Goal: Task Accomplishment & Management: Manage account settings

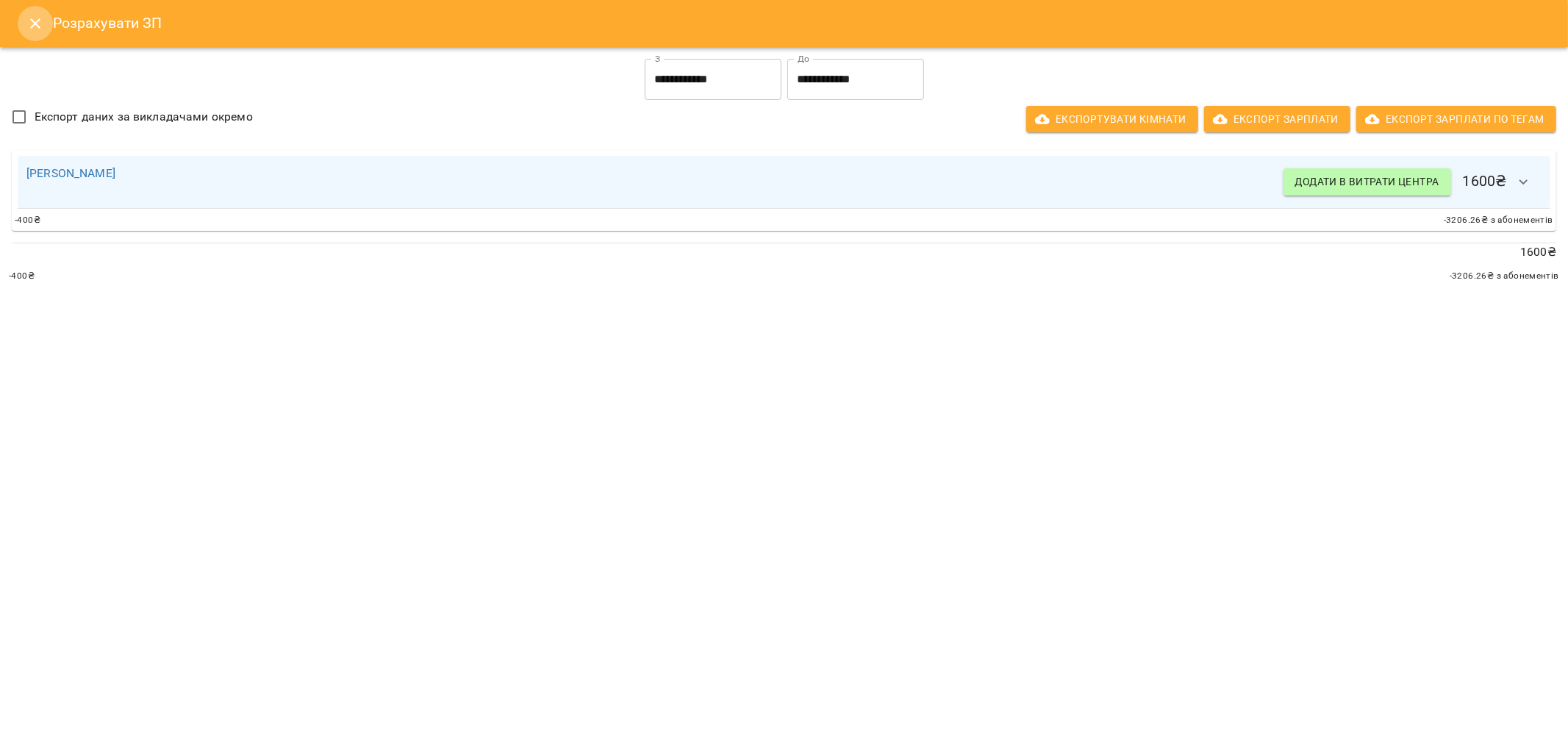
click at [32, 26] on icon "Close" at bounding box center [34, 23] width 10 height 10
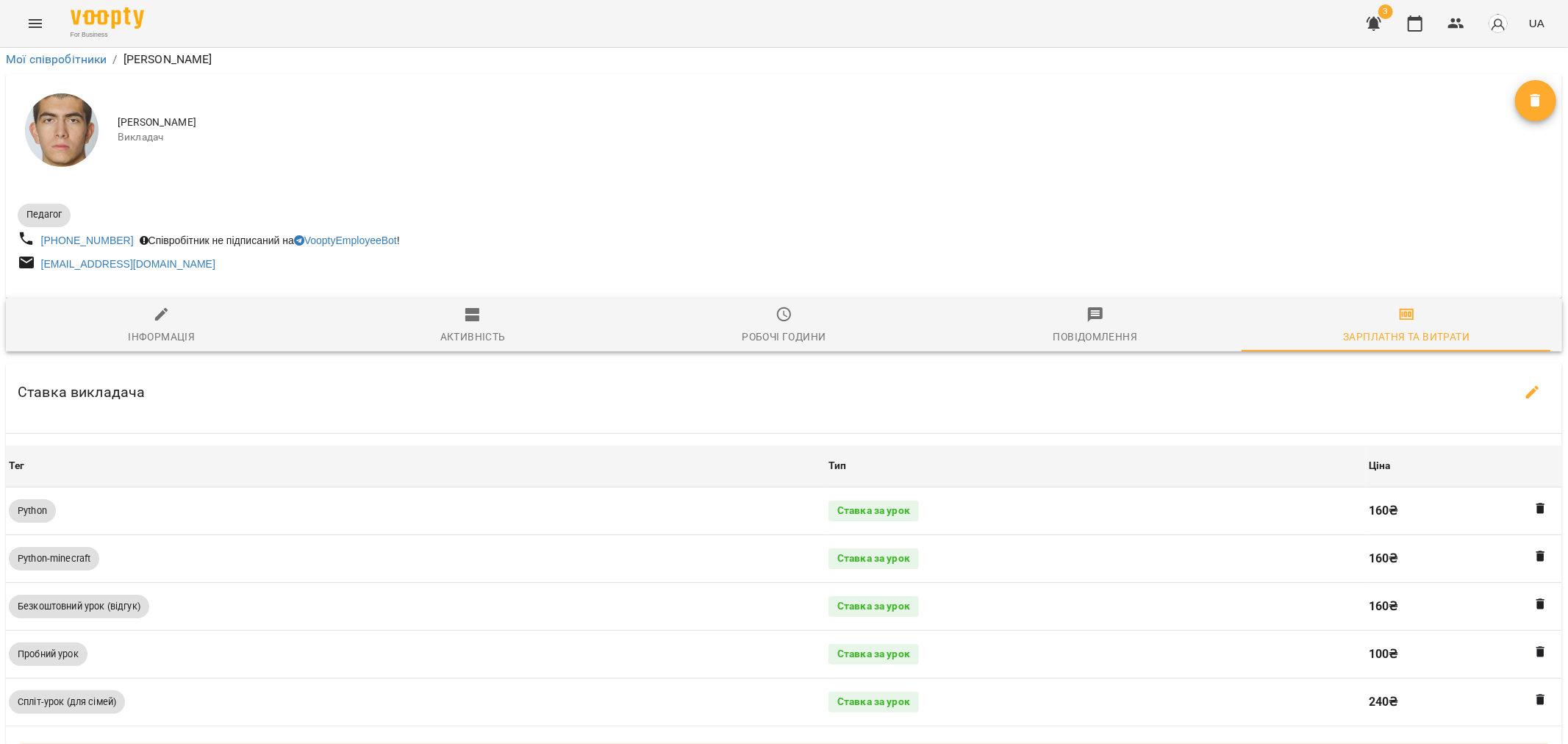
click at [32, 26] on icon "Menu" at bounding box center [35, 23] width 18 height 18
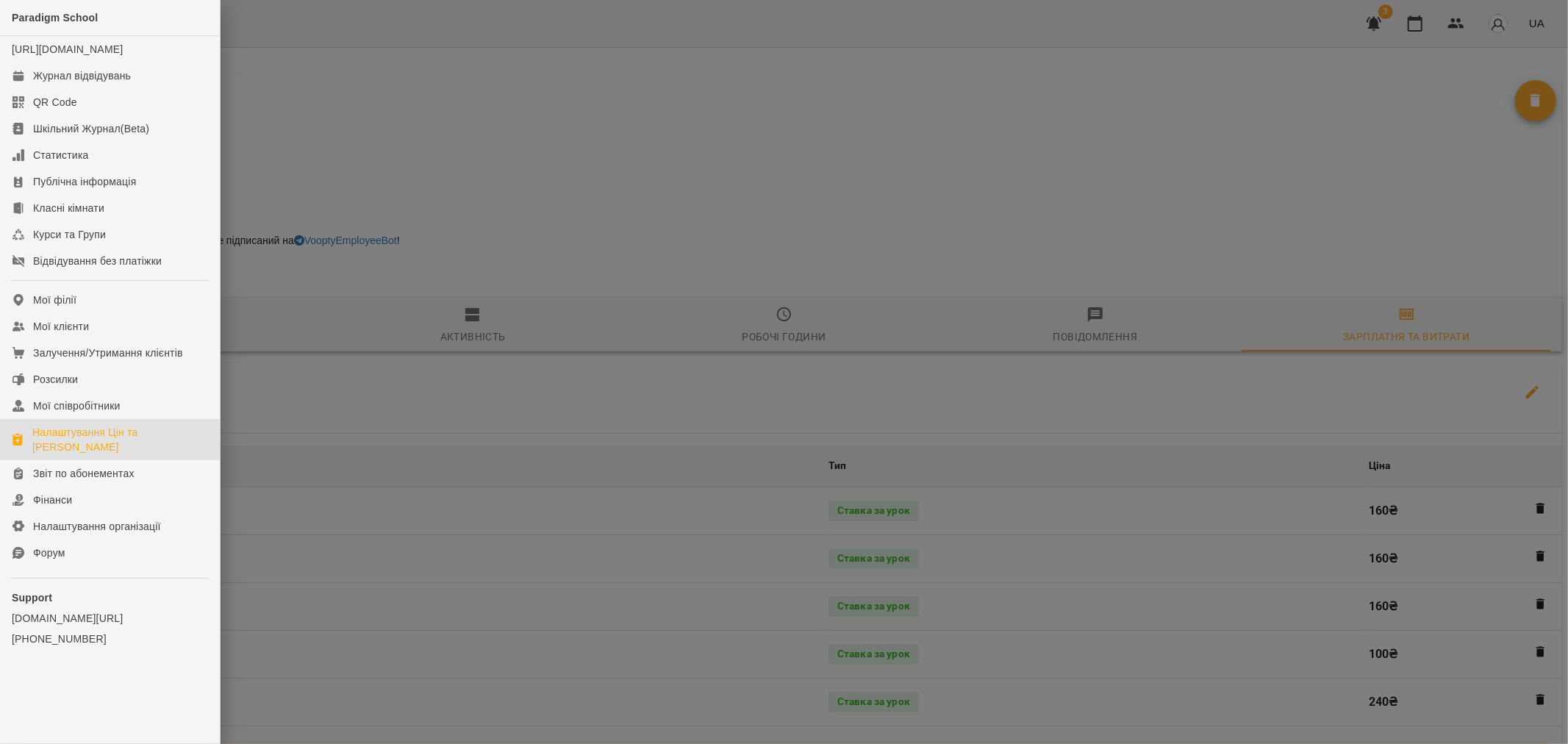
click at [99, 447] on div "Налаштування Цін та [PERSON_NAME]" at bounding box center [120, 439] width 175 height 30
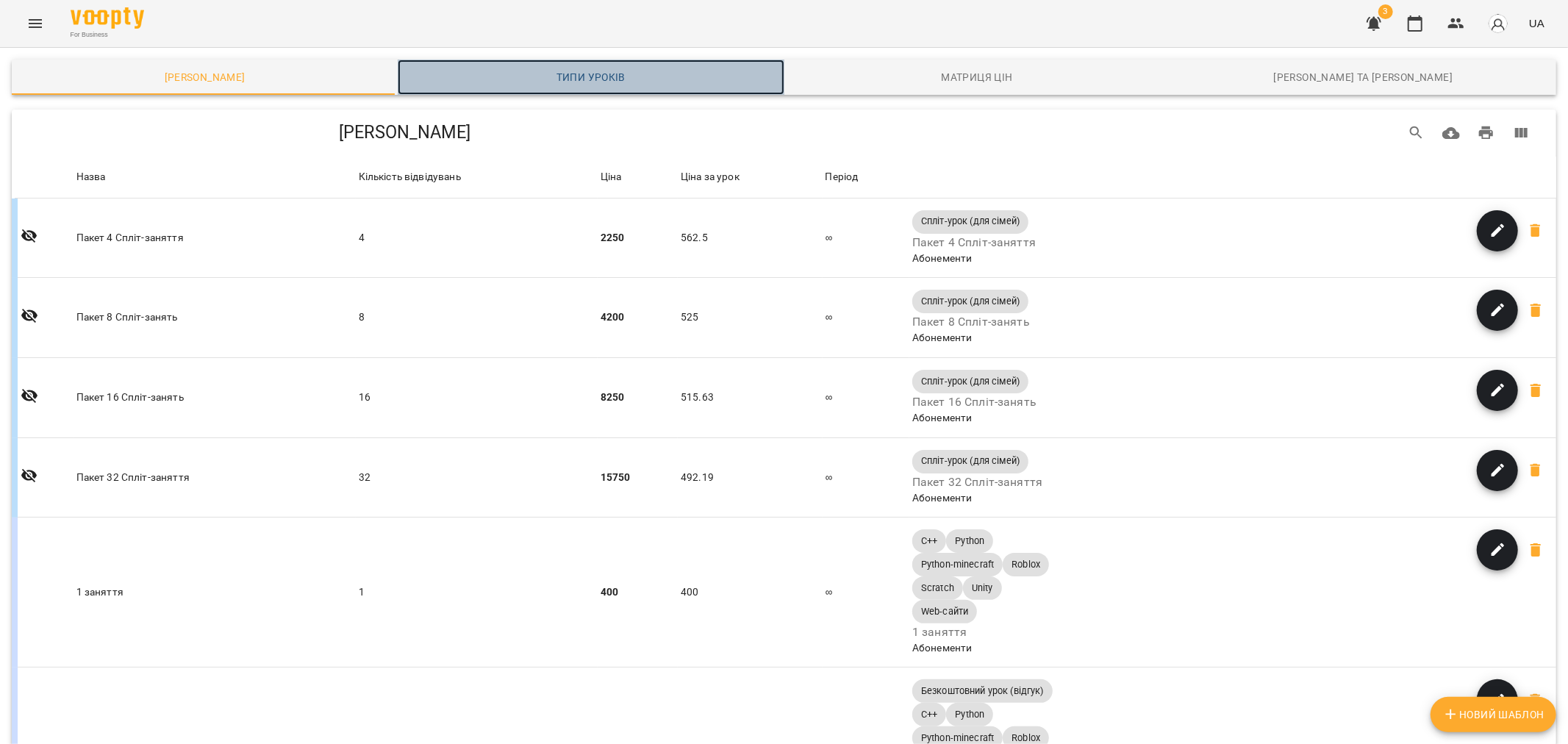
click at [599, 69] on span "Типи уроків" at bounding box center [591, 77] width 368 height 18
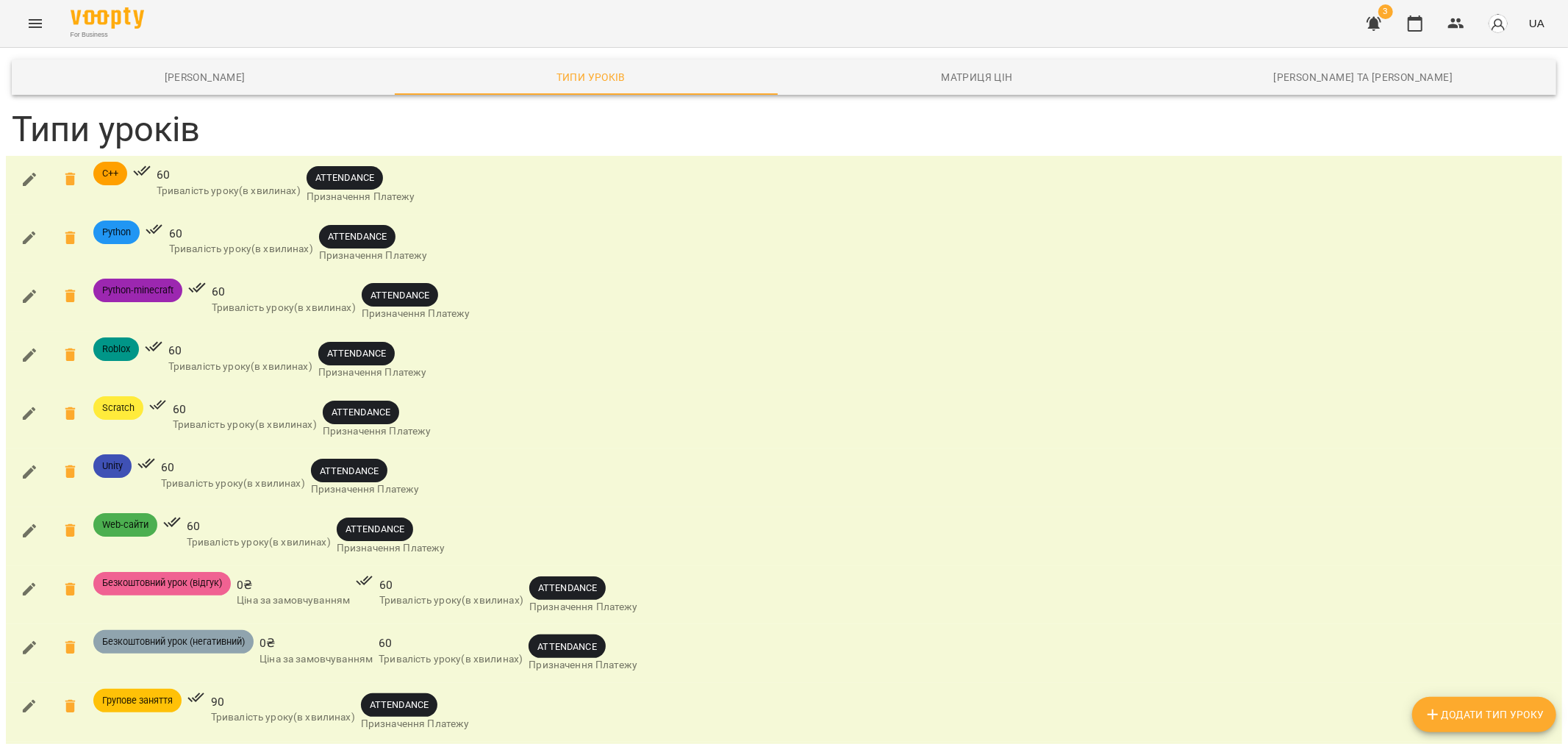
scroll to position [131, 0]
click at [67, 583] on icon at bounding box center [70, 589] width 10 height 13
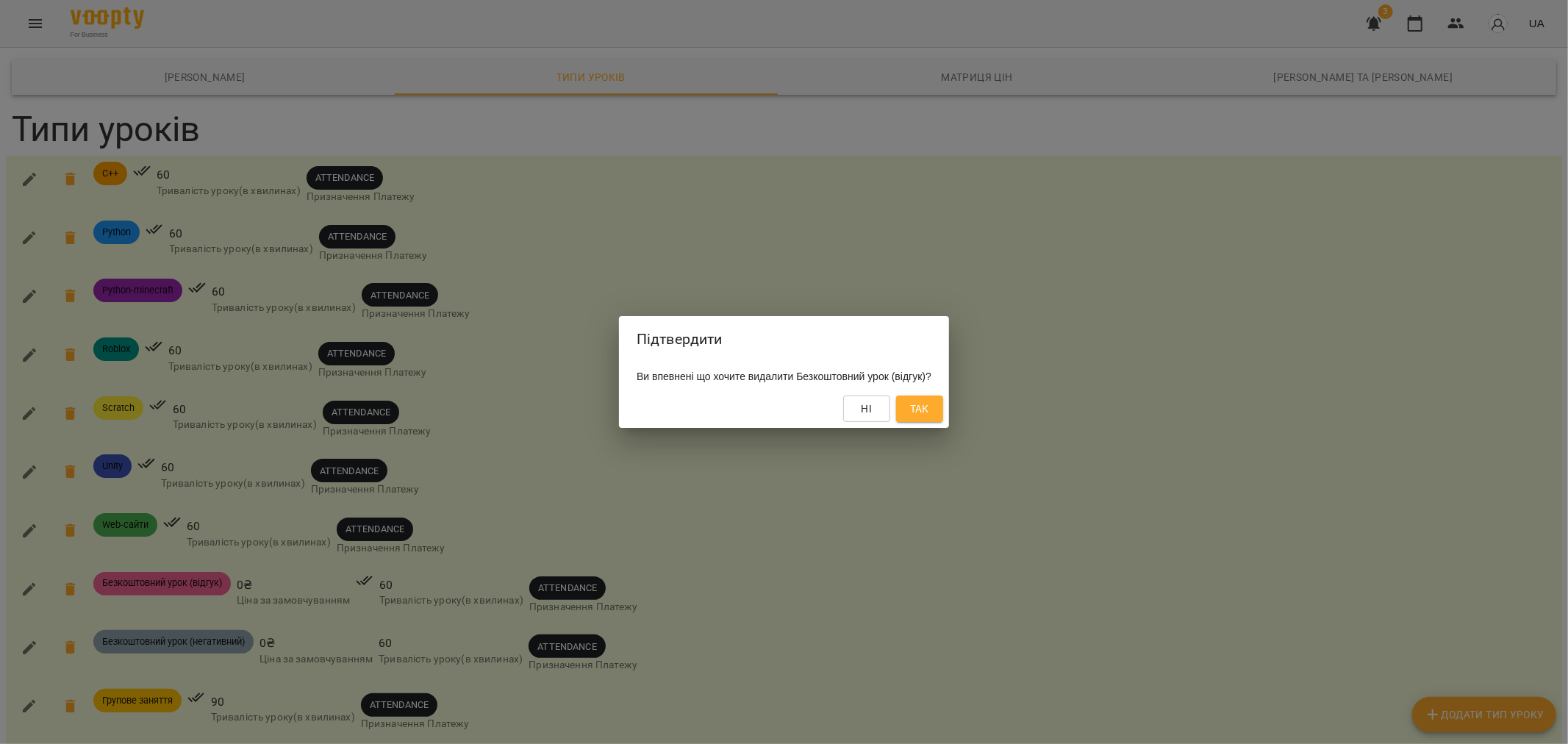
click at [929, 403] on span "Так" at bounding box center [919, 409] width 19 height 18
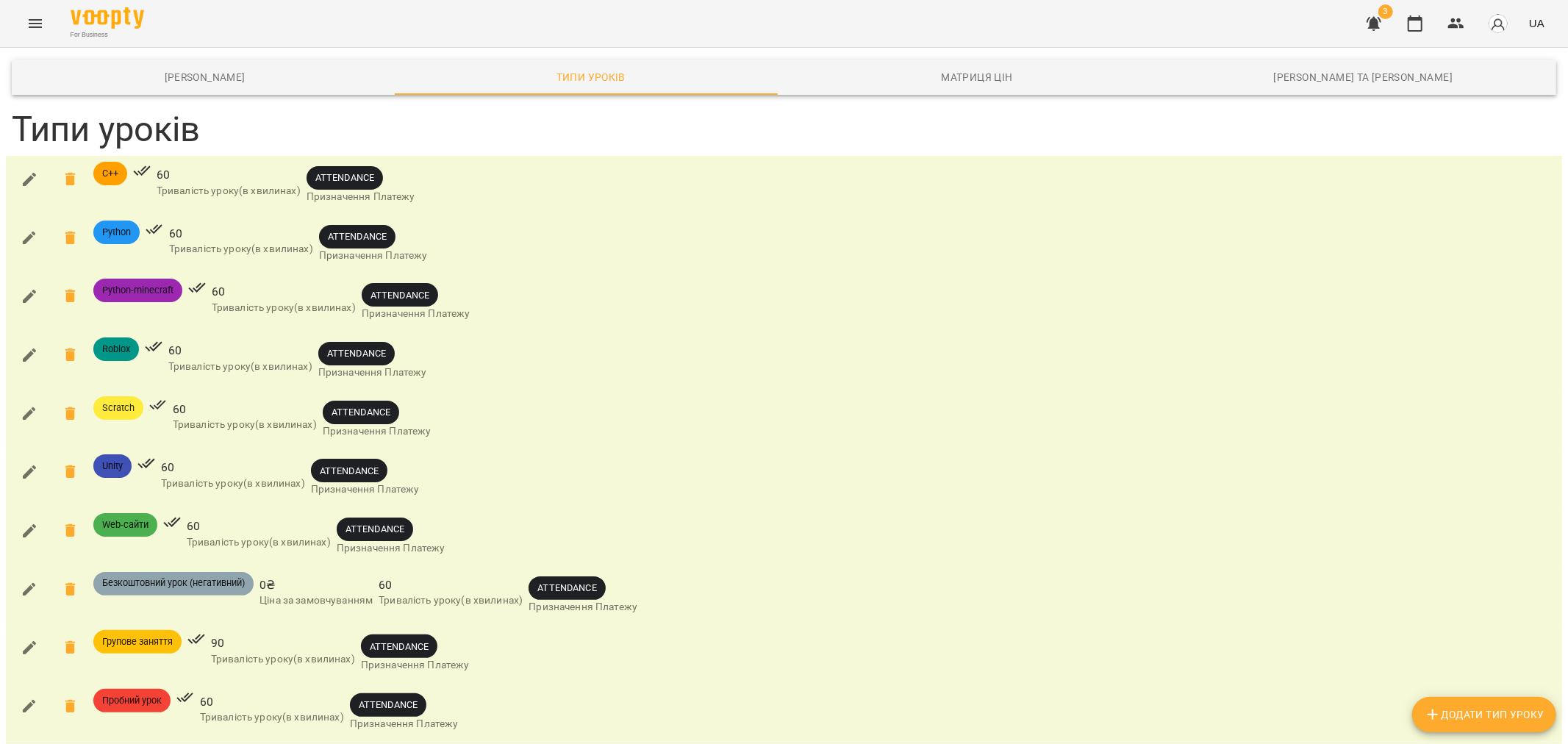
scroll to position [72, 0]
click at [27, 580] on icon "button" at bounding box center [29, 589] width 18 height 18
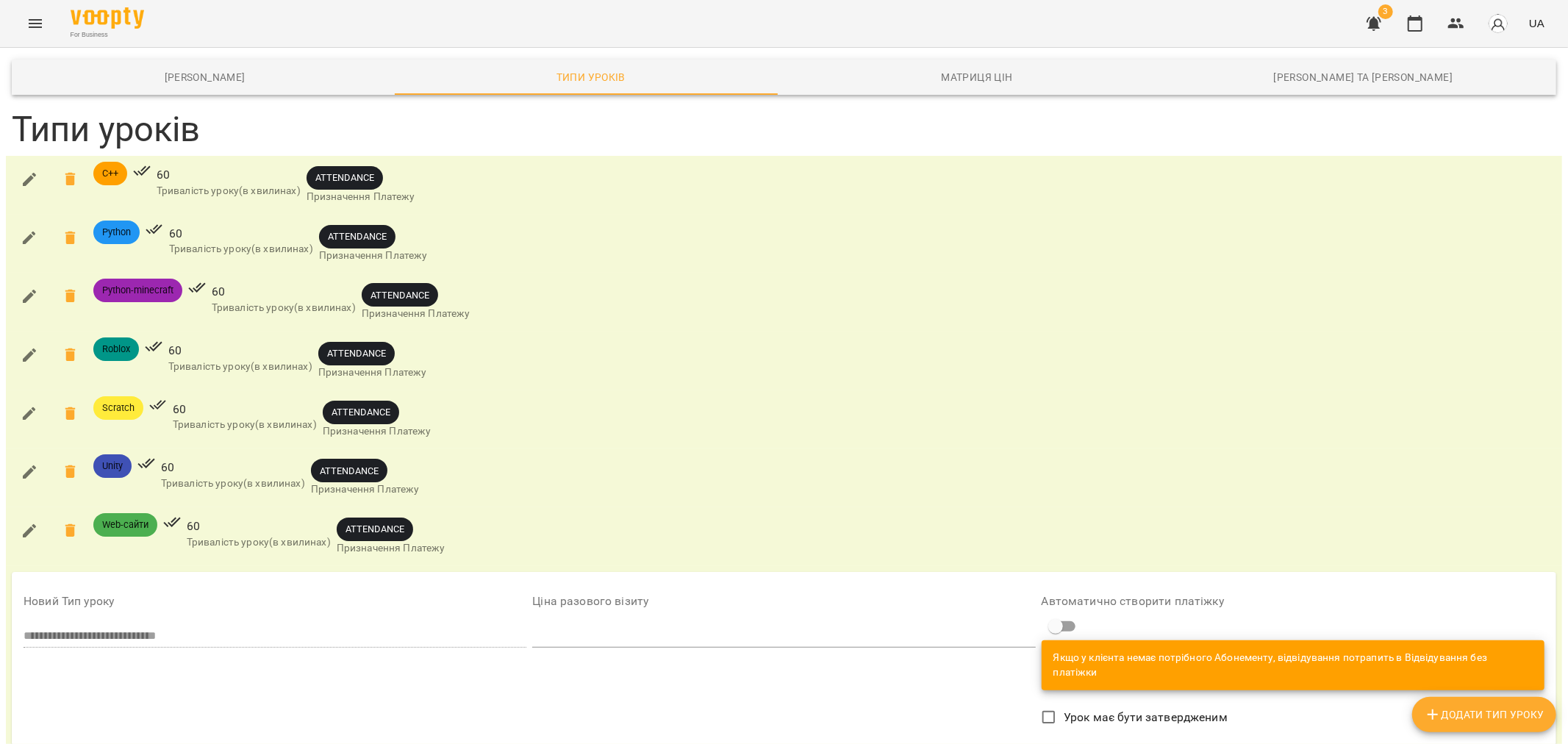
scroll to position [236, 0]
click at [1150, 595] on div "Автоматично створити платіжку Якщо у клієнта немає потрібного Абонементу, відві…" at bounding box center [1293, 642] width 503 height 95
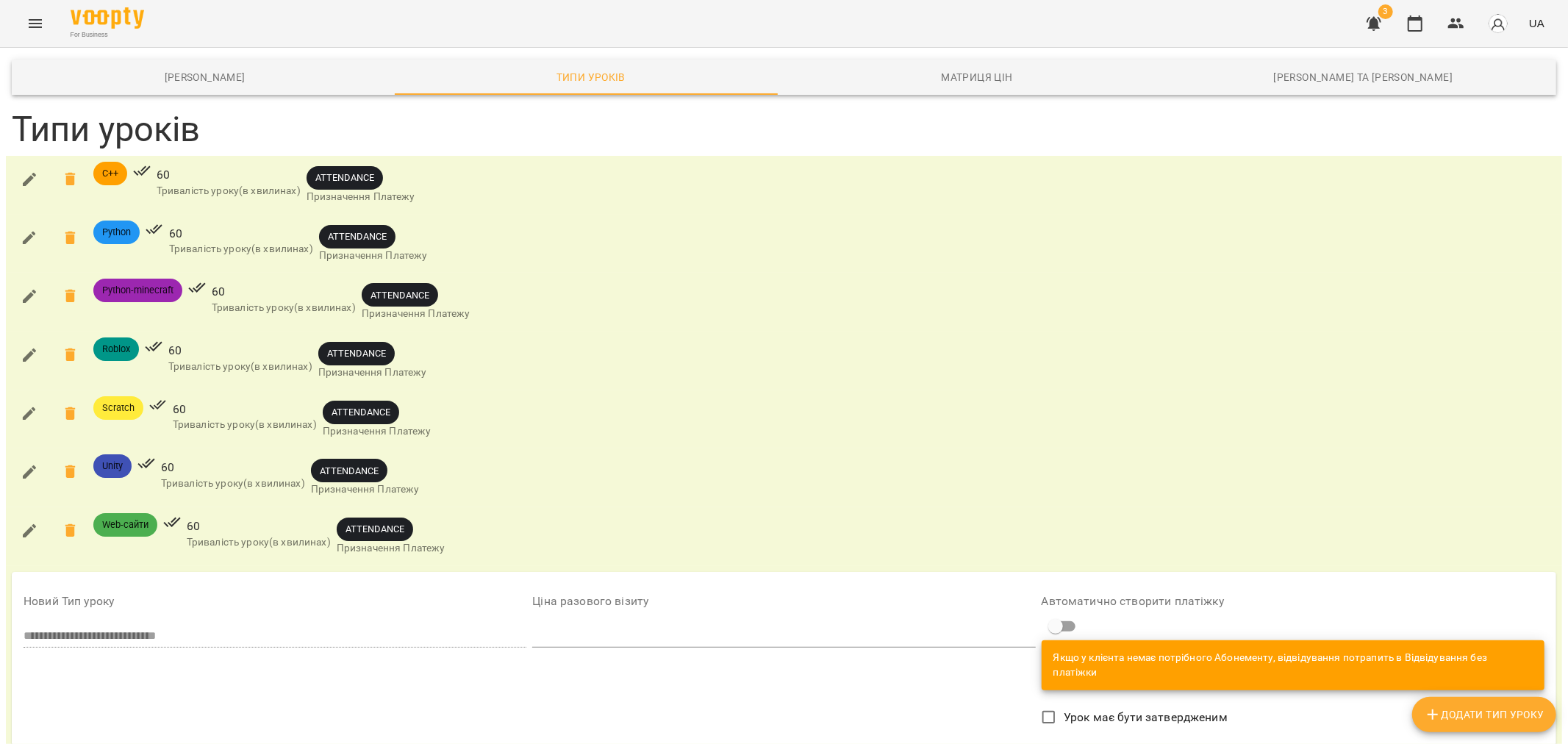
scroll to position [72, 0]
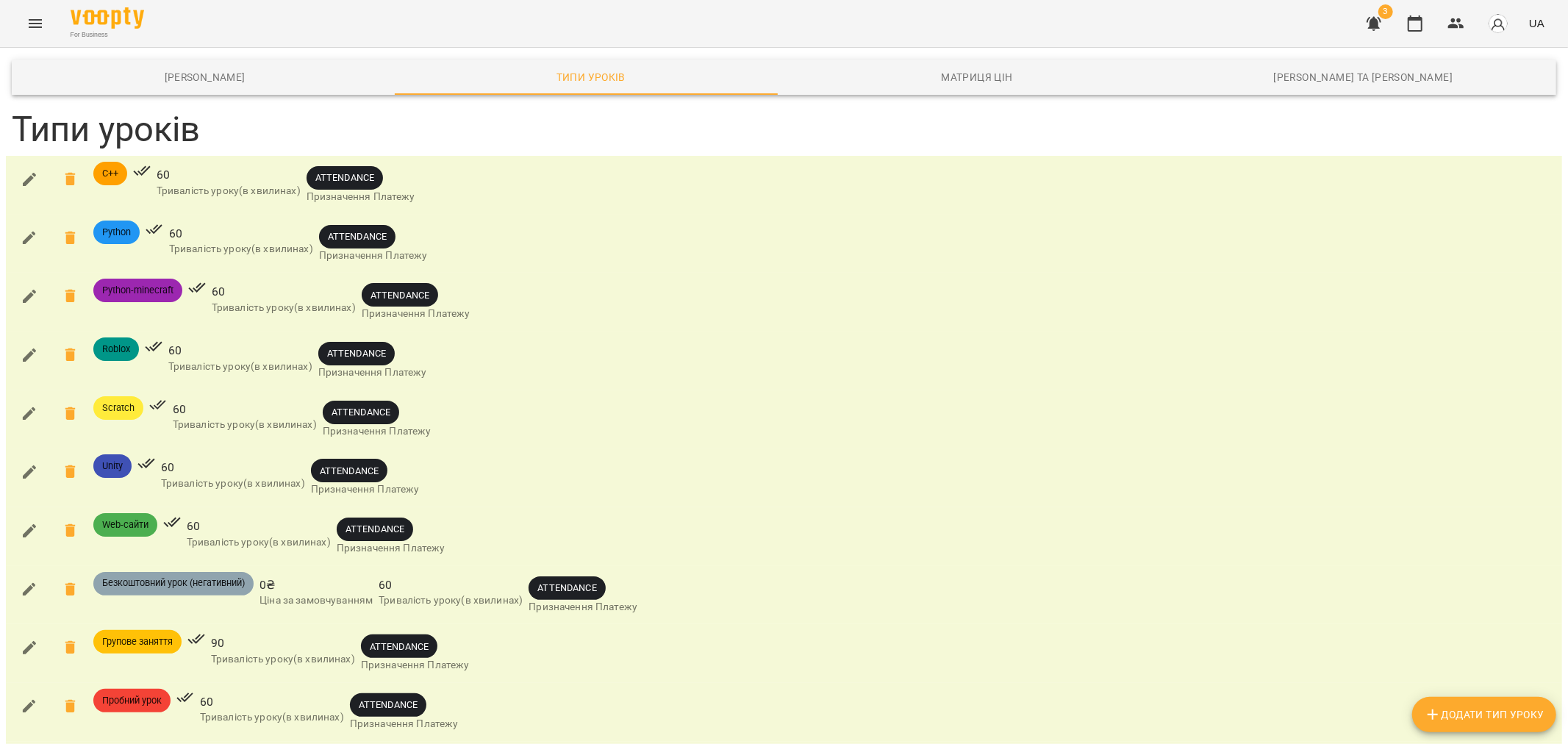
click at [27, 583] on icon "button" at bounding box center [29, 589] width 13 height 13
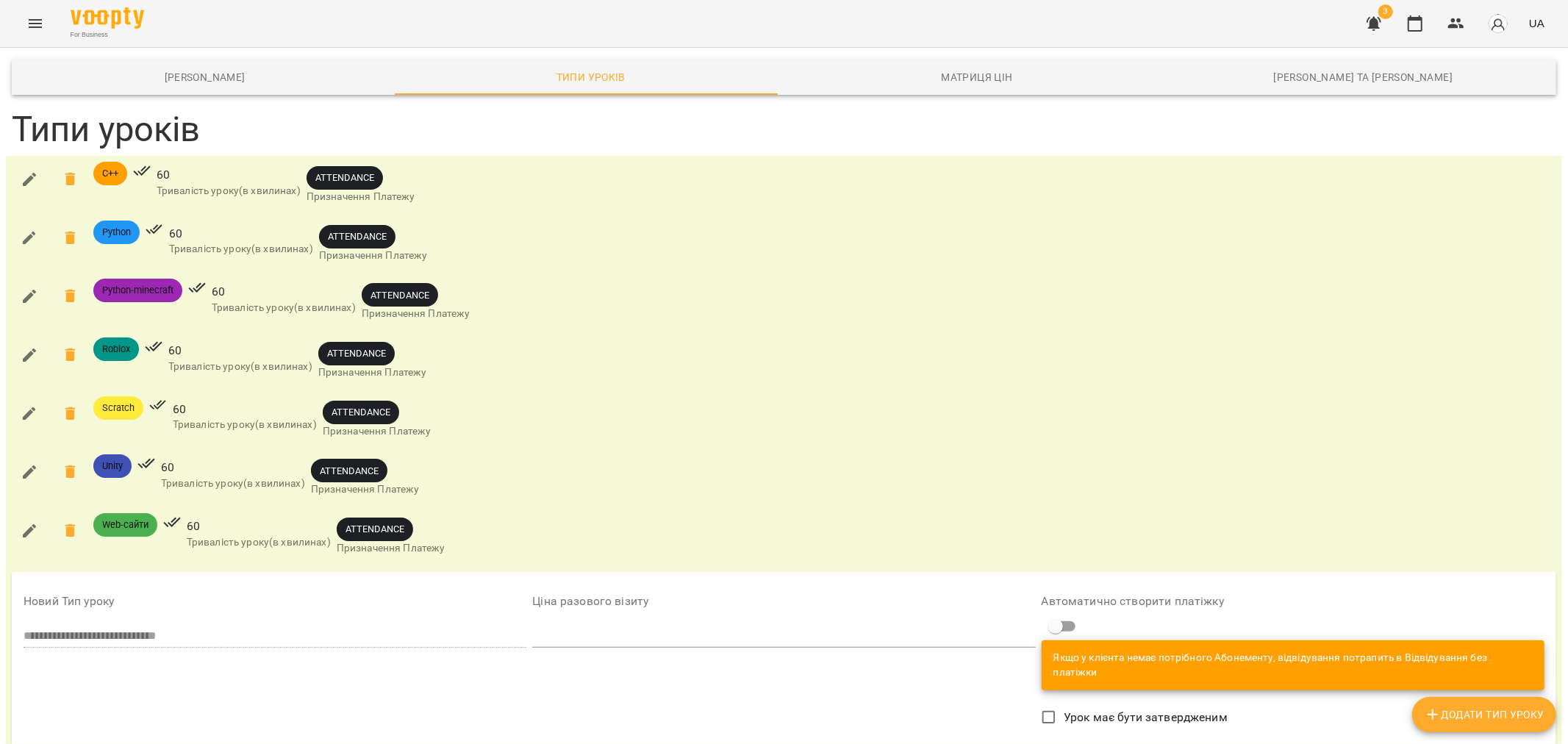
click at [33, 522] on icon "button" at bounding box center [29, 530] width 18 height 18
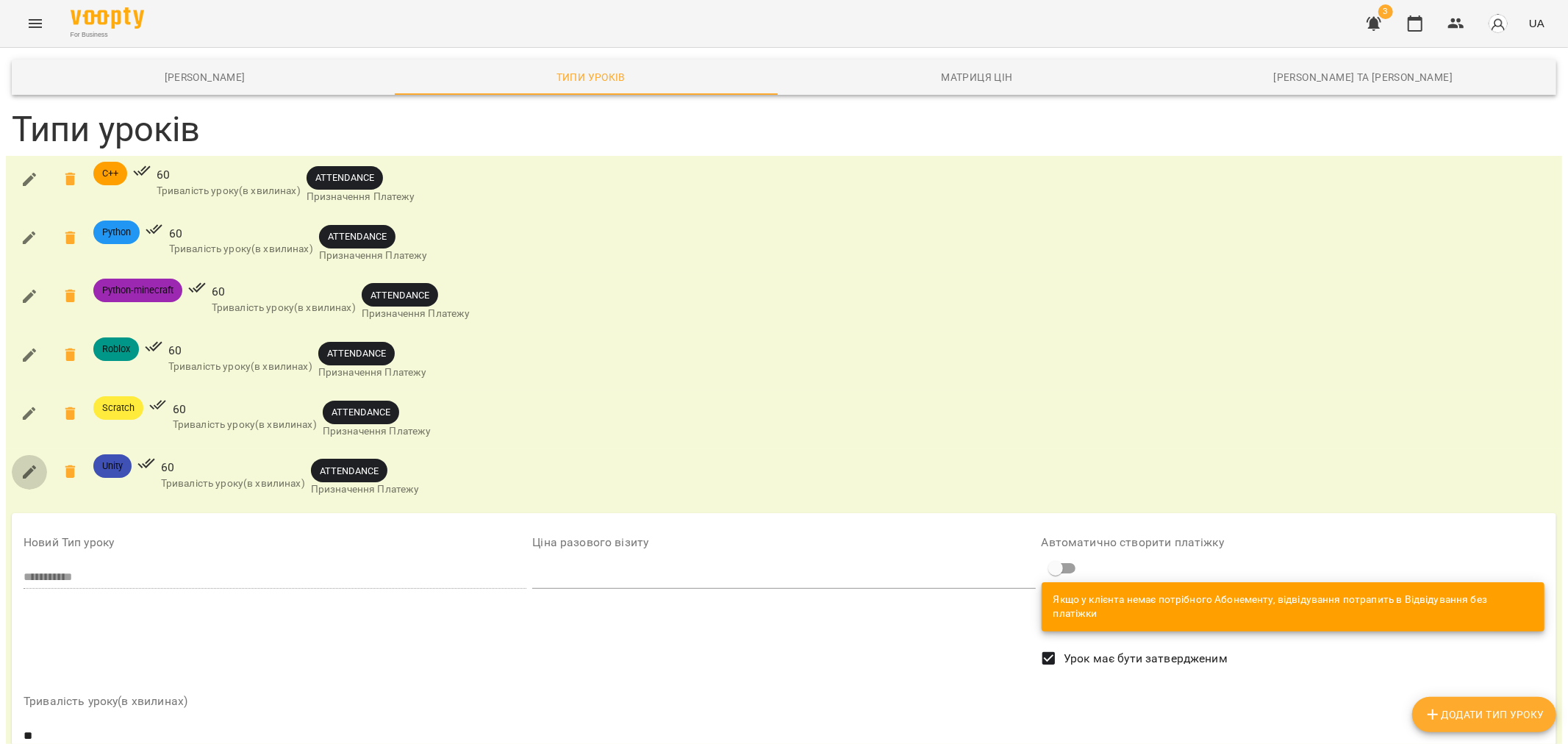
click at [30, 463] on icon "button" at bounding box center [29, 471] width 18 height 18
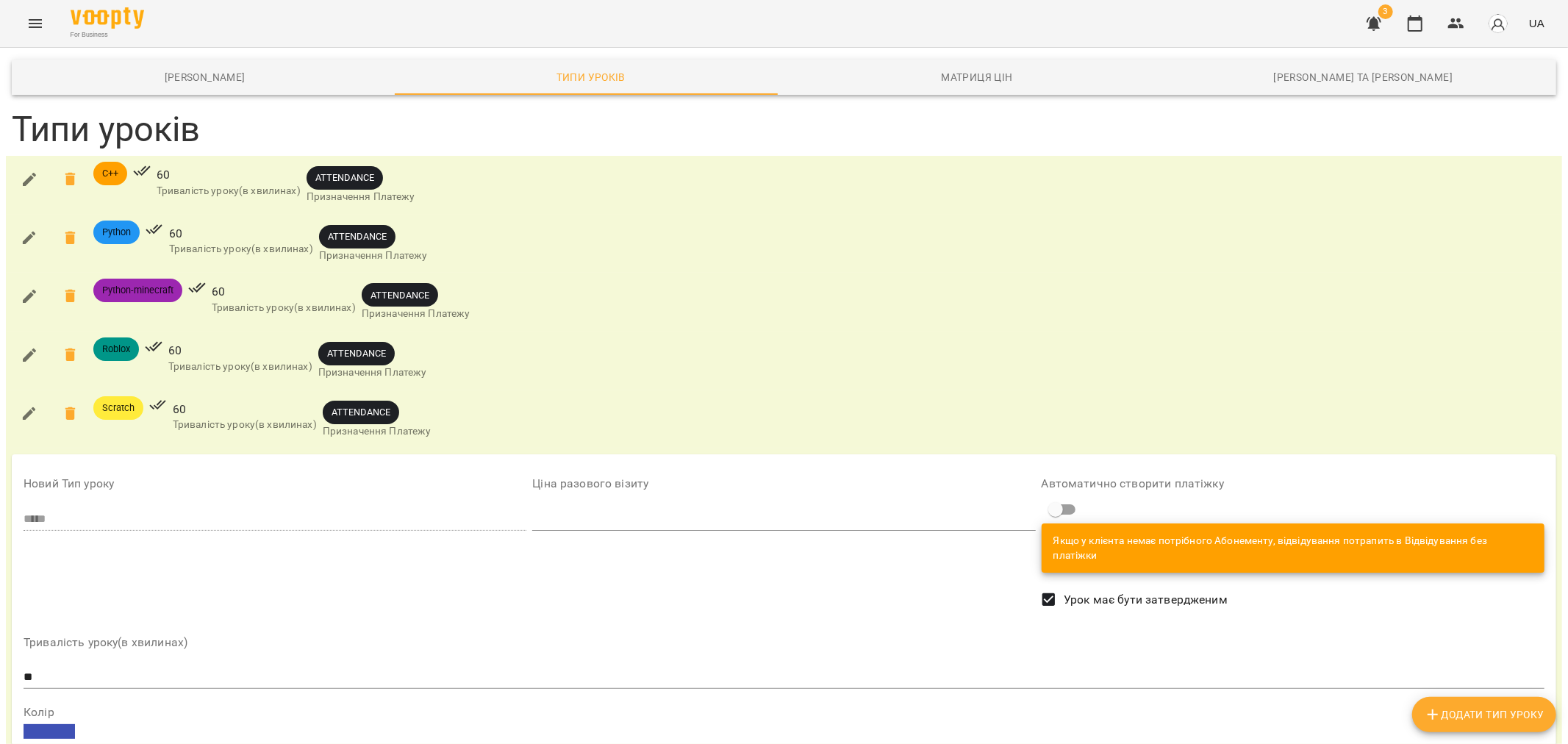
scroll to position [236, 0]
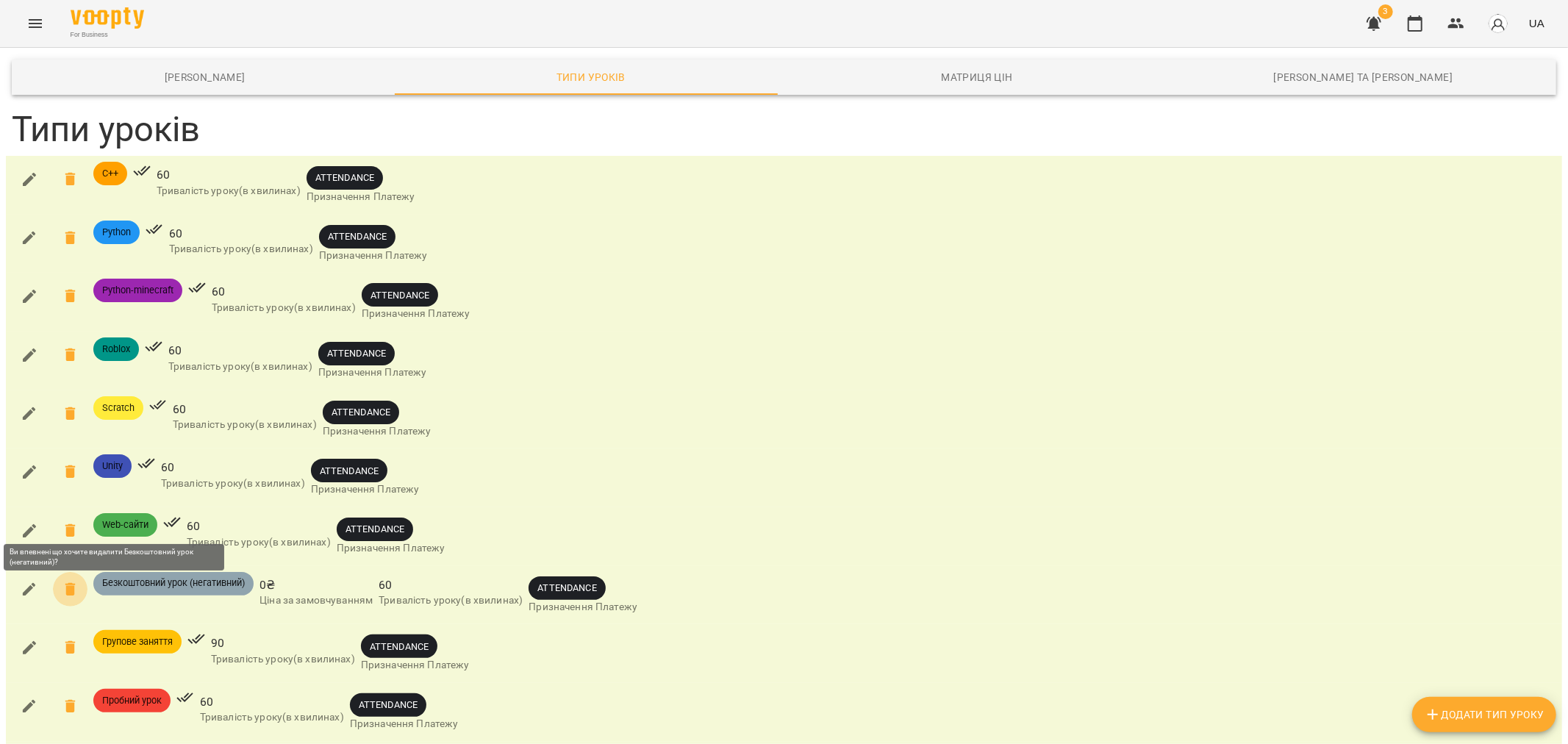
click at [68, 583] on icon at bounding box center [70, 589] width 10 height 13
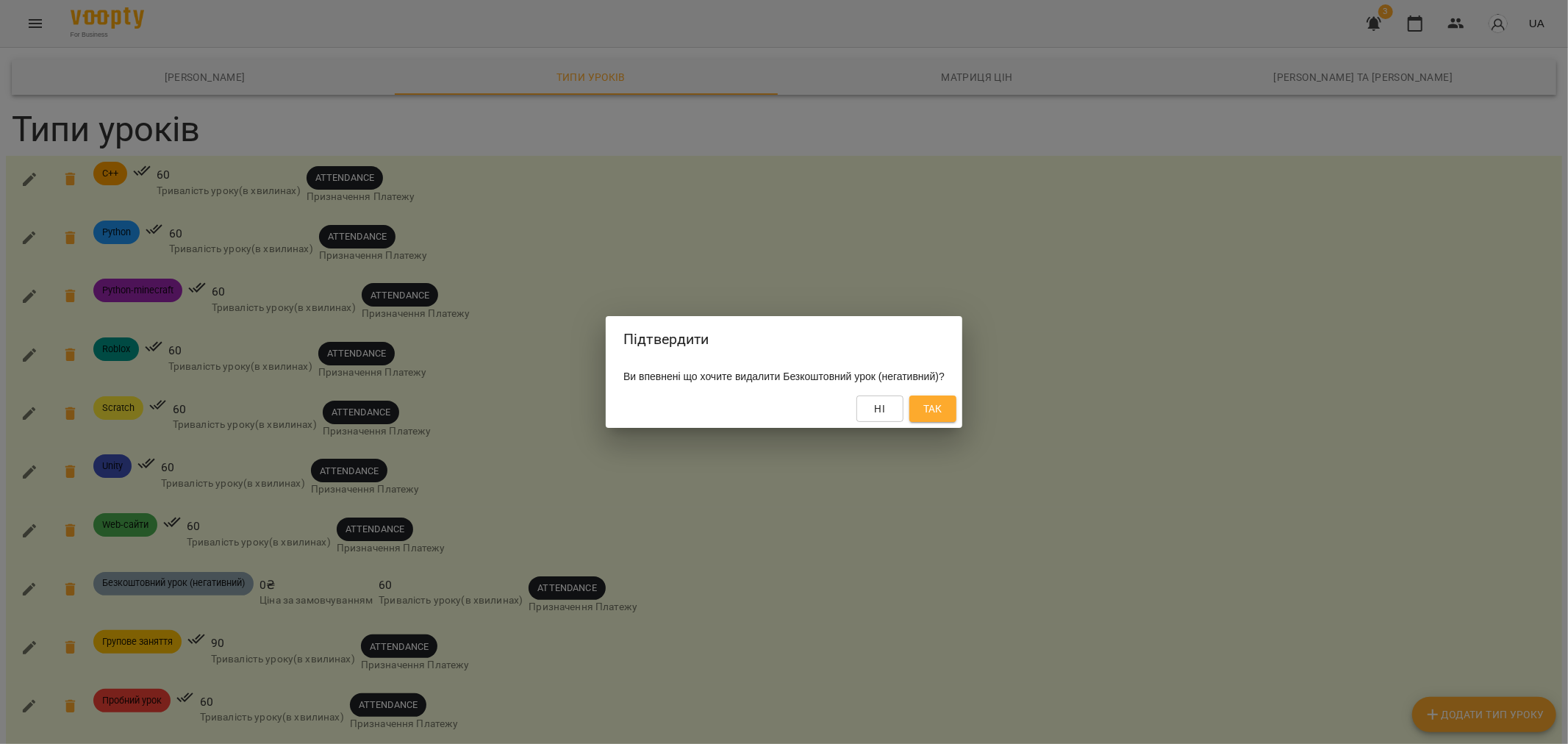
click at [945, 410] on span "Так" at bounding box center [933, 409] width 23 height 18
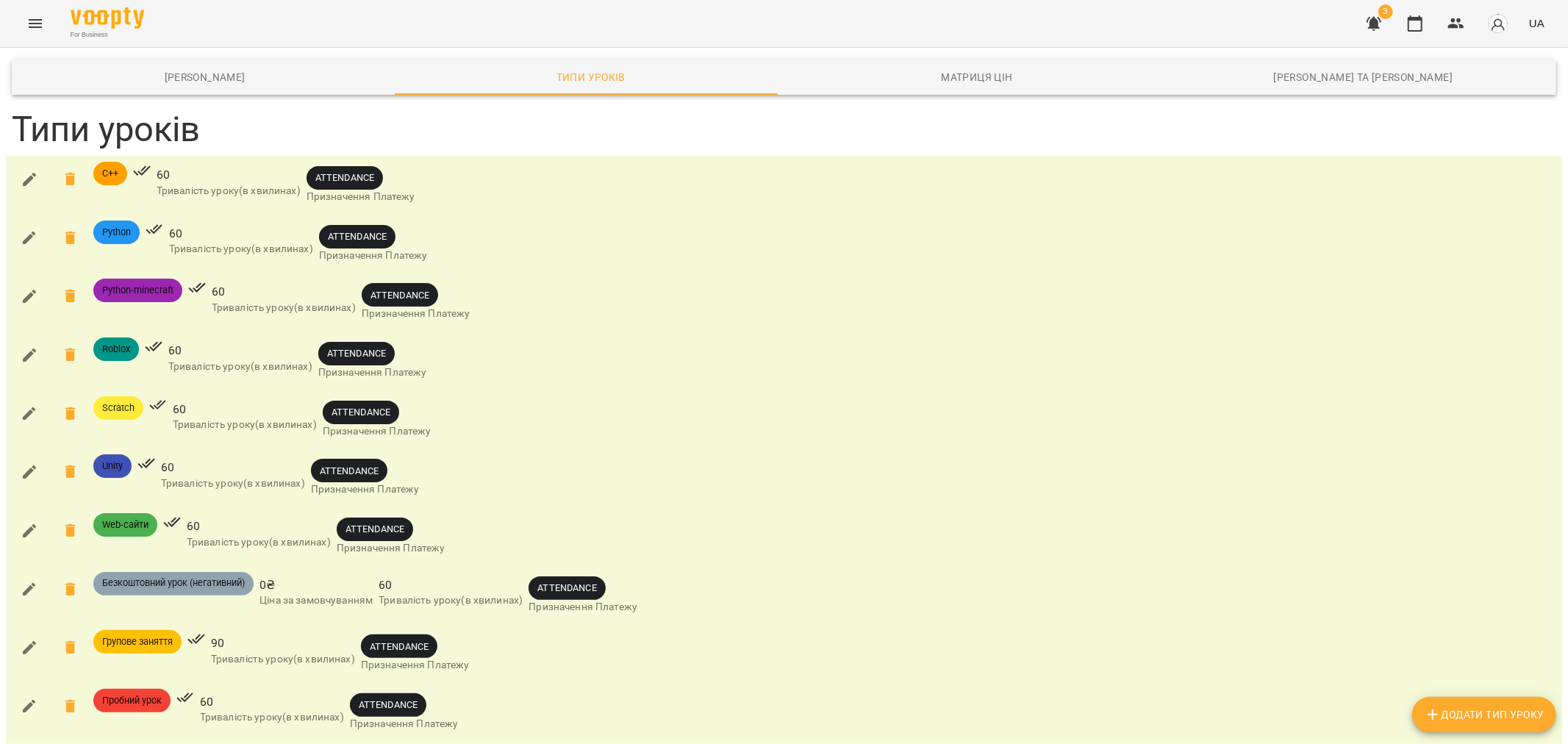
scroll to position [0, 0]
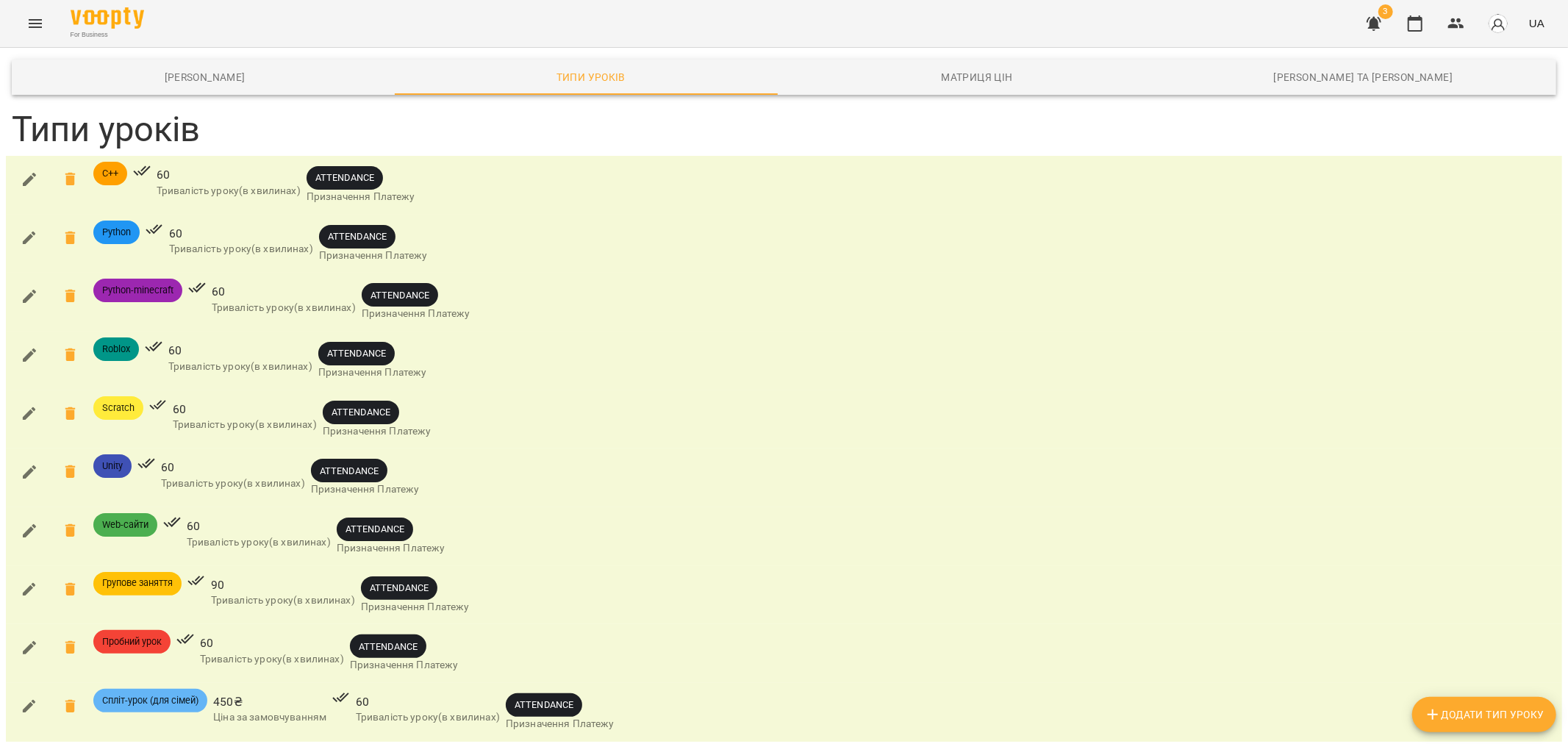
click at [1469, 710] on span "Додати Тип Уроку" at bounding box center [1484, 714] width 121 height 18
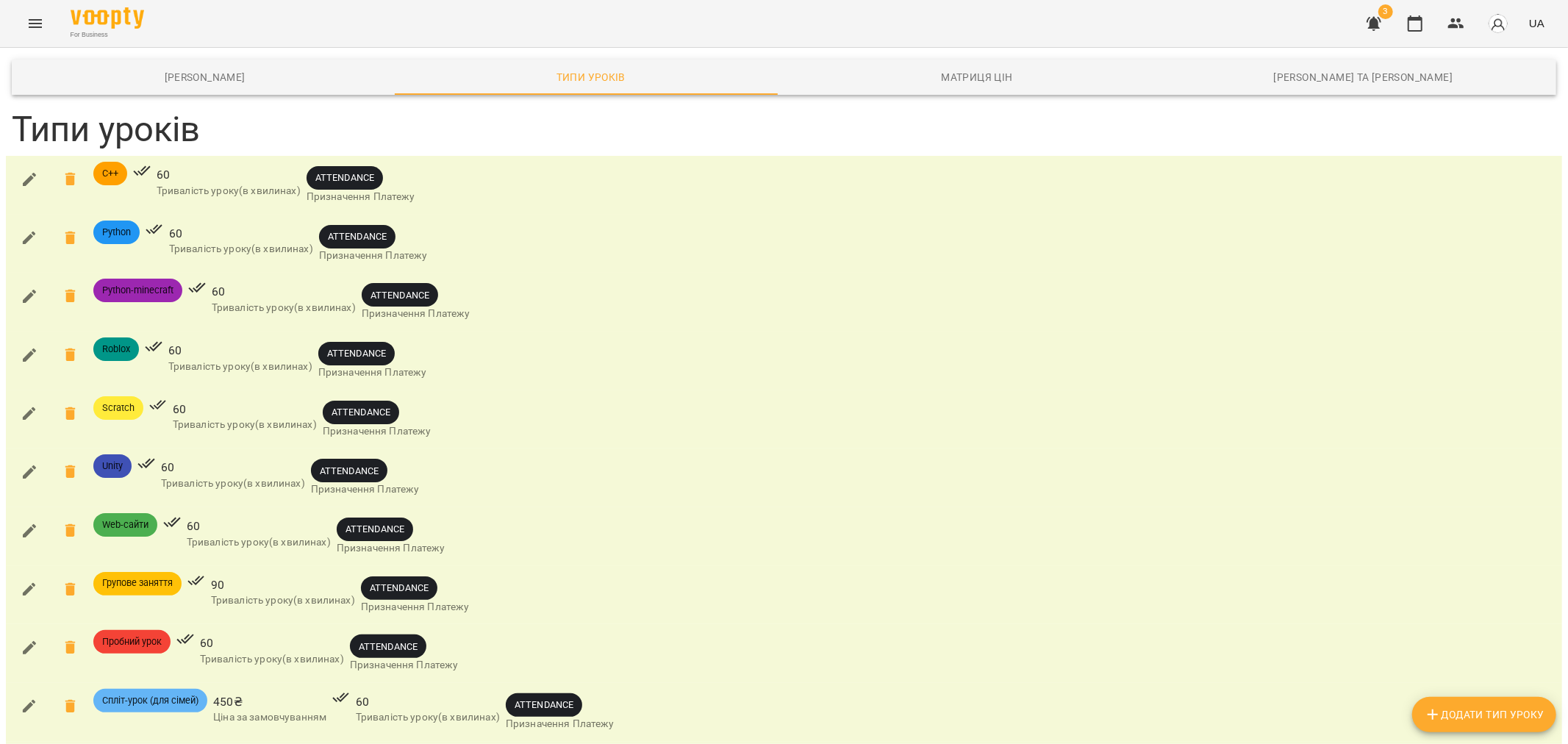
drag, startPoint x: 173, startPoint y: 437, endPoint x: 151, endPoint y: 437, distance: 22.0
type input "**********"
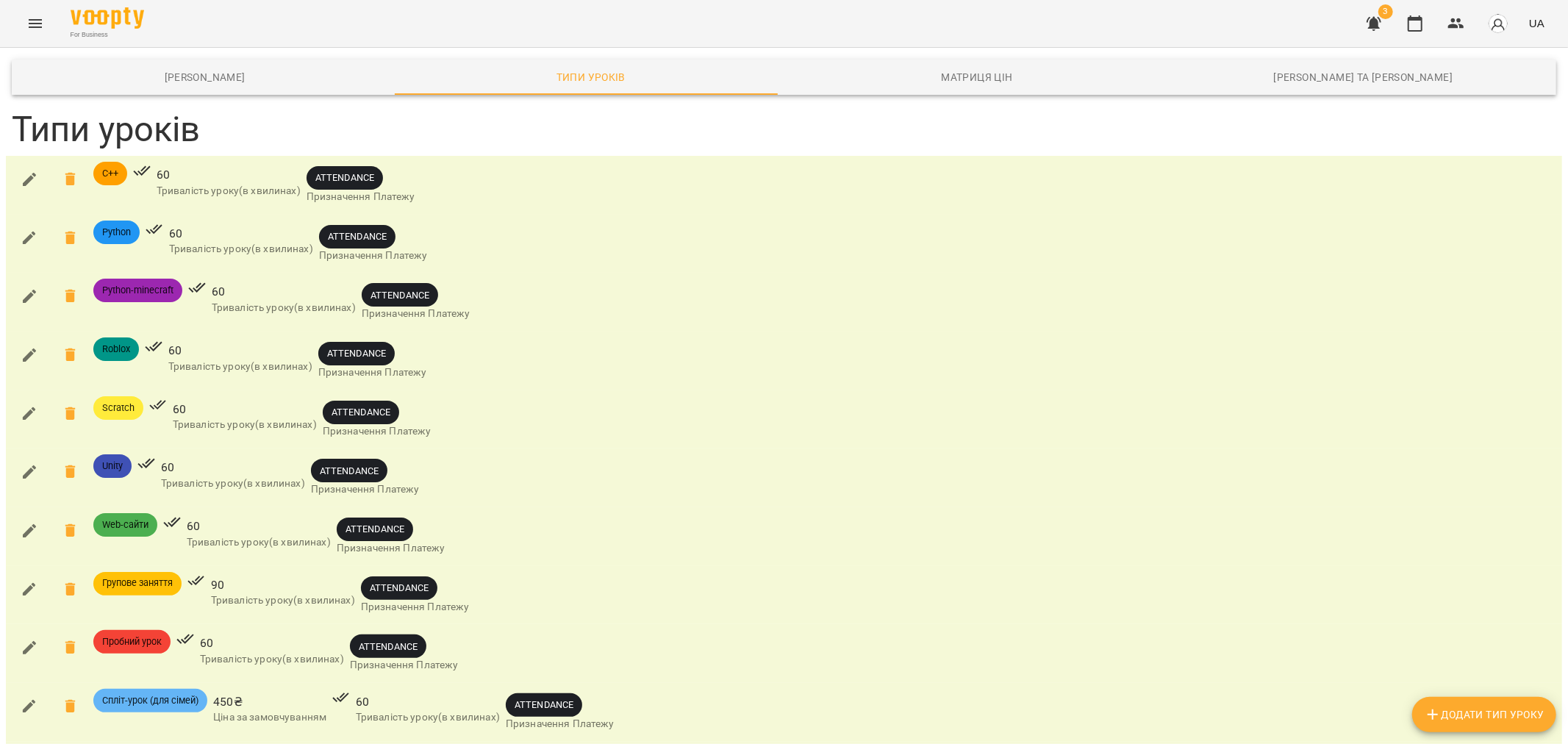
type input "*"
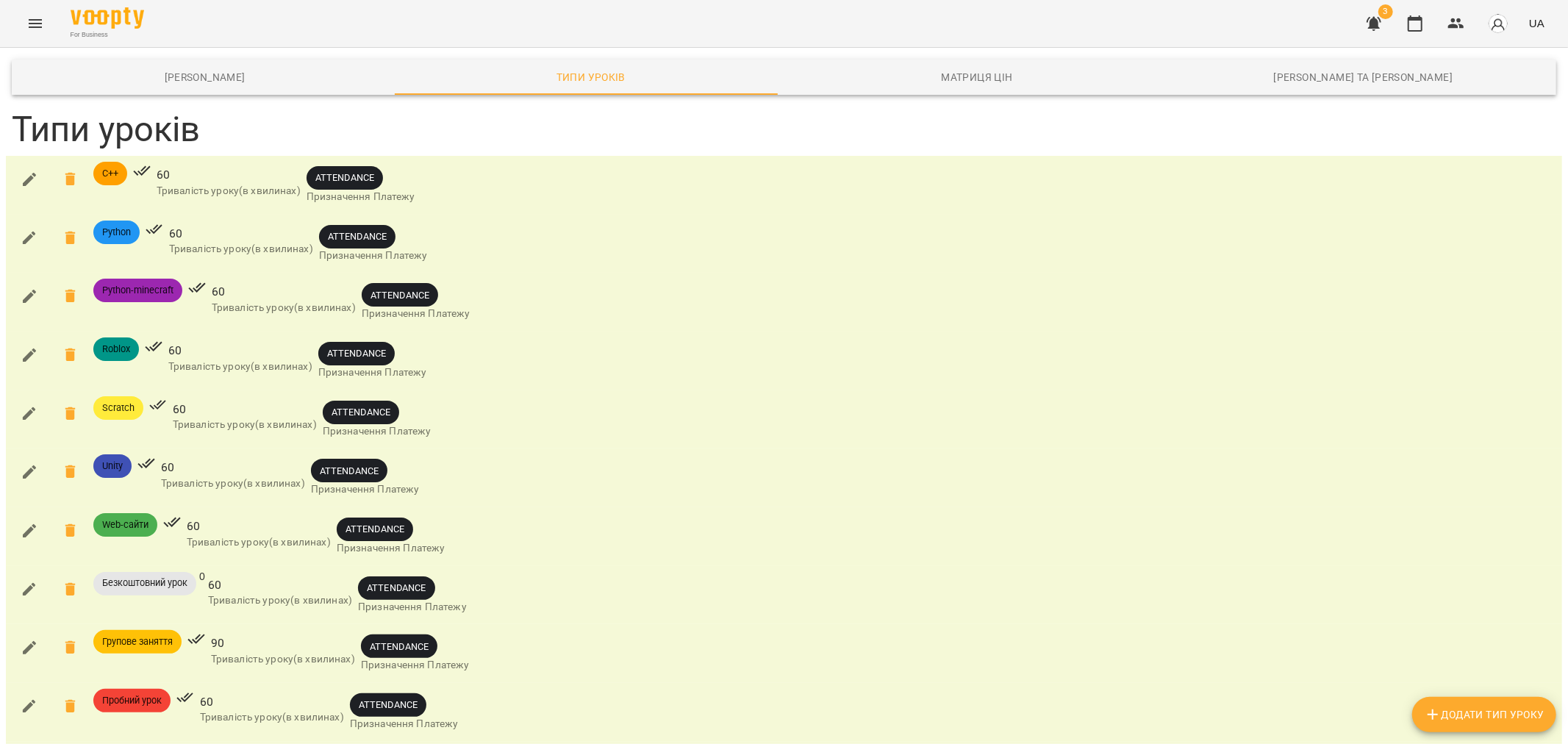
scroll to position [0, 0]
click at [247, 83] on span "[PERSON_NAME]" at bounding box center [204, 77] width 368 height 18
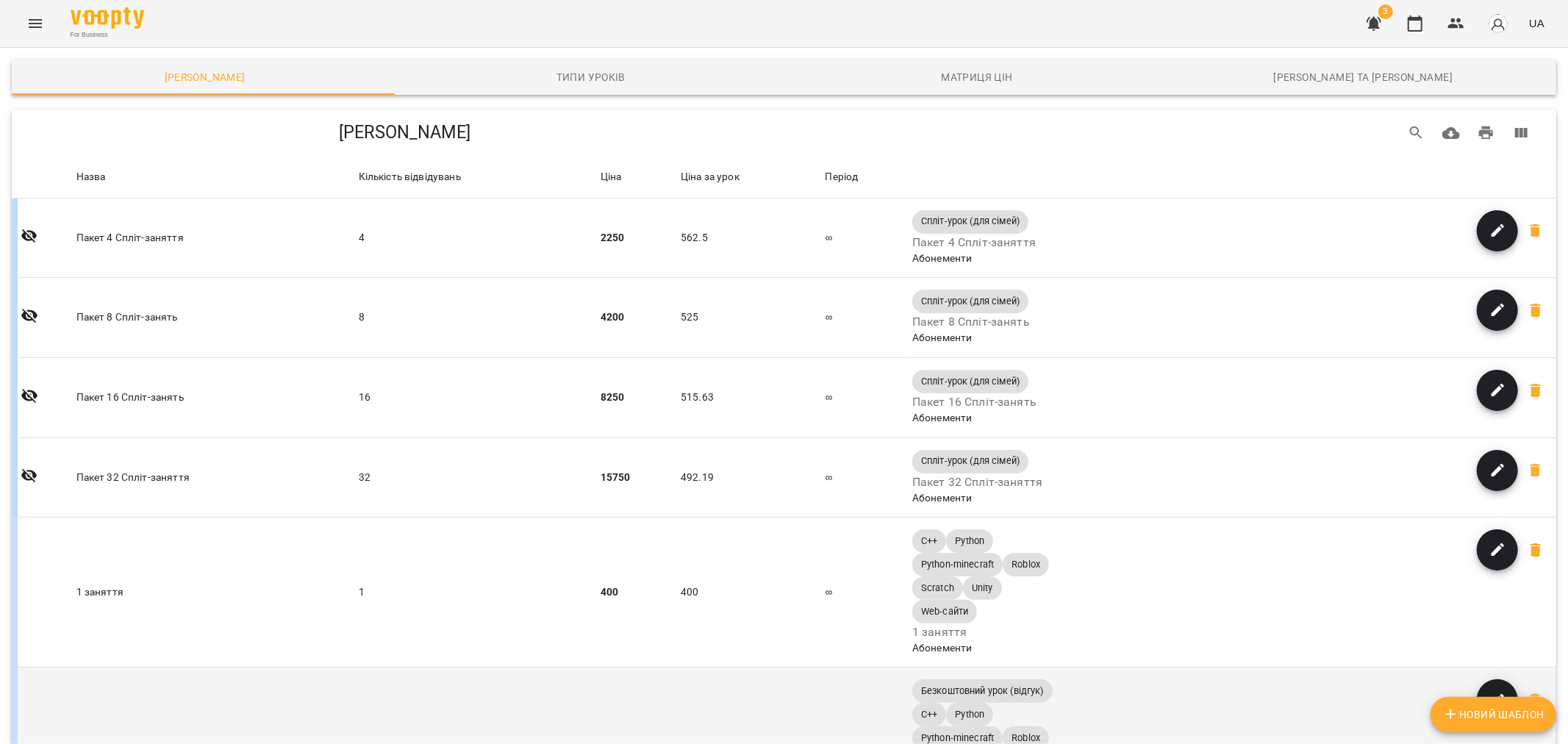
scroll to position [489, 0]
click at [1530, 694] on icon at bounding box center [1535, 700] width 10 height 13
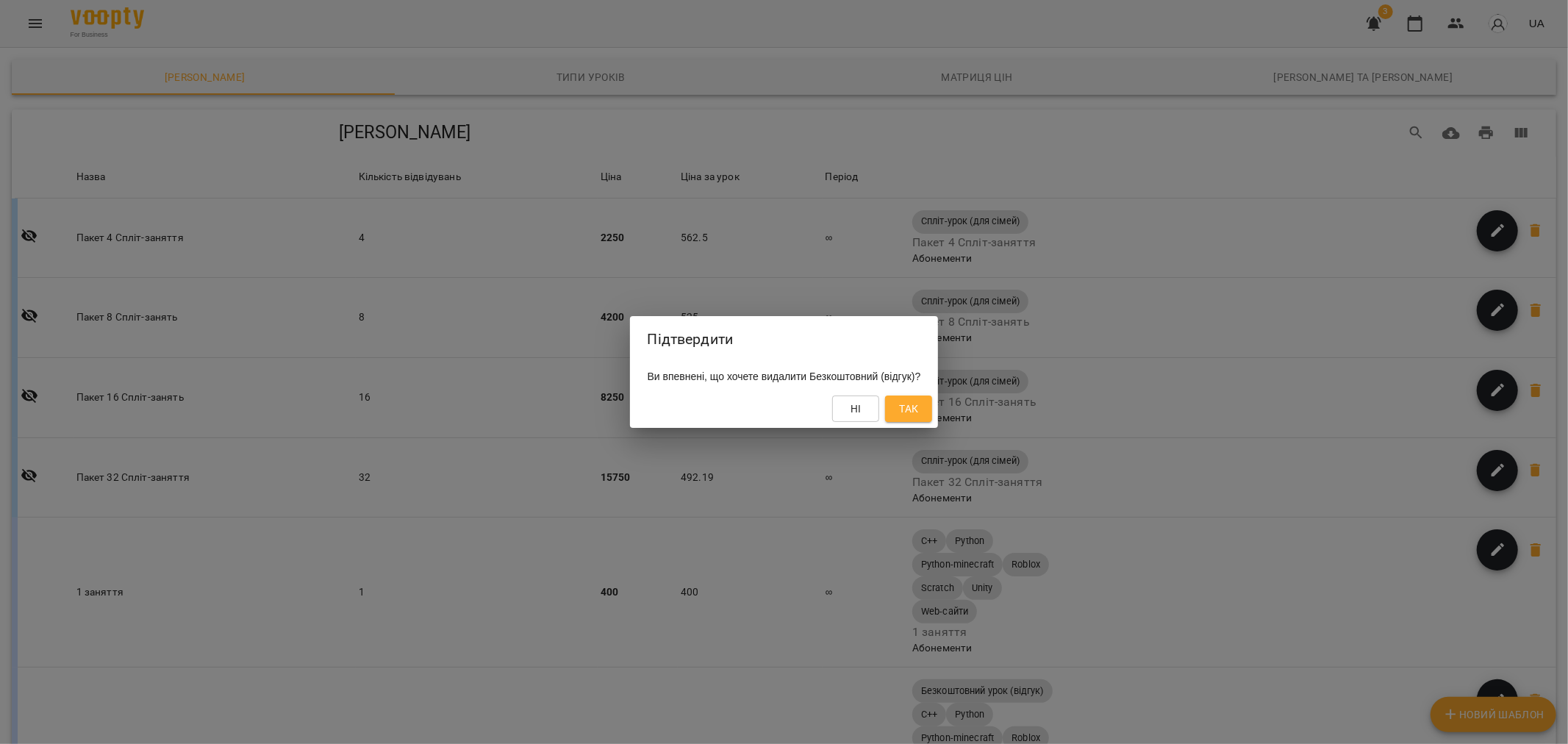
click at [918, 409] on span "Так" at bounding box center [909, 409] width 19 height 18
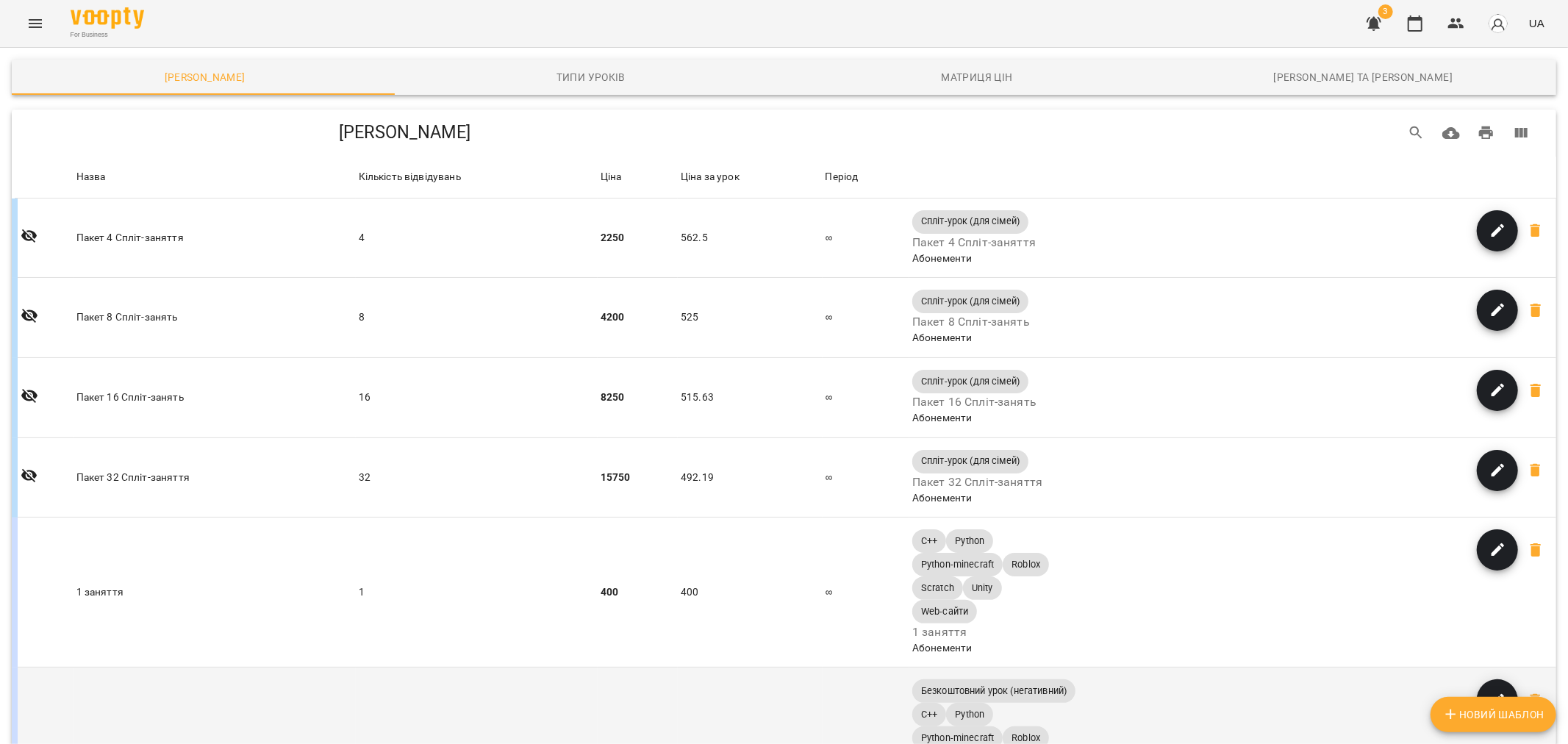
click at [1489, 692] on icon "button" at bounding box center [1498, 700] width 18 height 18
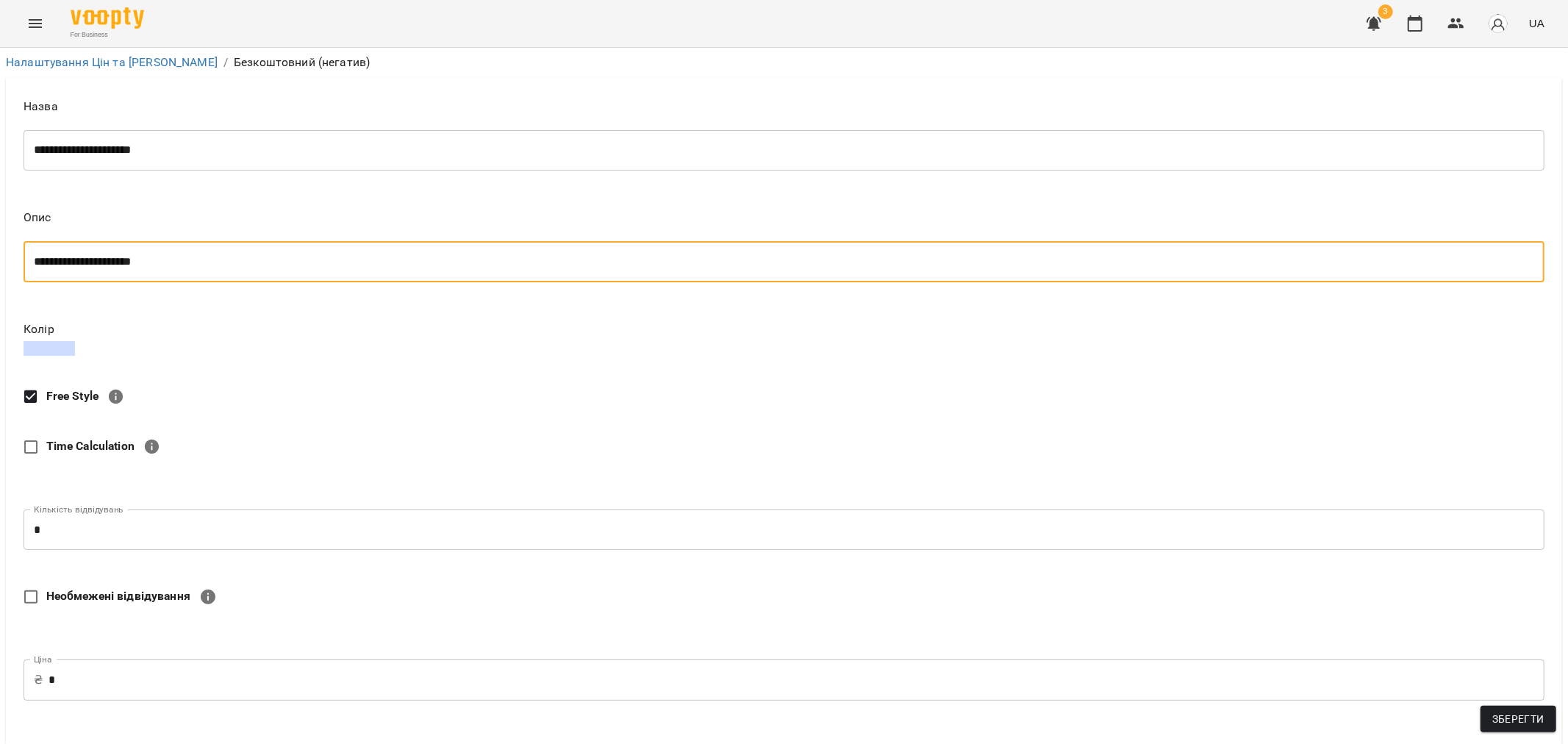
drag, startPoint x: 185, startPoint y: 262, endPoint x: 118, endPoint y: 268, distance: 67.3
click at [118, 268] on textarea "**********" at bounding box center [778, 262] width 1488 height 14
type textarea "**********"
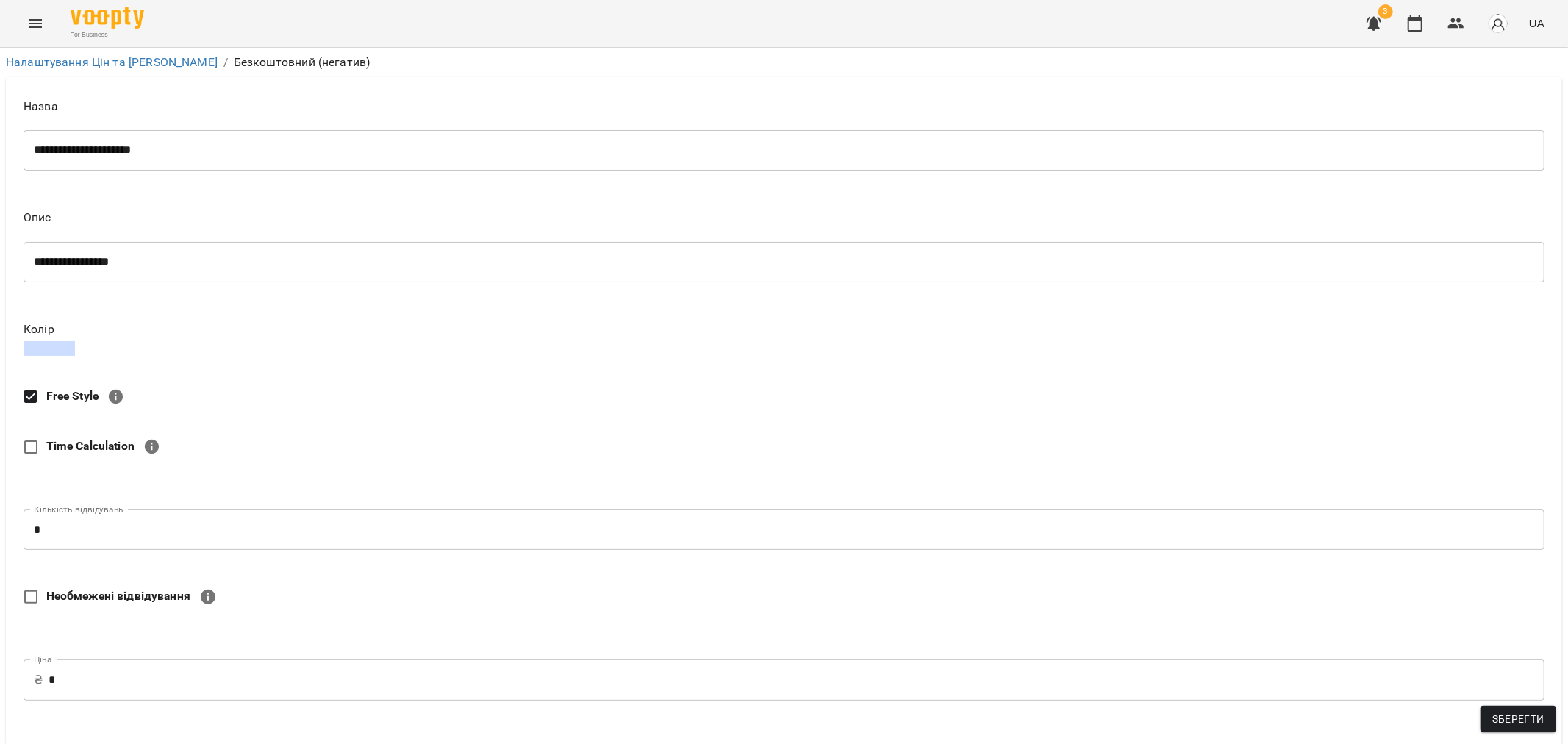
drag, startPoint x: 165, startPoint y: 161, endPoint x: 146, endPoint y: 153, distance: 20.6
click at [142, 154] on div "**********" at bounding box center [784, 150] width 1521 height 42
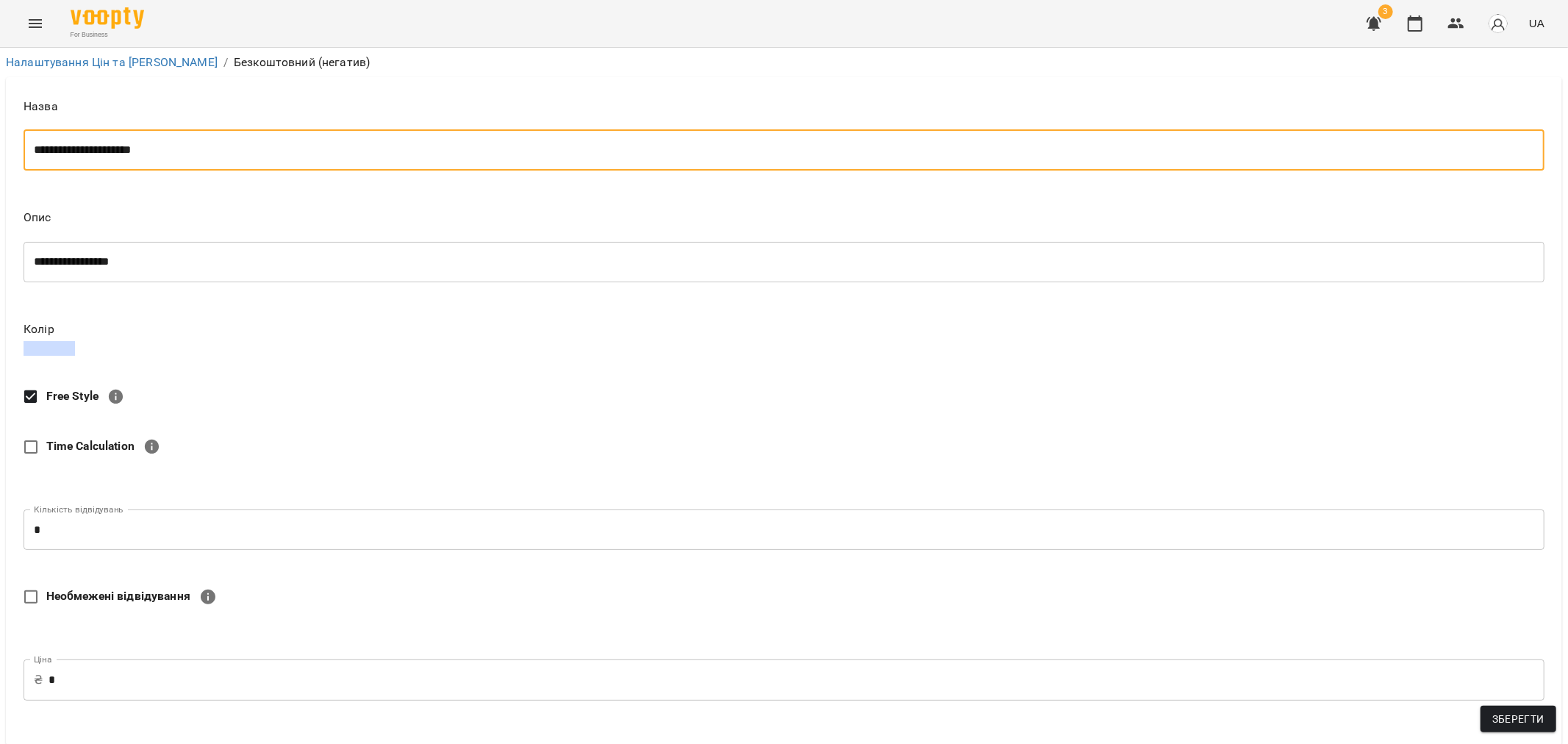
drag, startPoint x: 192, startPoint y: 150, endPoint x: 118, endPoint y: 154, distance: 74.1
click at [118, 154] on textarea "**********" at bounding box center [778, 150] width 1488 height 14
type textarea "**********"
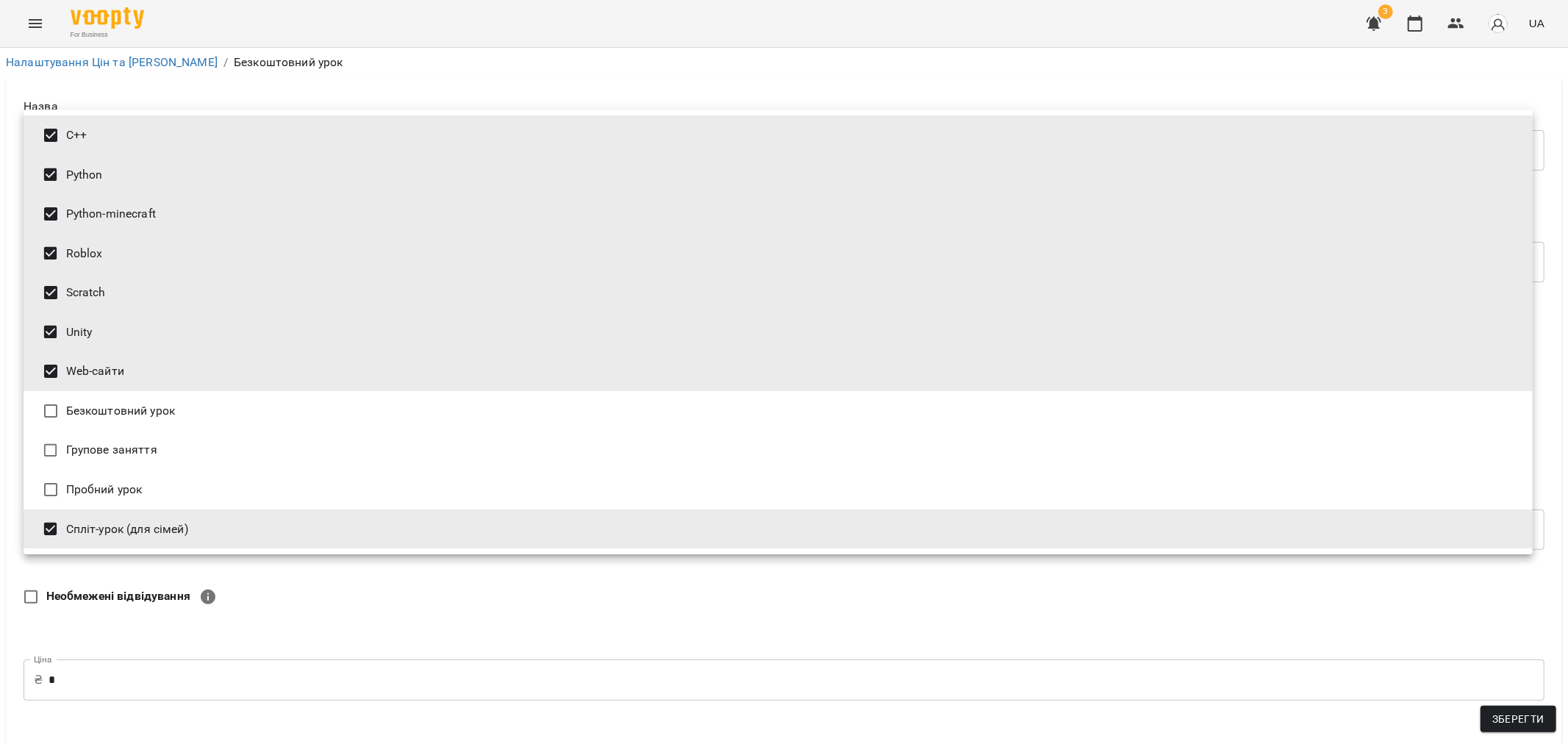
click at [247, 526] on body "**********" at bounding box center [784, 601] width 1568 height 1203
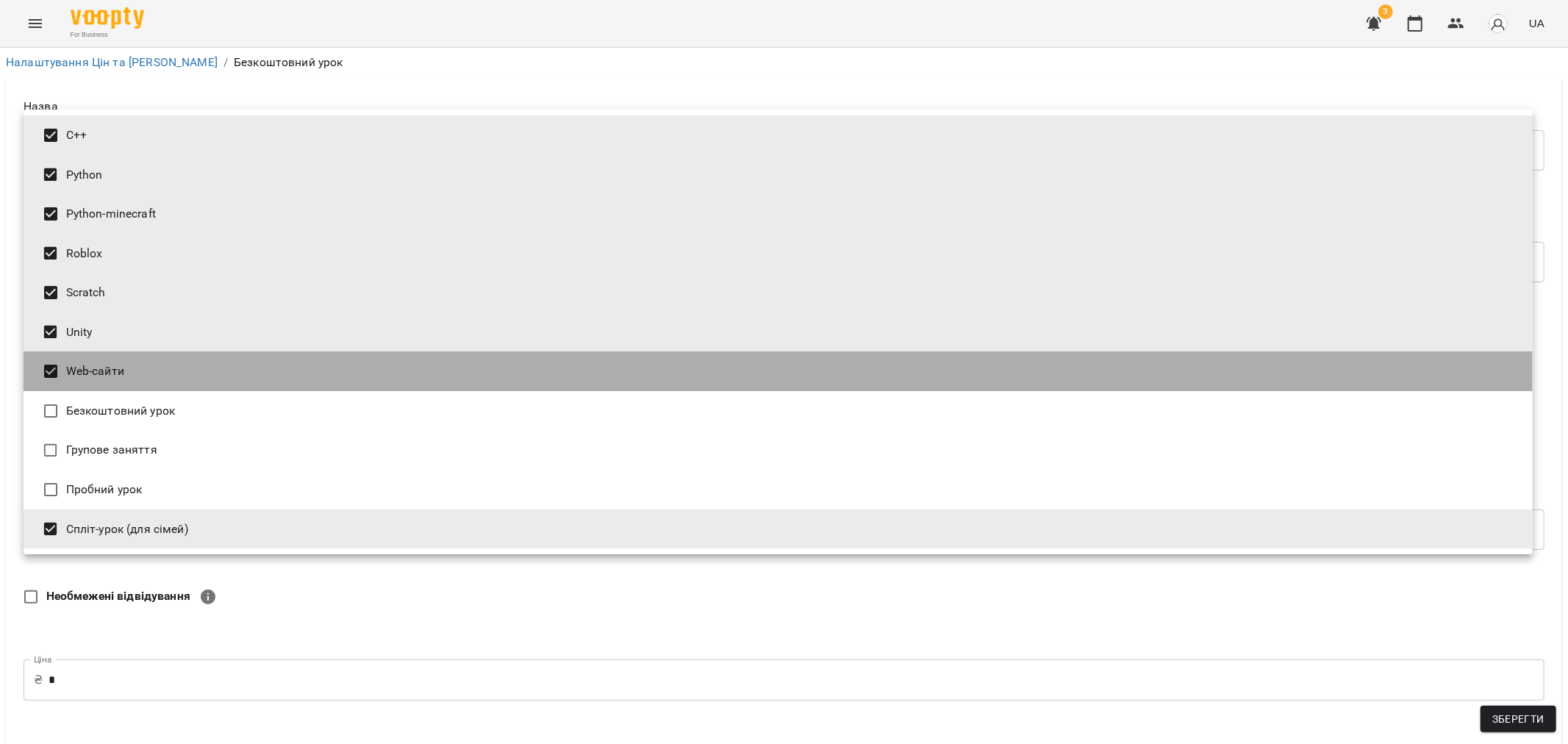
drag, startPoint x: 114, startPoint y: 369, endPoint x: 104, endPoint y: 332, distance: 38.3
click at [114, 365] on li "Web-сайти" at bounding box center [778, 371] width 1509 height 40
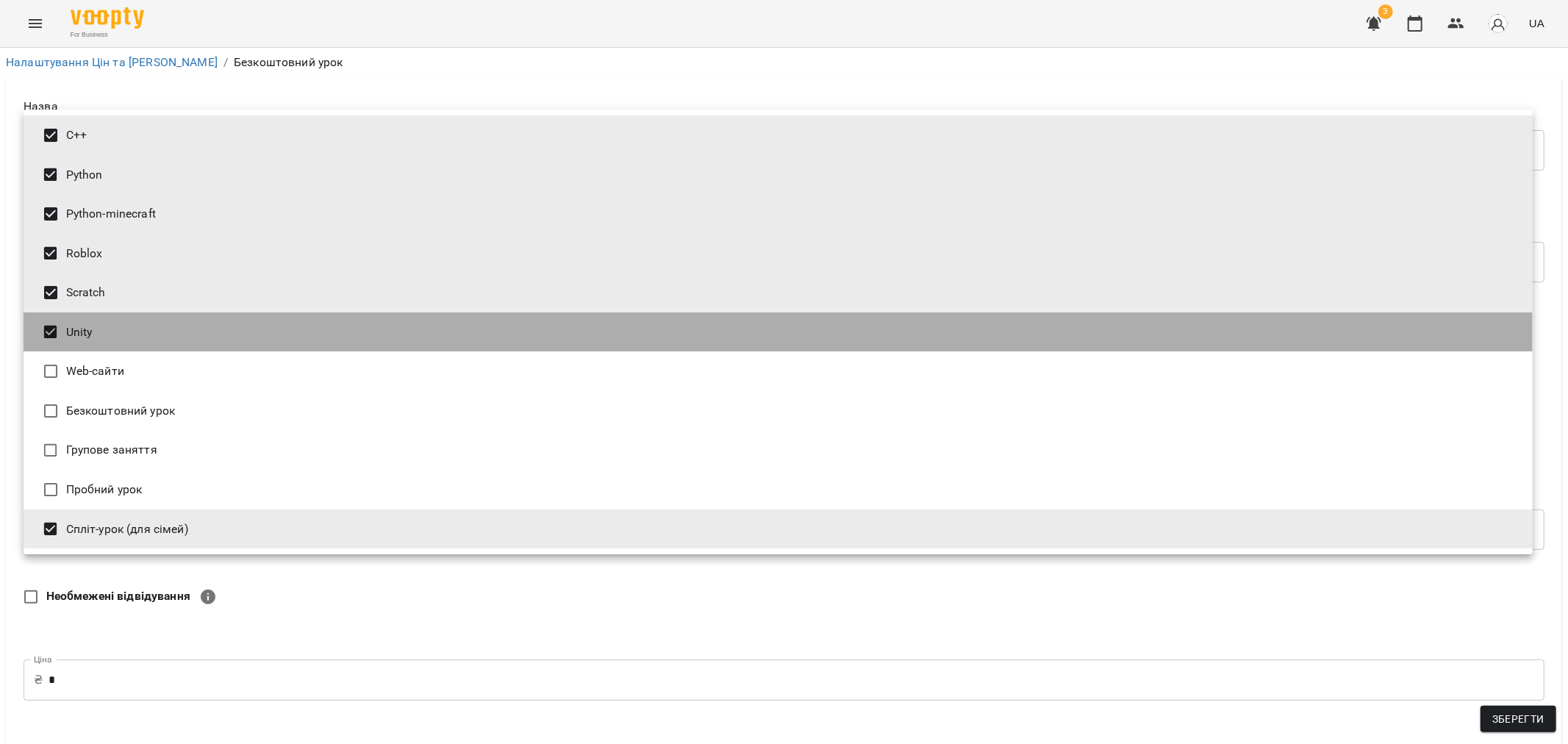
click at [104, 332] on li "Unity" at bounding box center [778, 332] width 1509 height 40
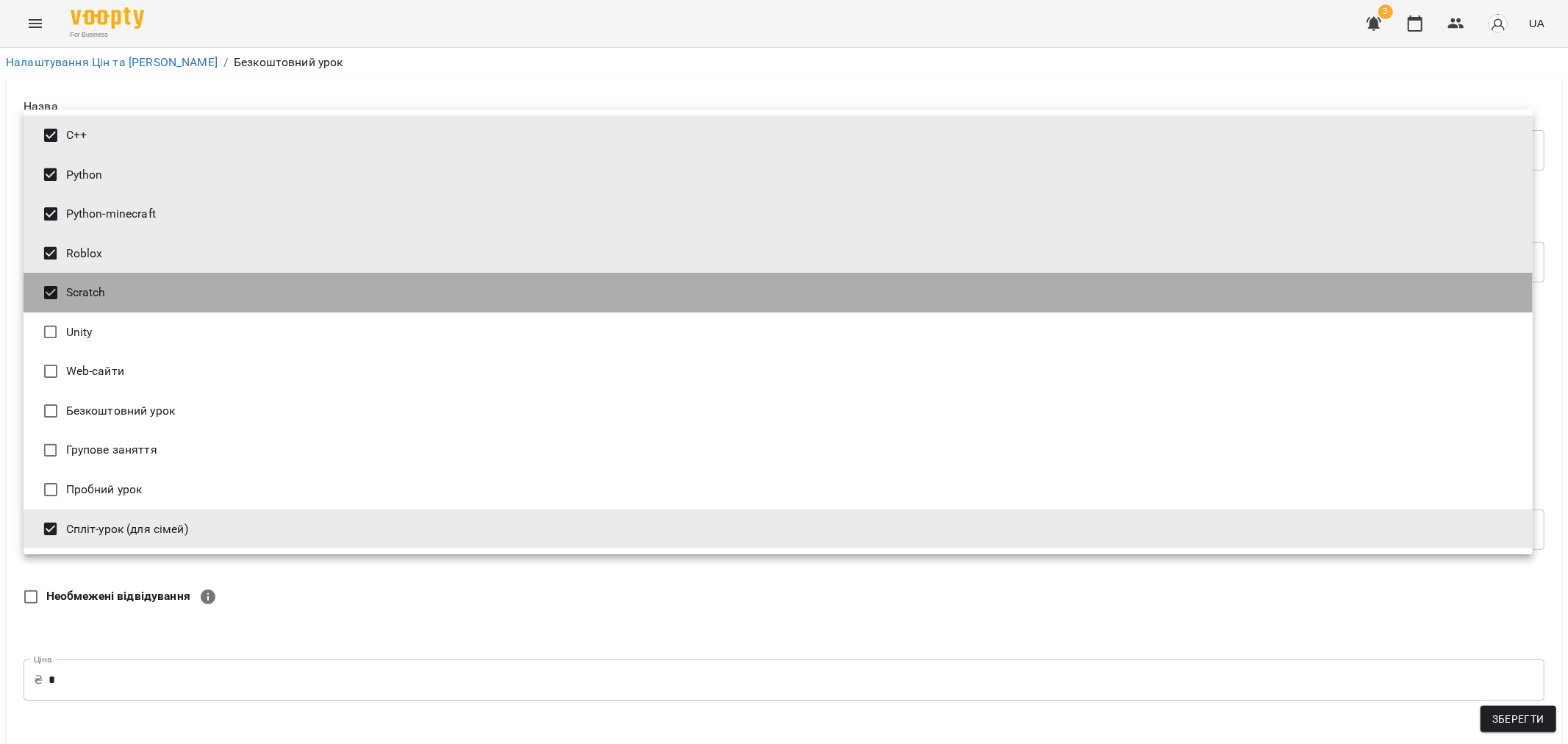
click at [105, 289] on li "Scratch" at bounding box center [778, 292] width 1509 height 40
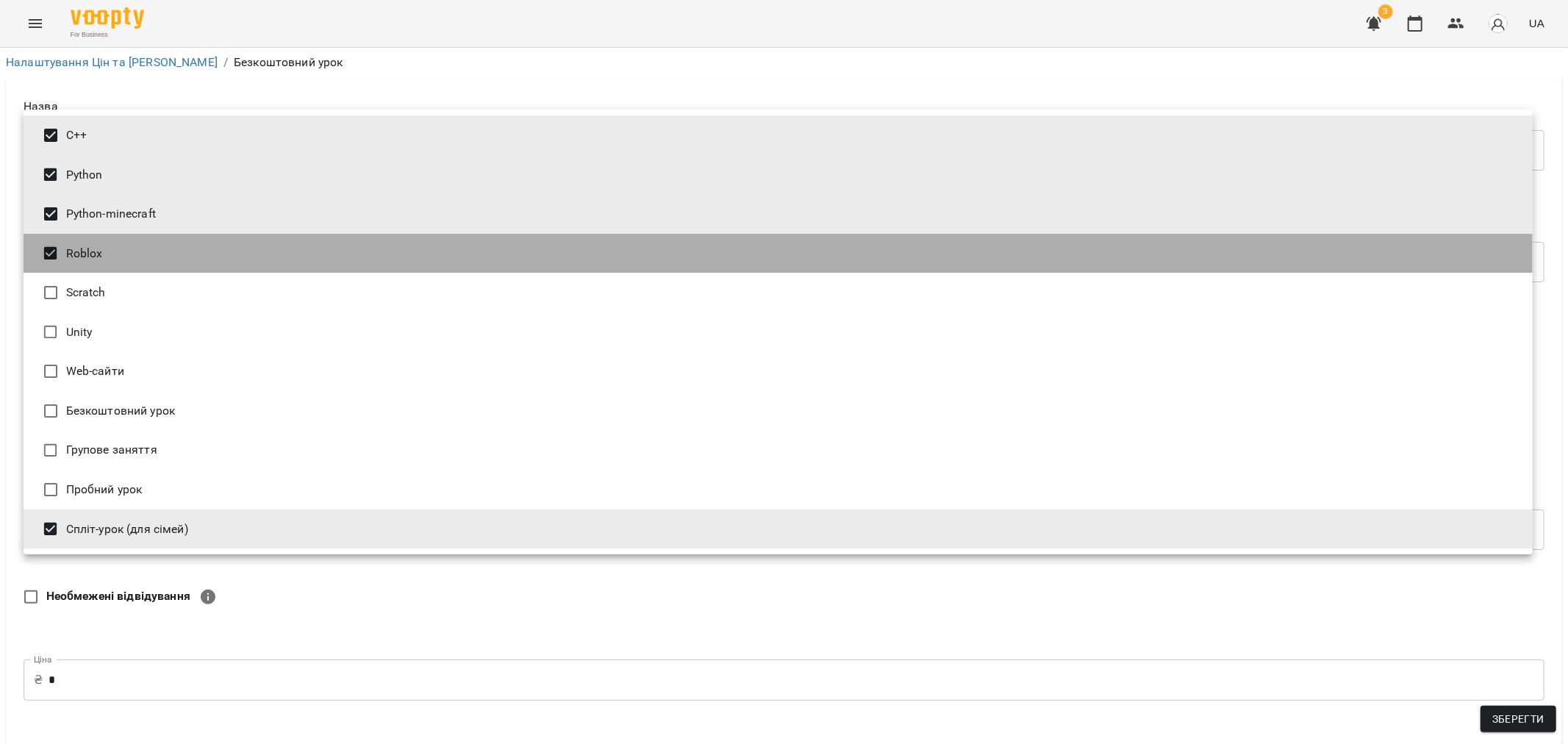
click at [103, 245] on li "Roblox" at bounding box center [778, 253] width 1509 height 40
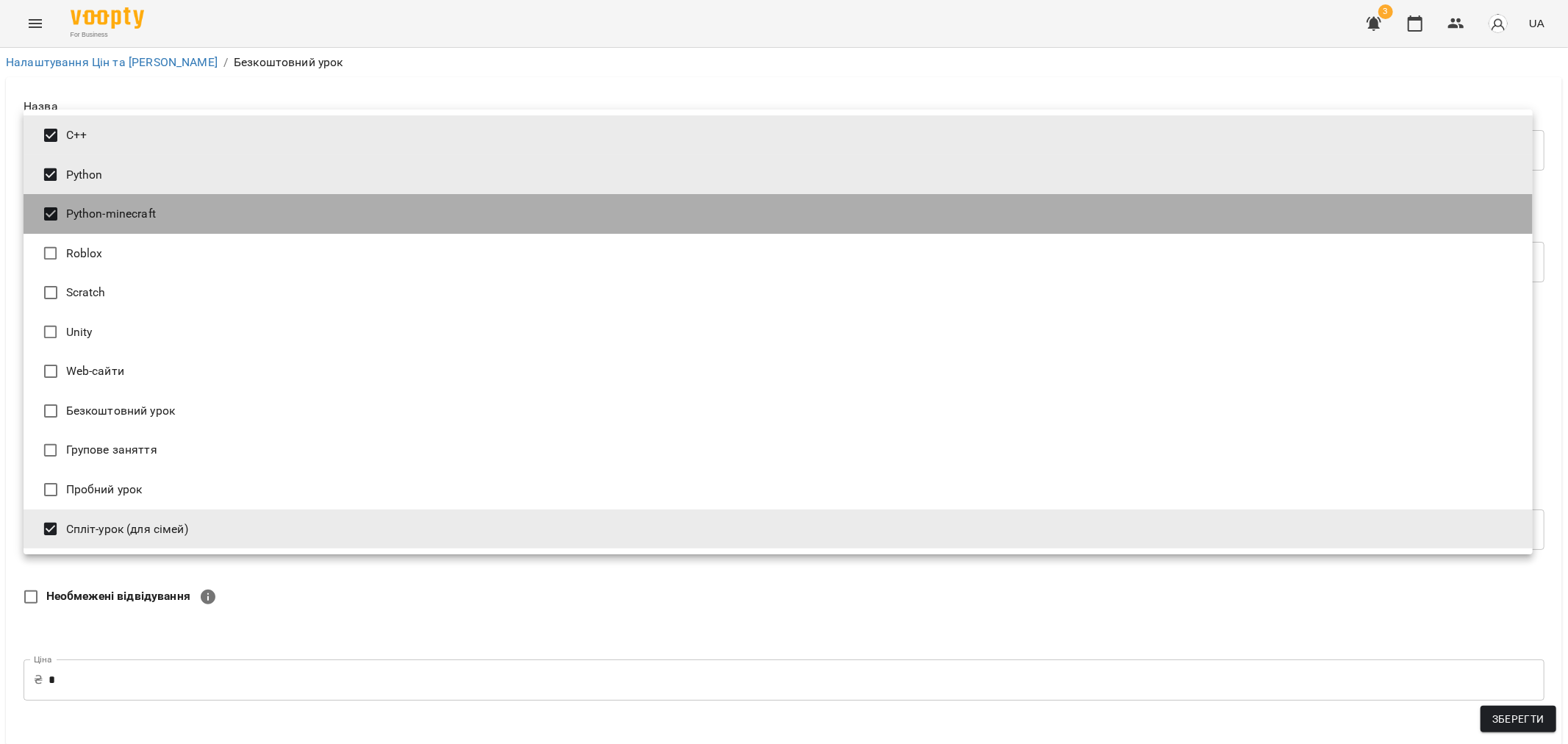
click at [114, 204] on li "Python-minecraft" at bounding box center [778, 214] width 1509 height 40
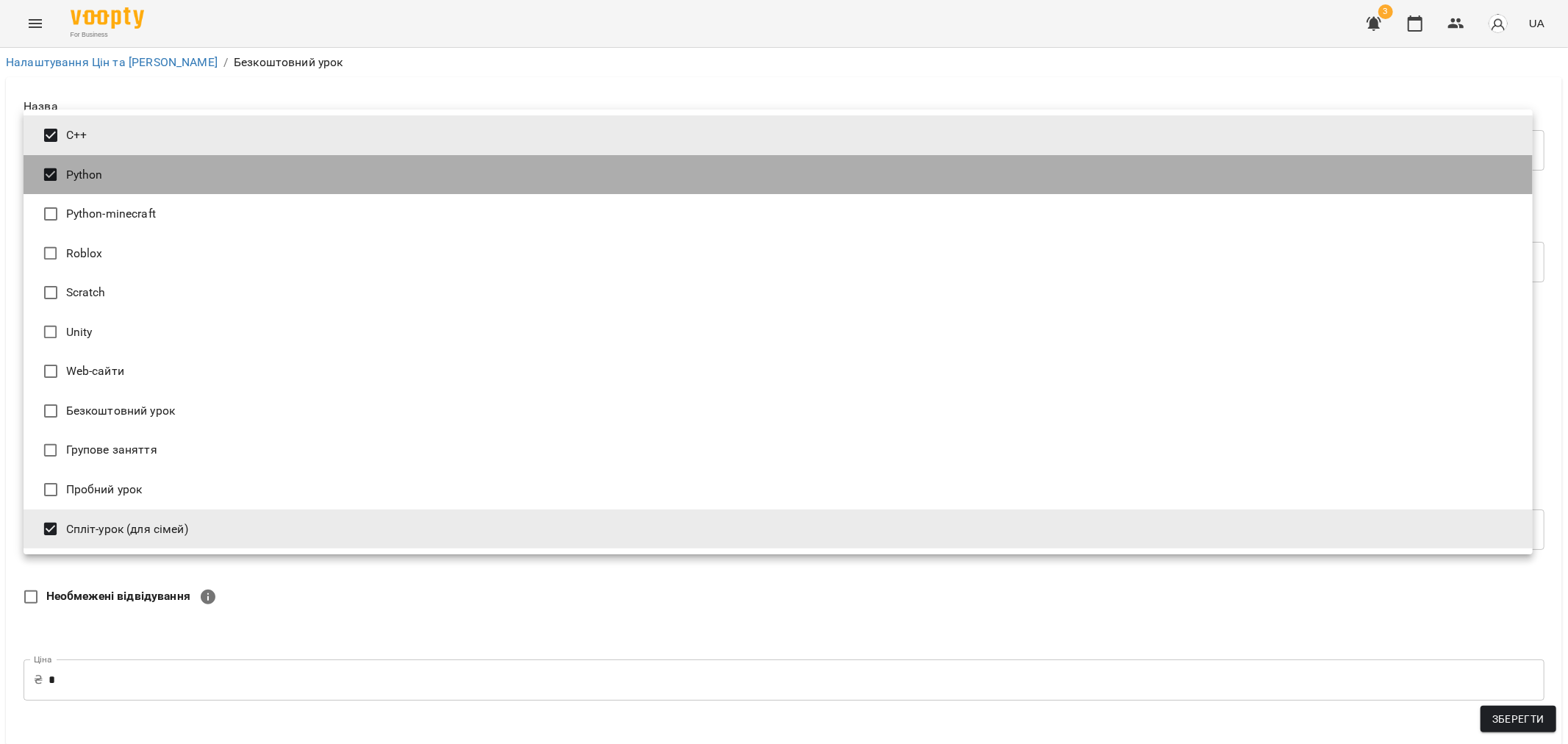
click at [110, 159] on li "Python" at bounding box center [778, 175] width 1509 height 40
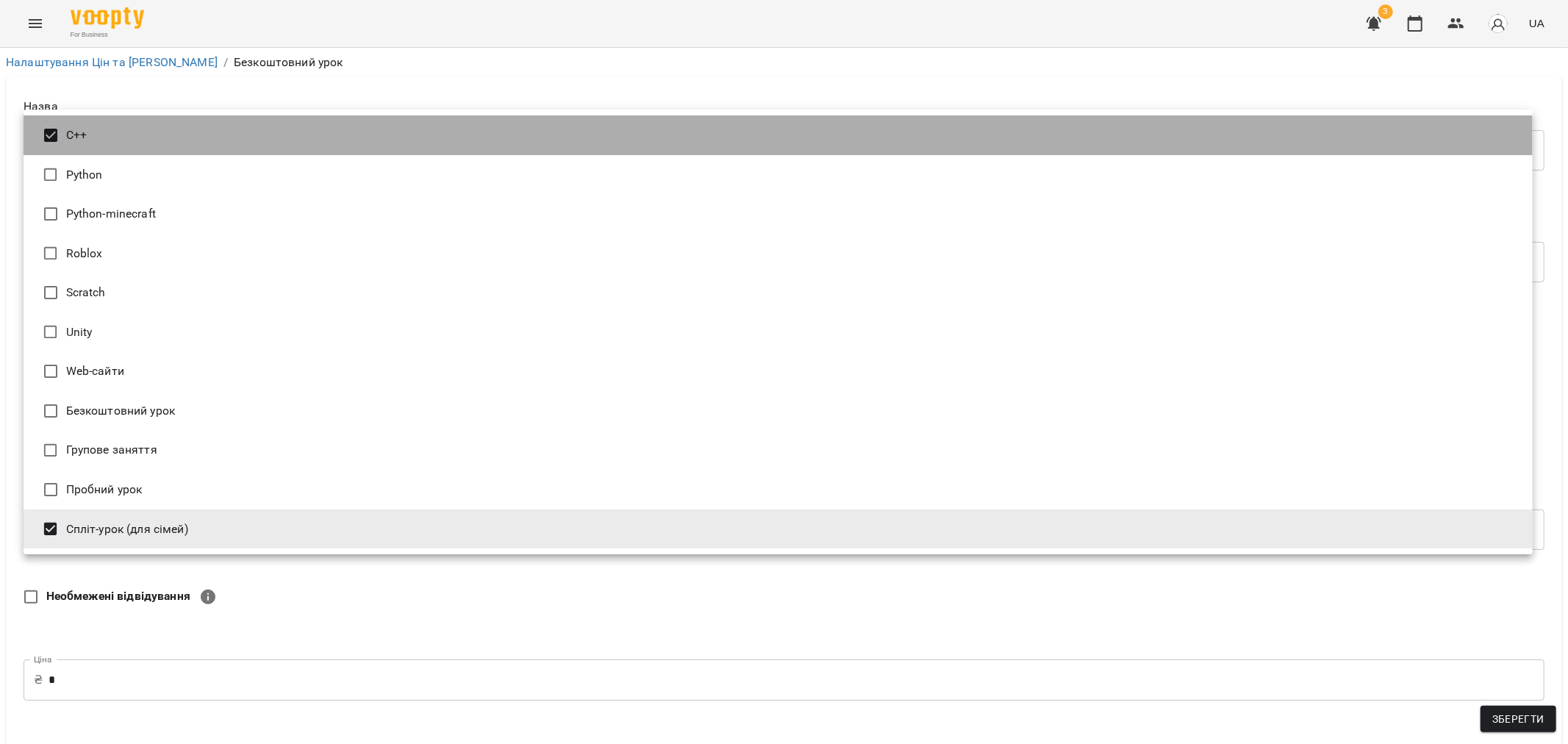
click at [104, 135] on li "C++" at bounding box center [778, 135] width 1509 height 40
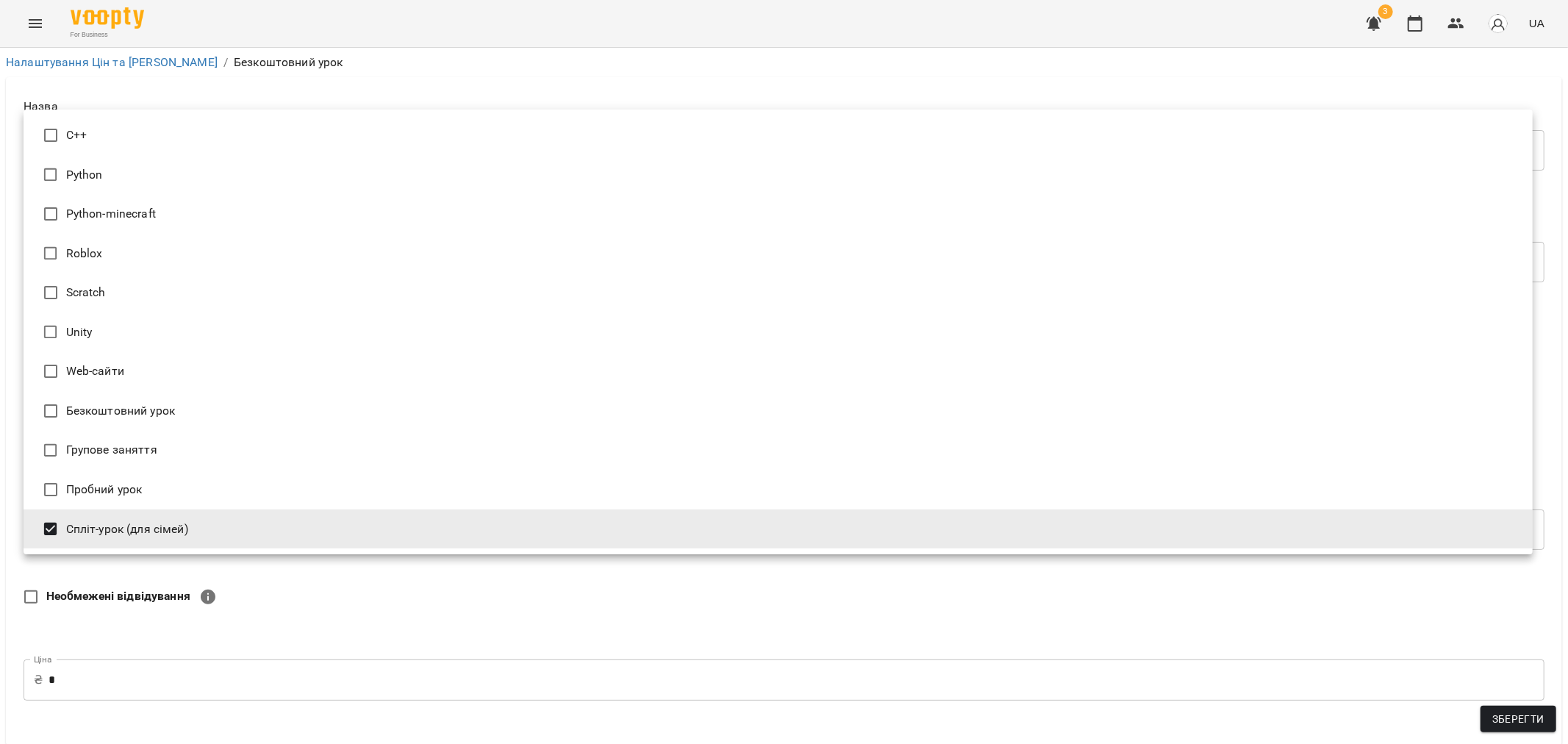
drag, startPoint x: 113, startPoint y: 529, endPoint x: 110, endPoint y: 494, distance: 35.1
click at [113, 528] on li "Спліт-урок (для сімей)" at bounding box center [778, 529] width 1509 height 40
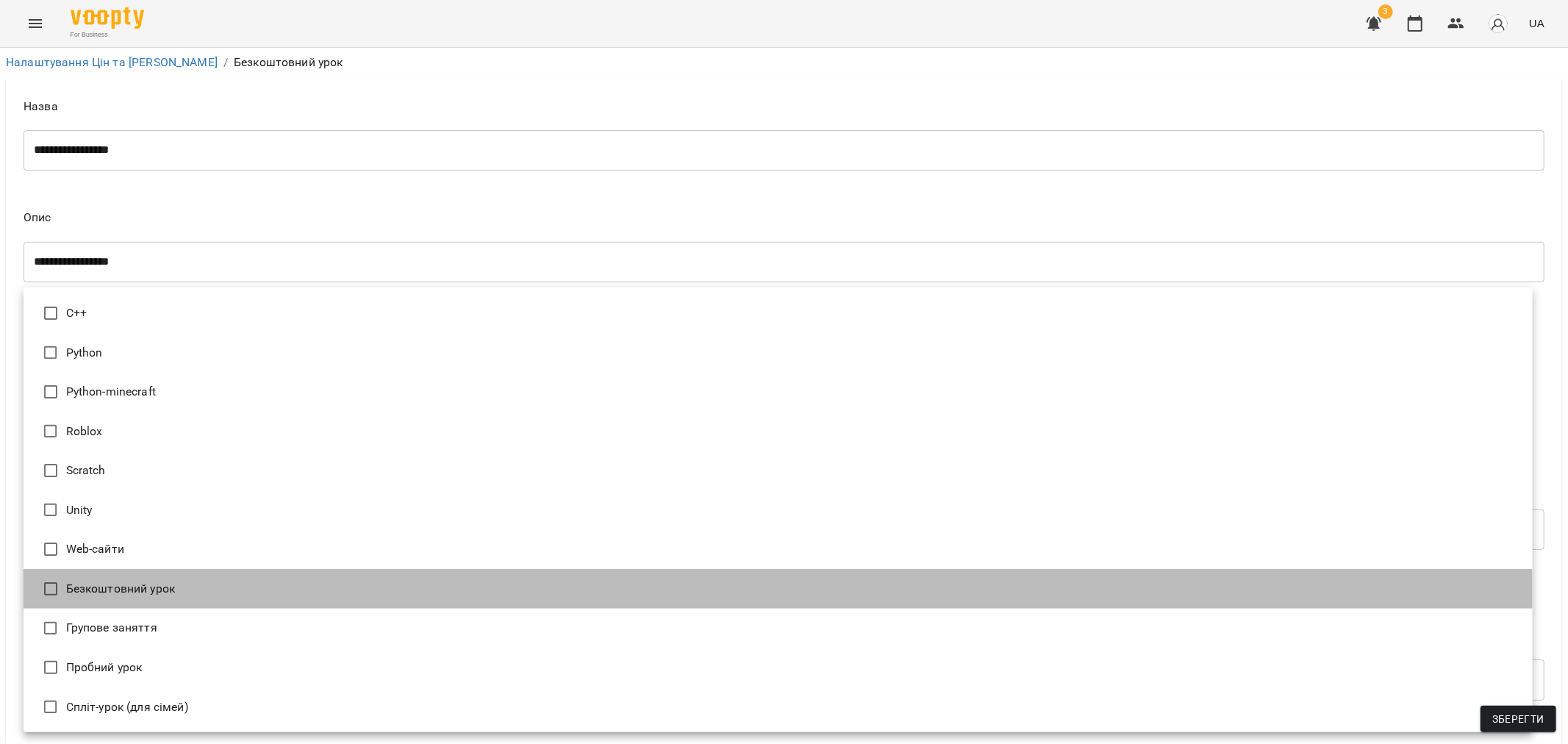
click at [135, 580] on li "Безкоштовний урок" at bounding box center [778, 588] width 1509 height 40
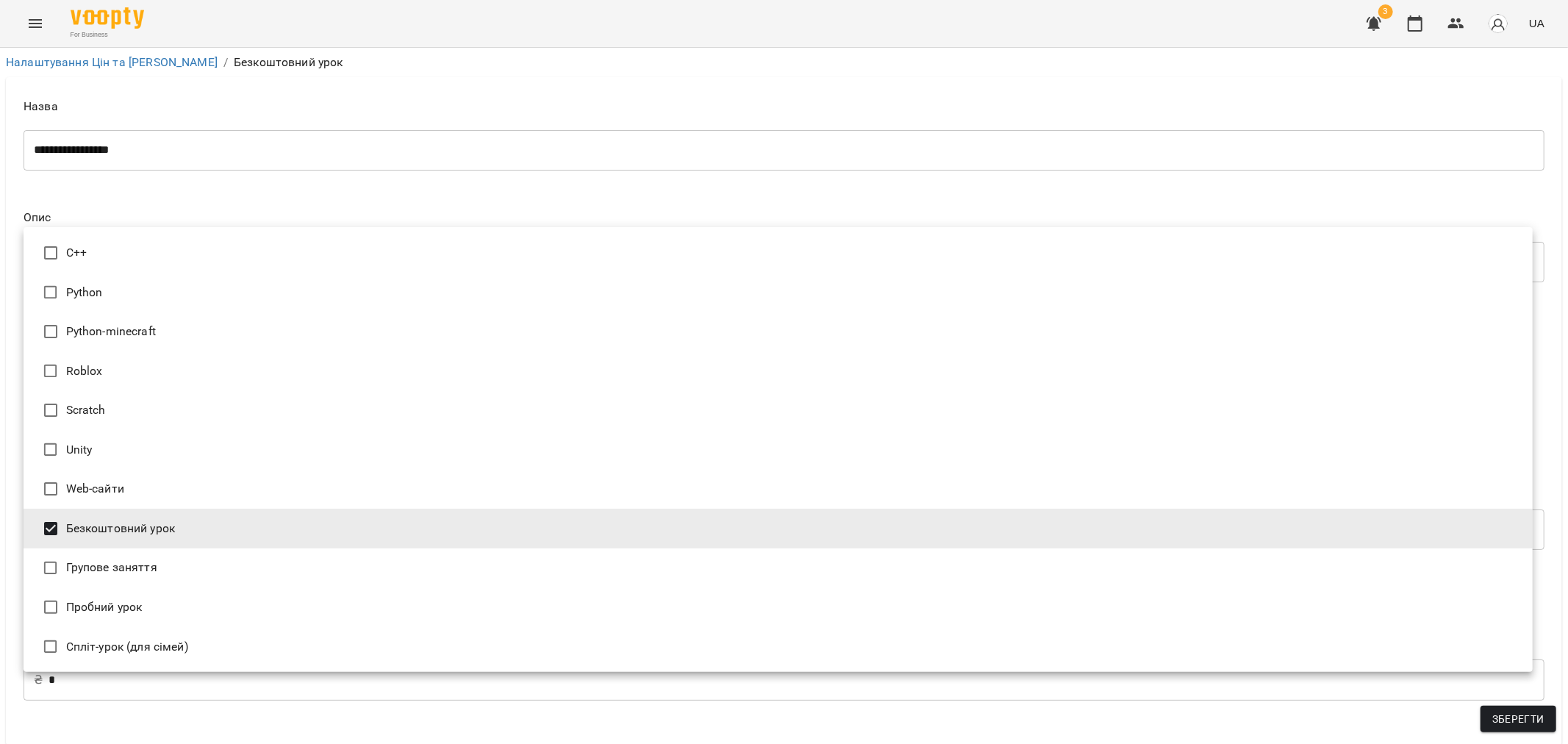
click at [751, 681] on div at bounding box center [784, 372] width 1568 height 744
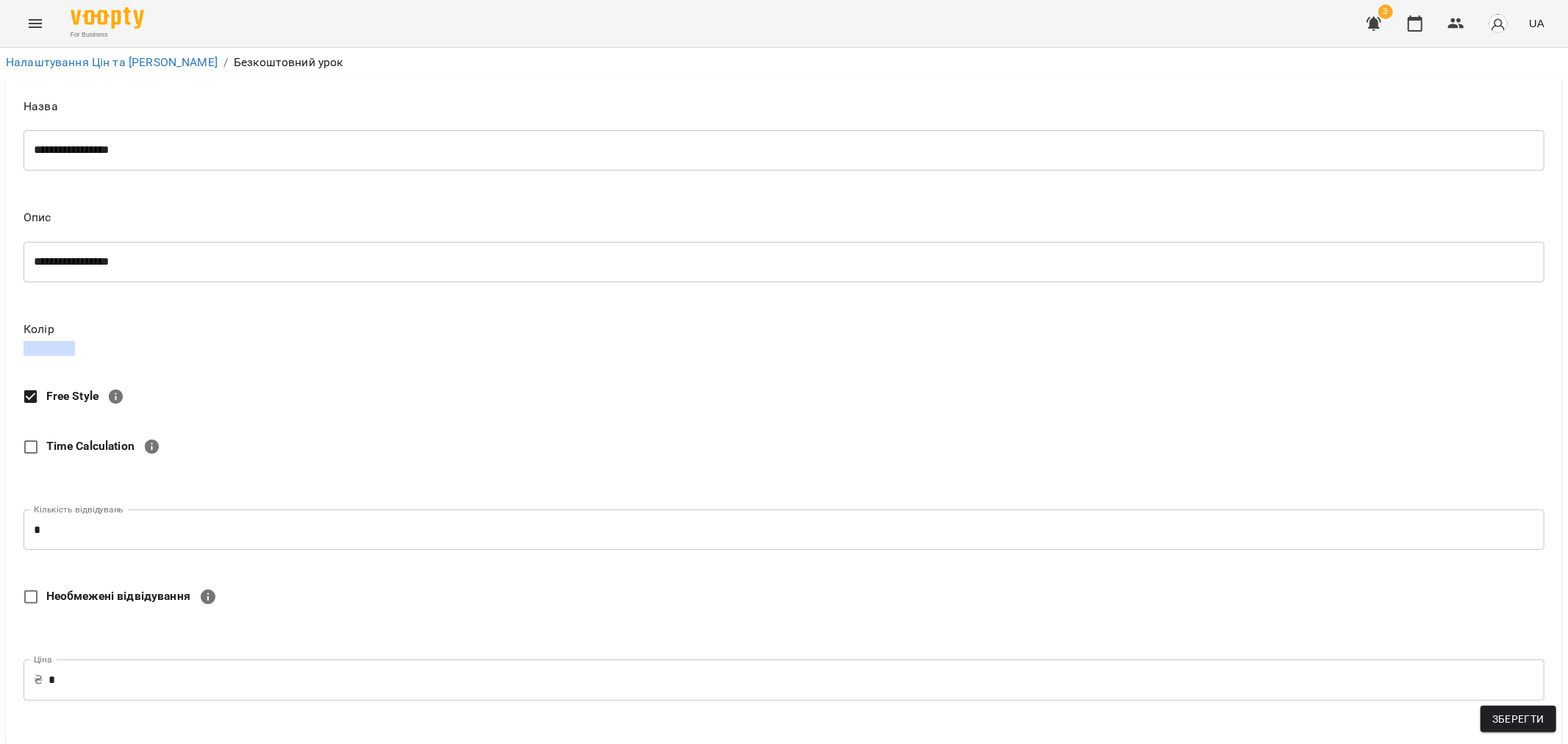
click at [195, 525] on body "**********" at bounding box center [784, 601] width 1568 height 1203
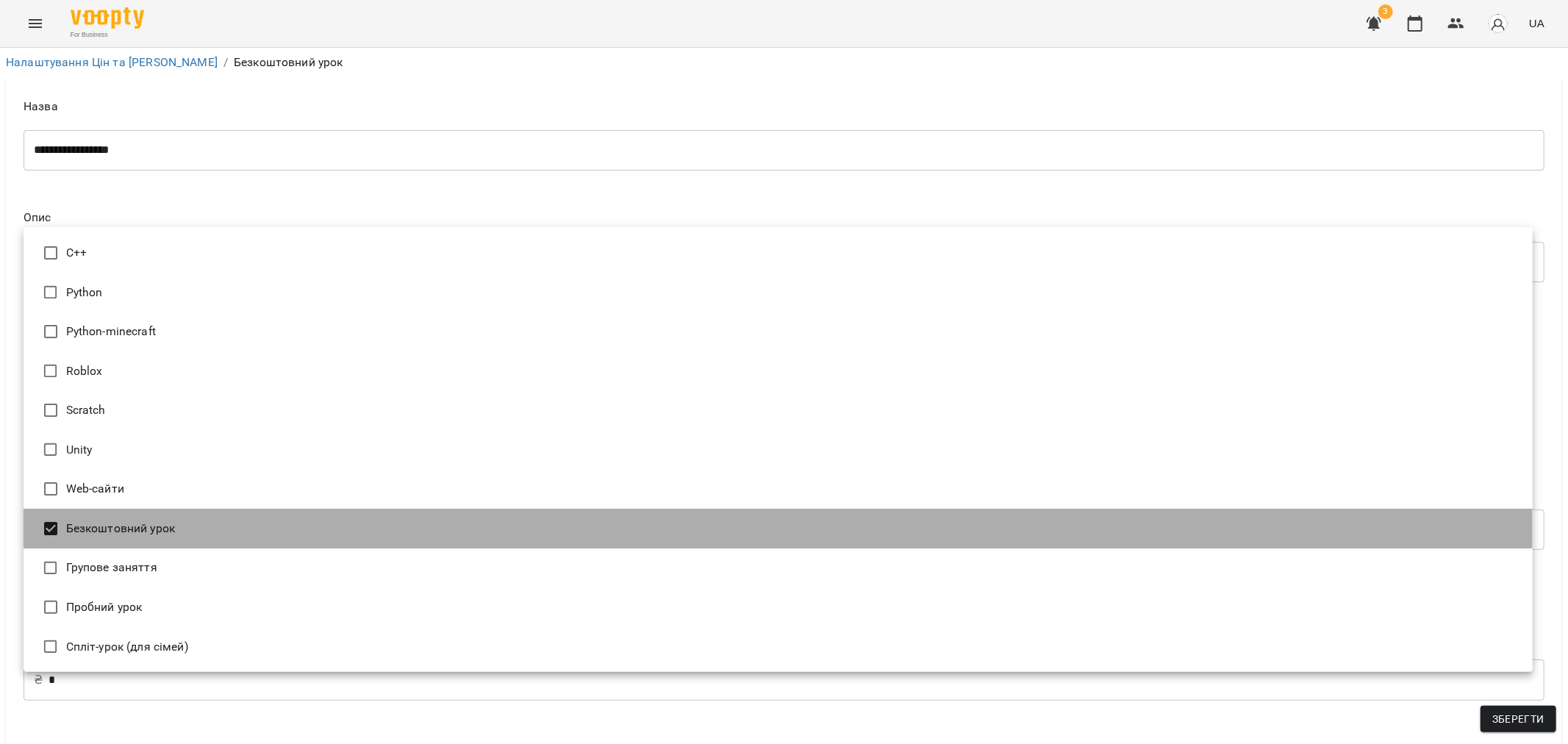
click at [194, 530] on li "Безкоштовний урок" at bounding box center [778, 528] width 1509 height 40
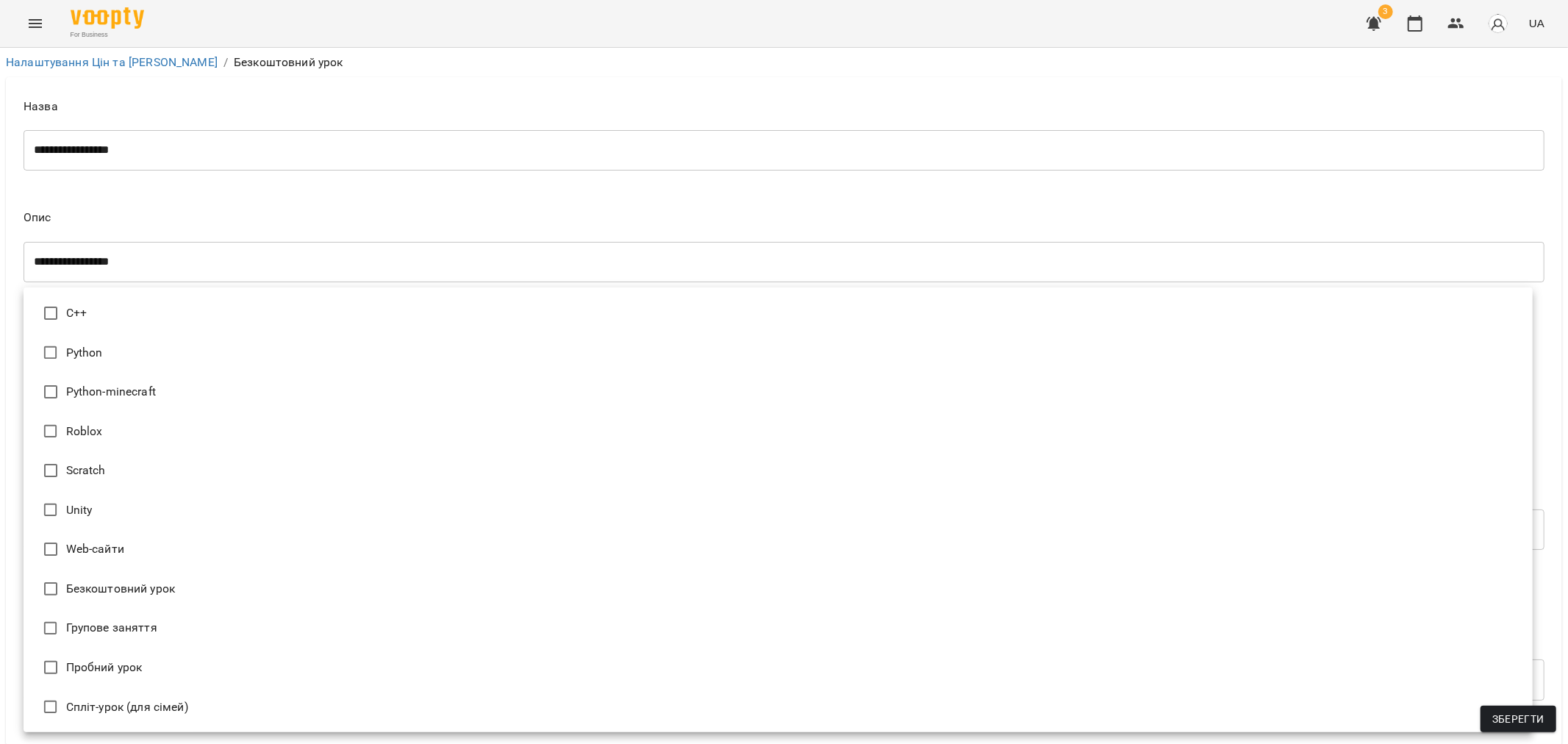
click at [182, 589] on li "Безкоштовний урок" at bounding box center [778, 588] width 1509 height 40
type input "**********"
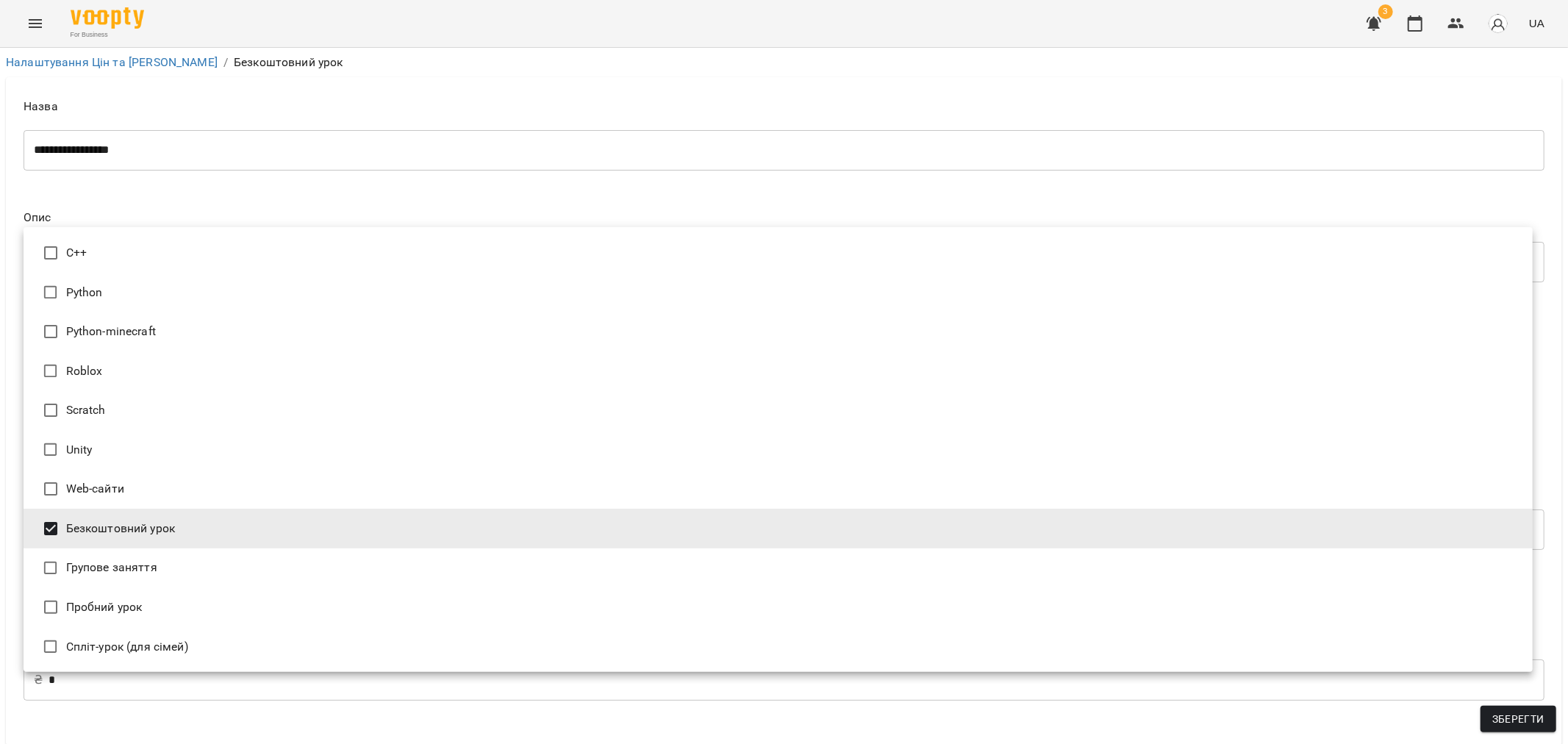
click at [412, 215] on div at bounding box center [784, 372] width 1568 height 744
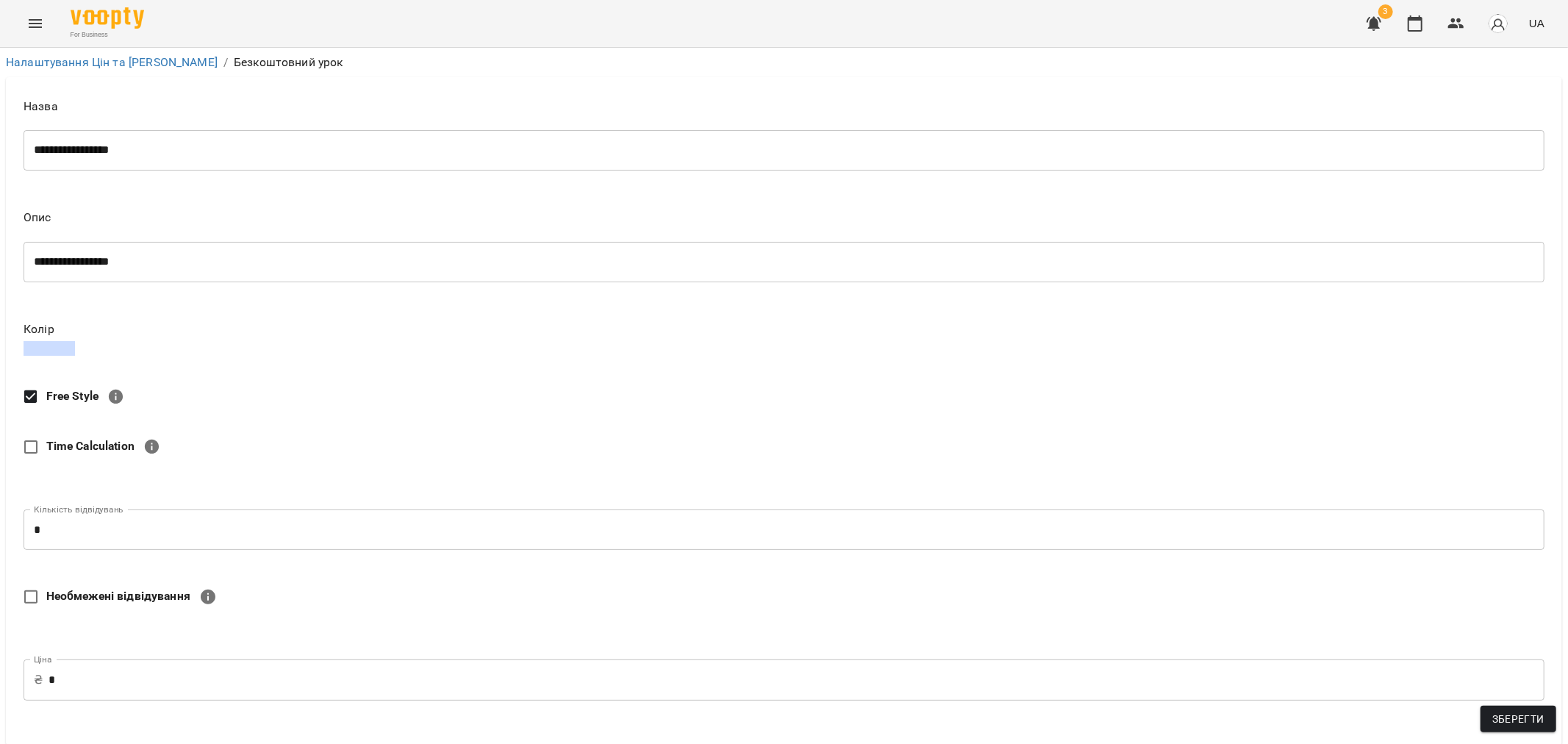
click at [196, 528] on body "**********" at bounding box center [784, 601] width 1568 height 1203
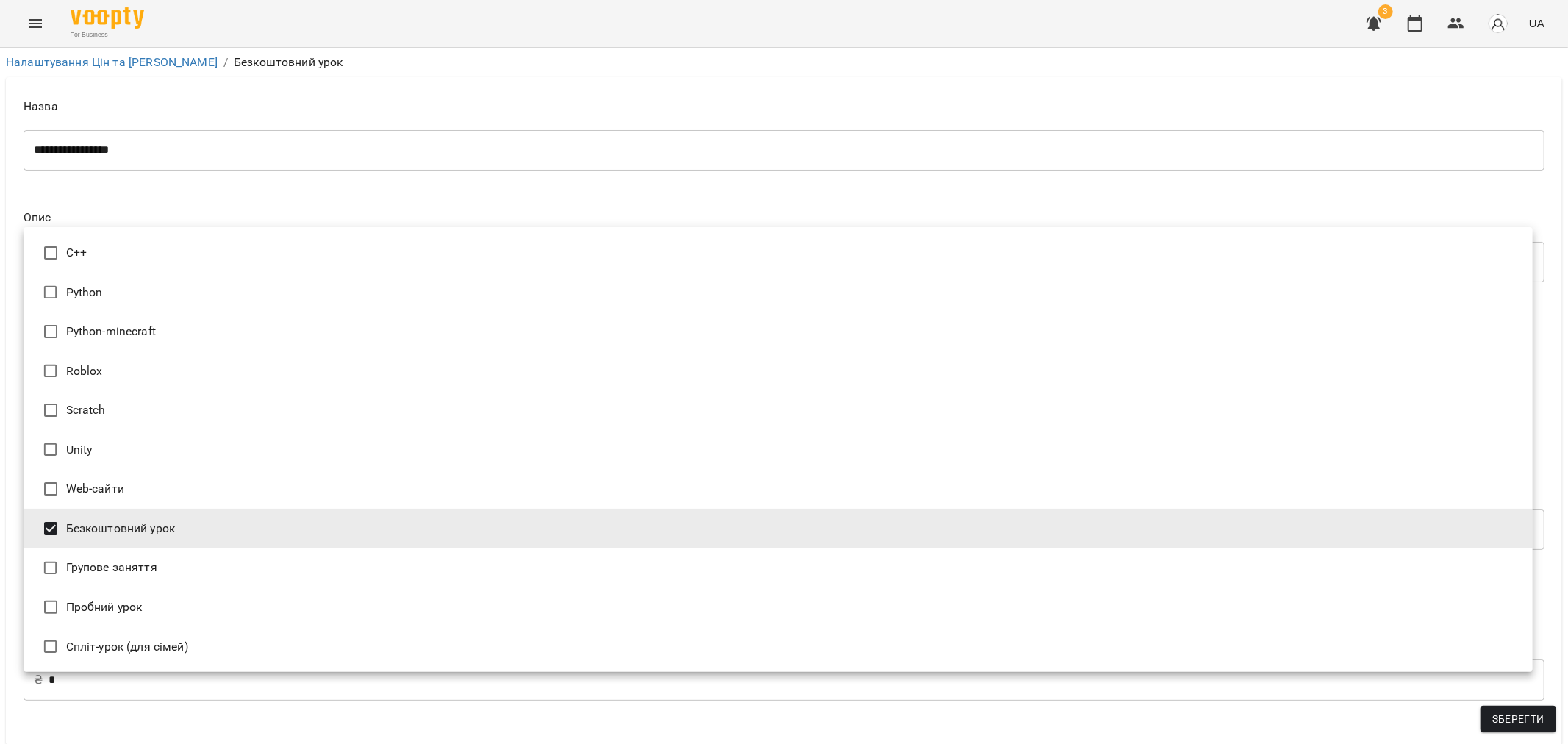
click at [512, 175] on div at bounding box center [784, 372] width 1568 height 744
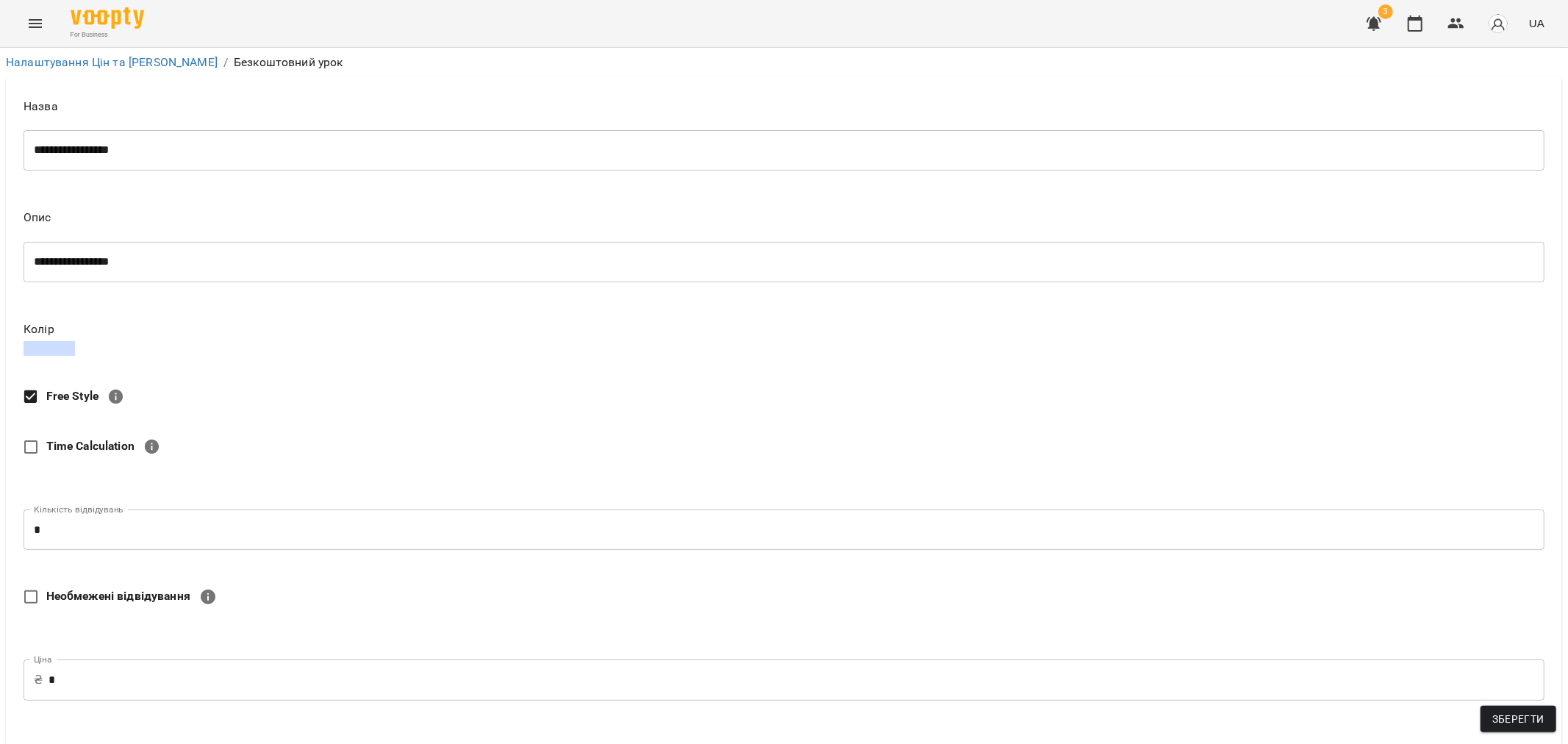
click at [1516, 721] on span "Зберегти" at bounding box center [1518, 719] width 52 height 18
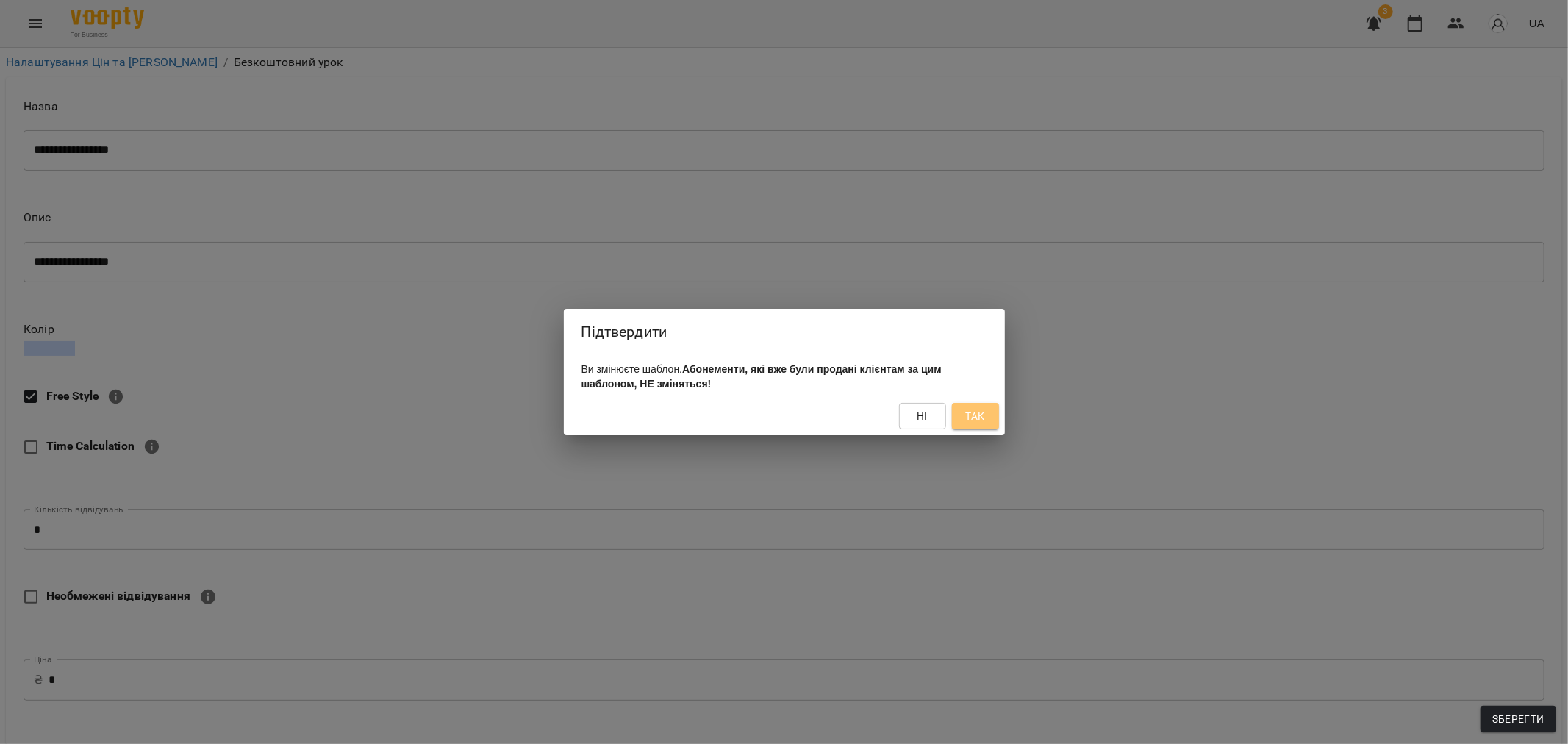
click at [974, 412] on span "Так" at bounding box center [974, 416] width 19 height 18
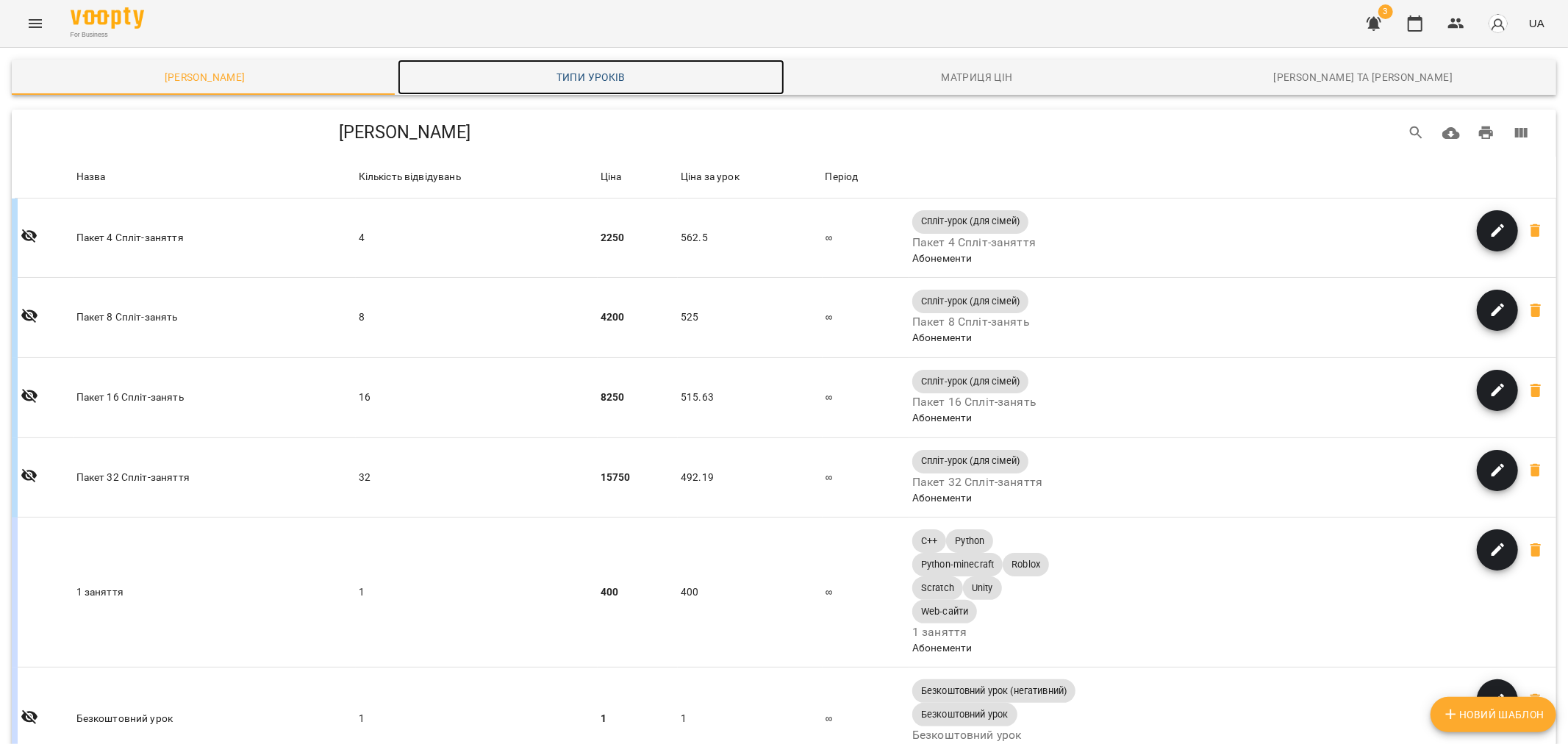
click at [573, 88] on link "Типи уроків" at bounding box center [591, 77] width 386 height 35
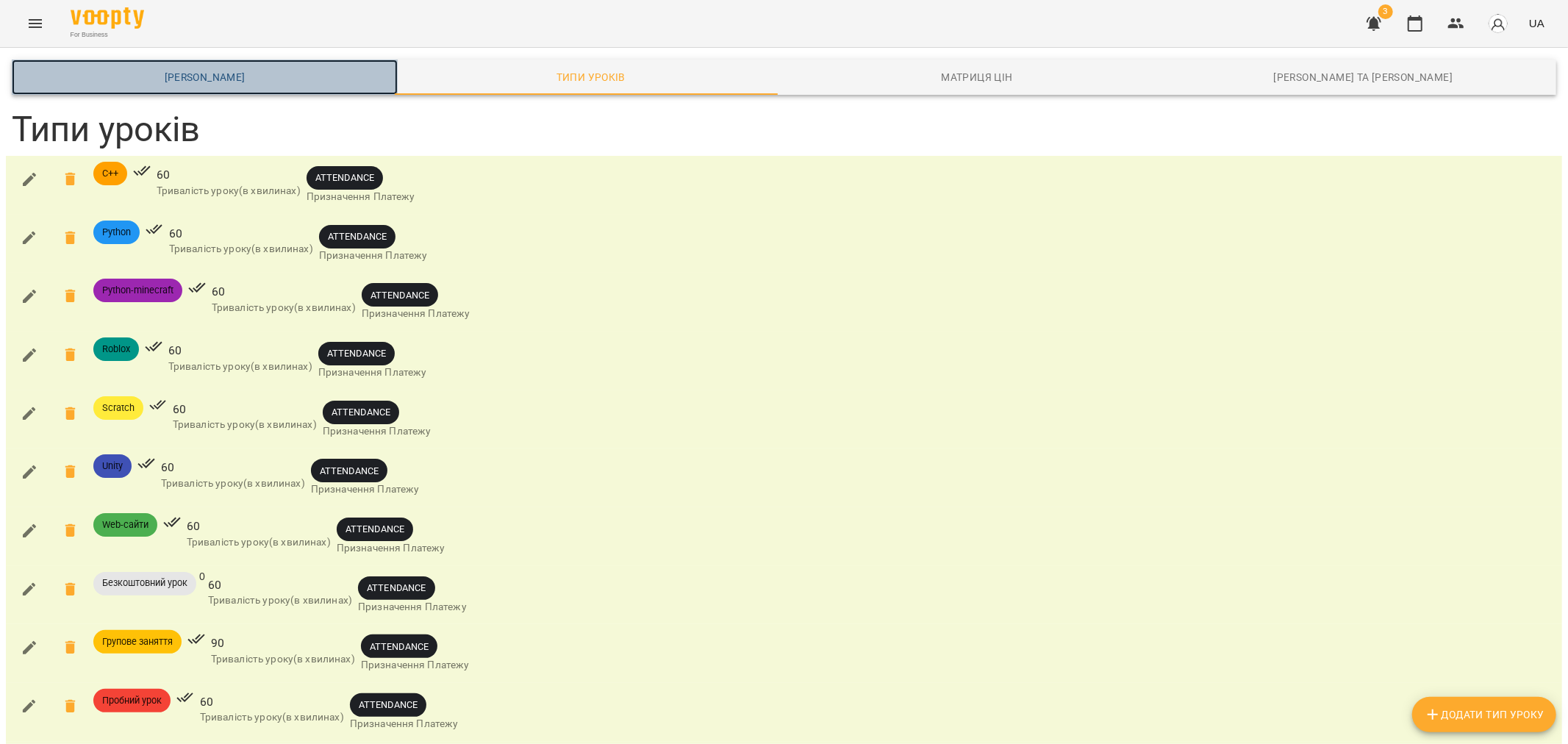
click at [211, 78] on span "[PERSON_NAME]" at bounding box center [204, 77] width 368 height 18
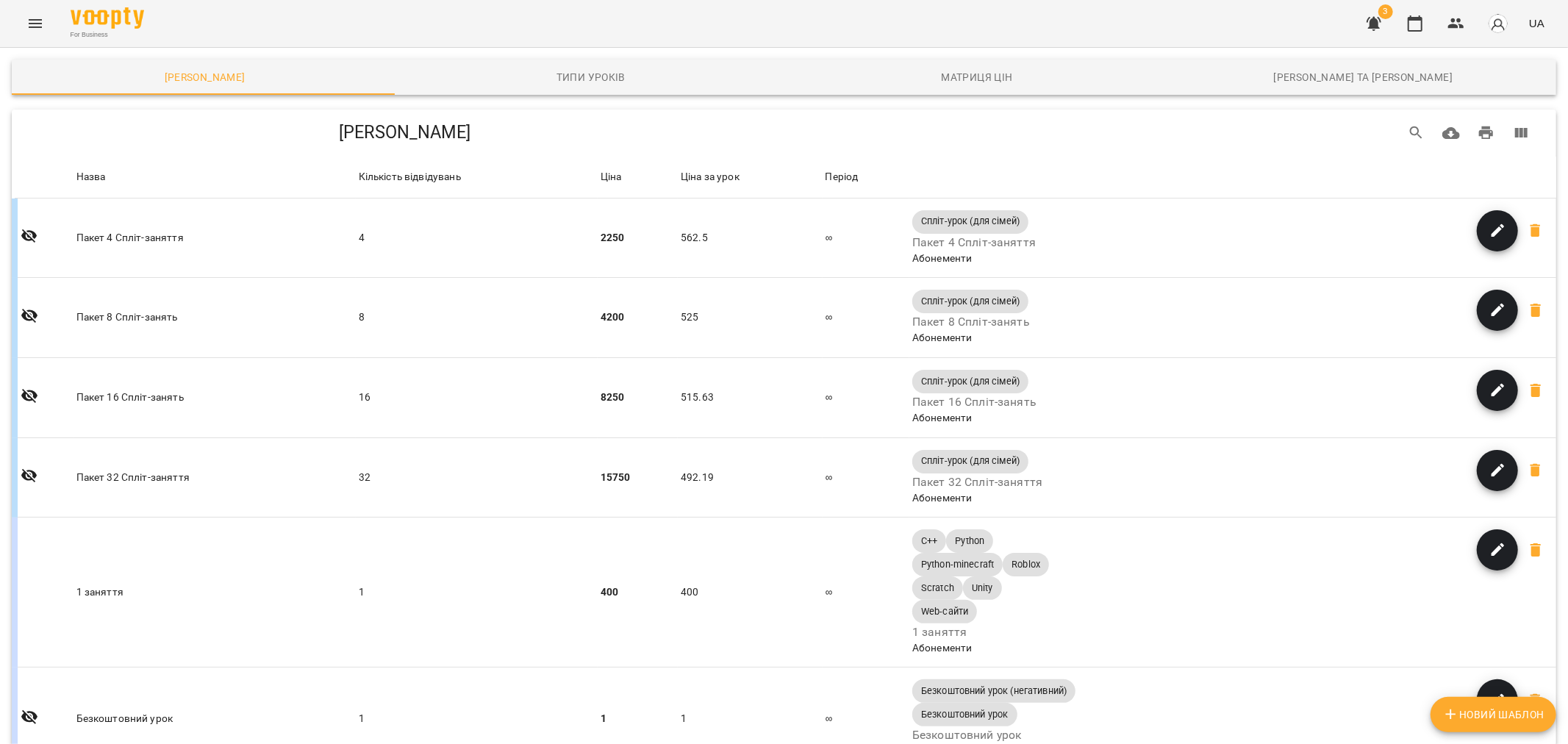
scroll to position [408, 0]
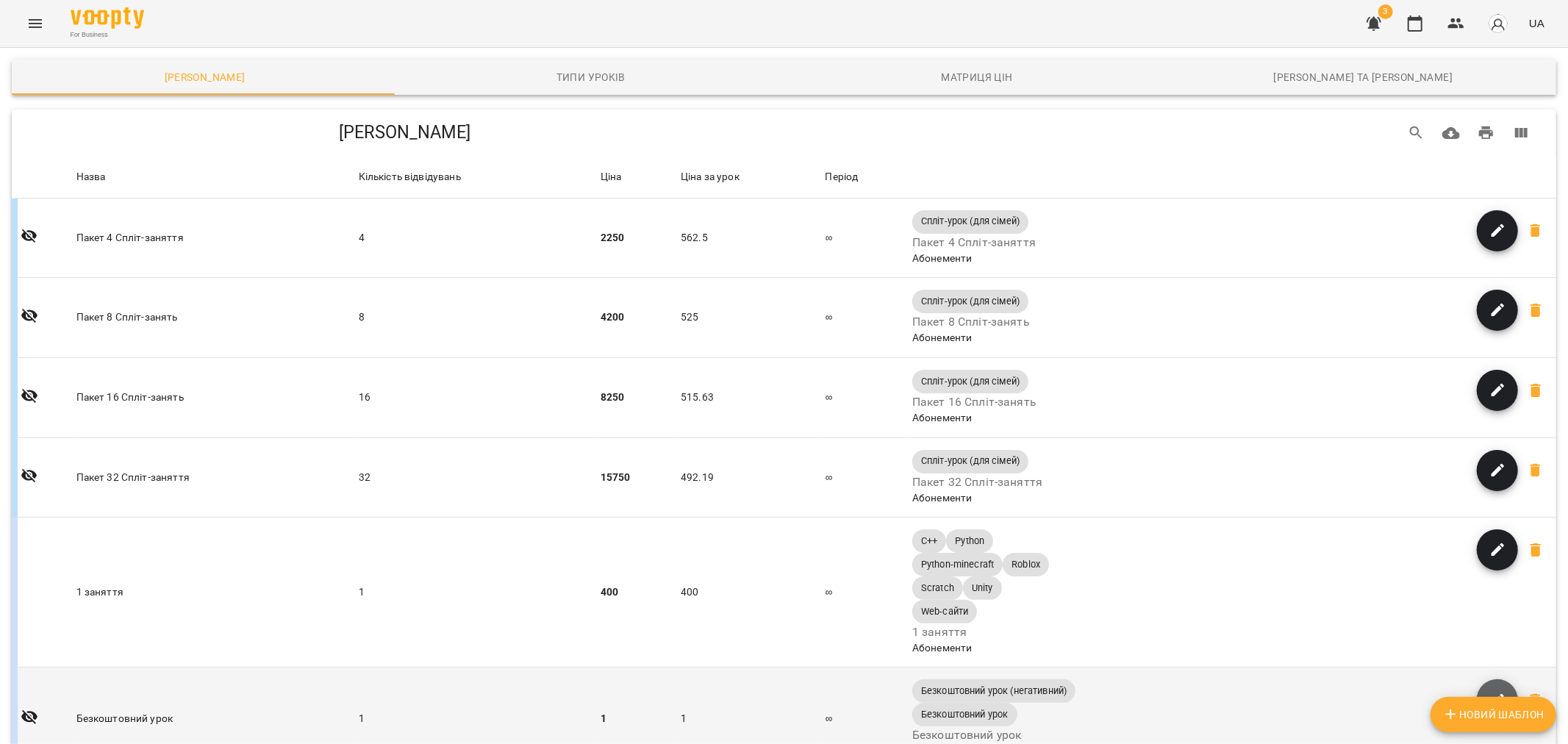
click at [1476, 692] on span "button" at bounding box center [1497, 700] width 42 height 18
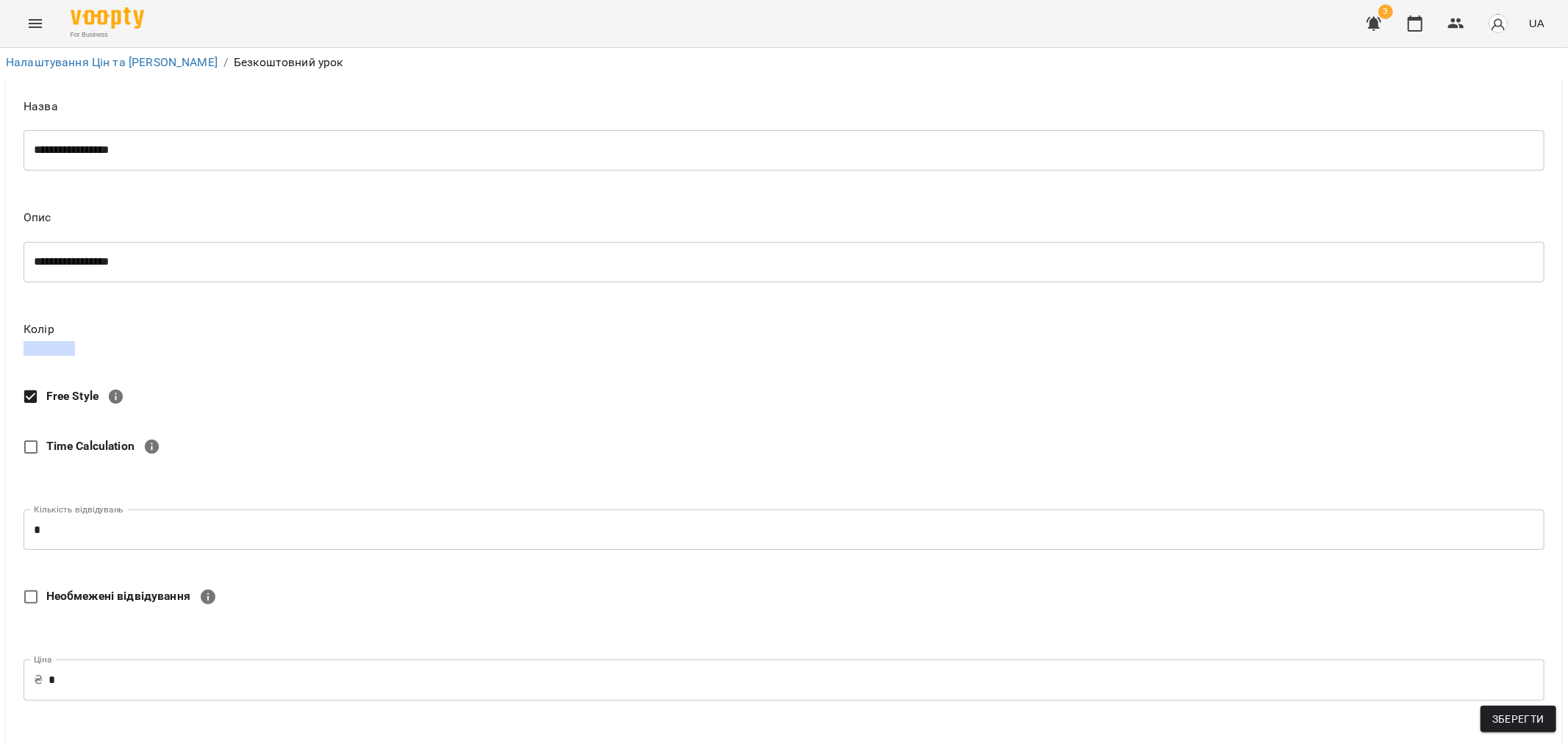
scroll to position [408, 0]
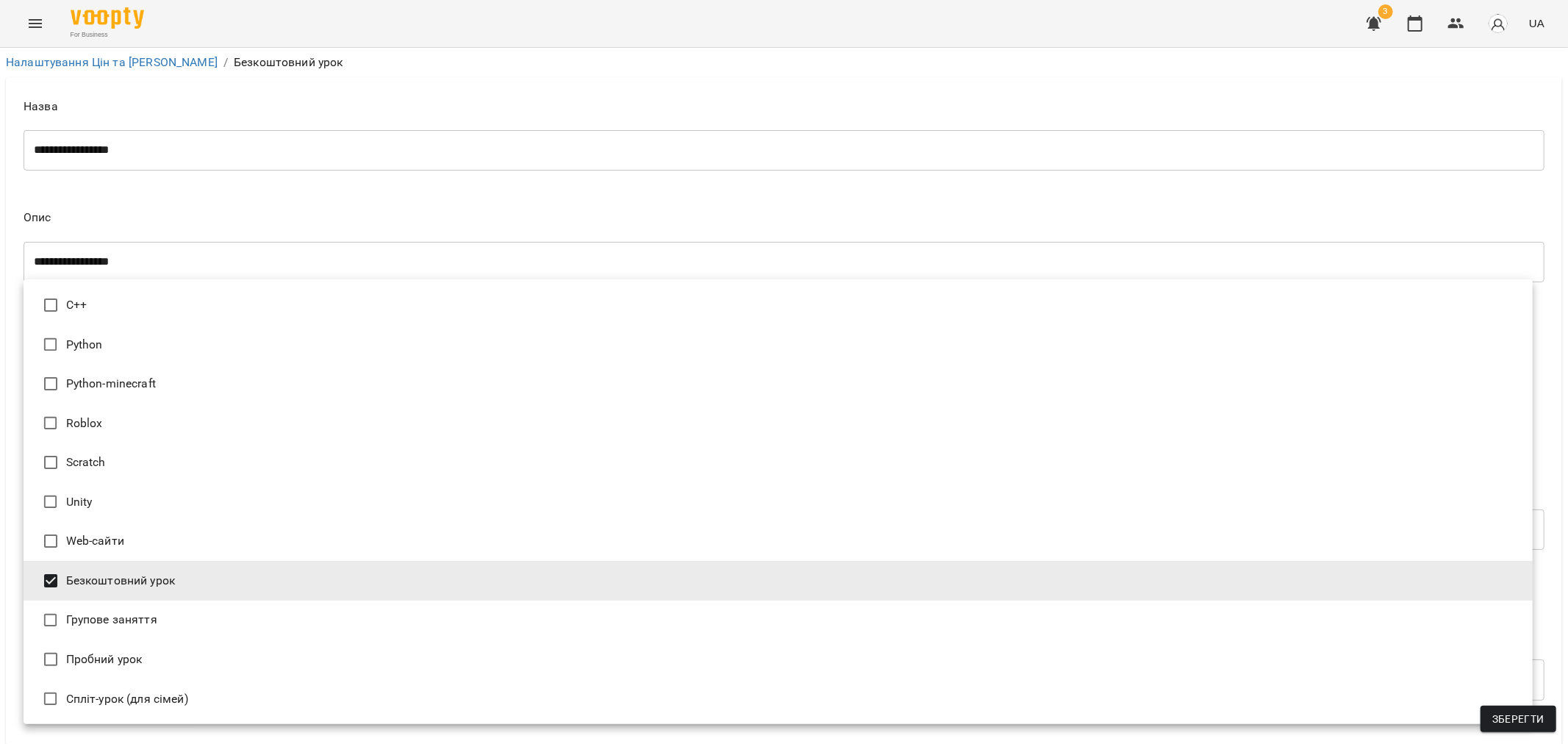
click at [195, 582] on body "**********" at bounding box center [784, 601] width 1568 height 1203
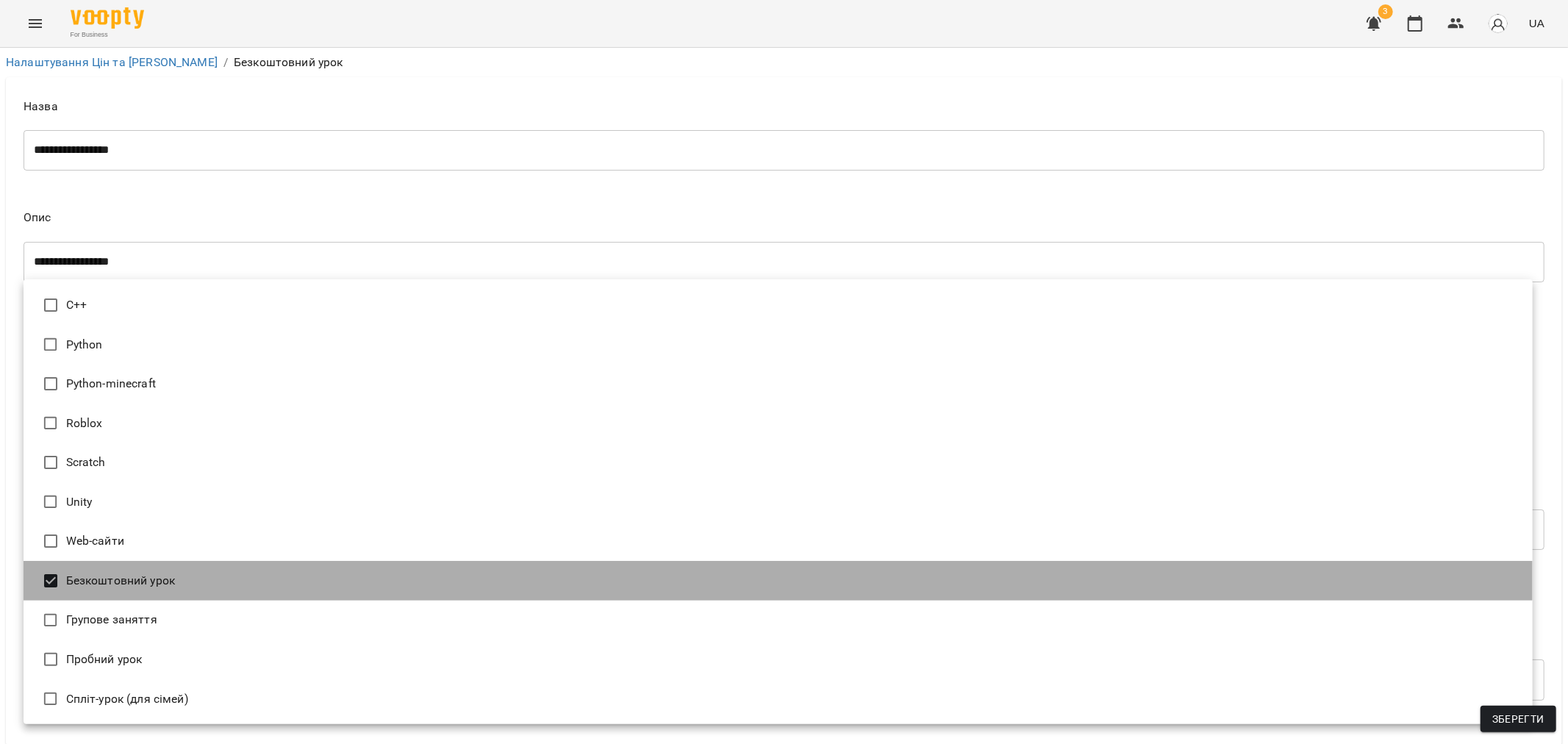
click at [195, 582] on li "Безкоштовний урок" at bounding box center [778, 580] width 1509 height 40
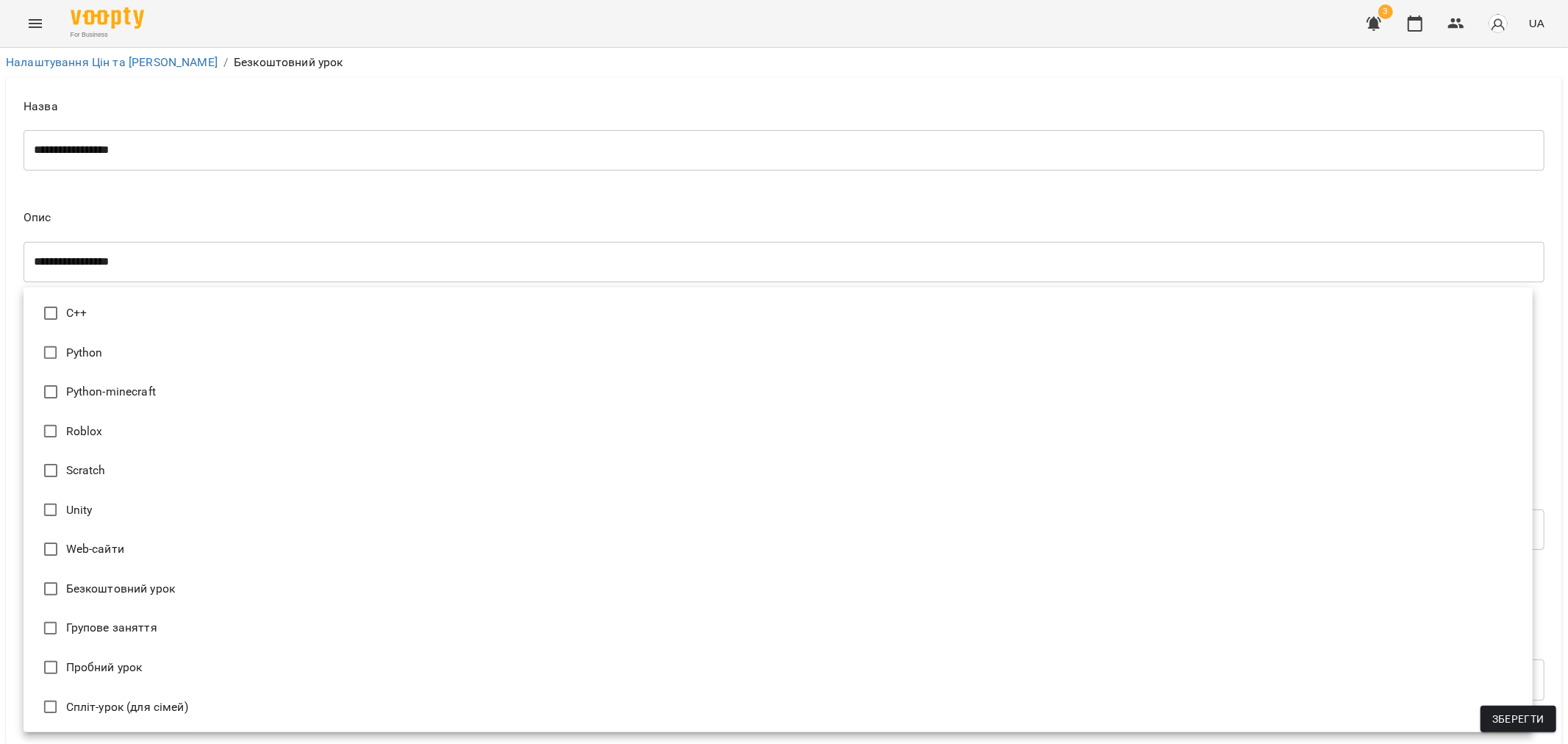
click at [195, 582] on li "Безкоштовний урок" at bounding box center [778, 588] width 1509 height 40
type input "**********"
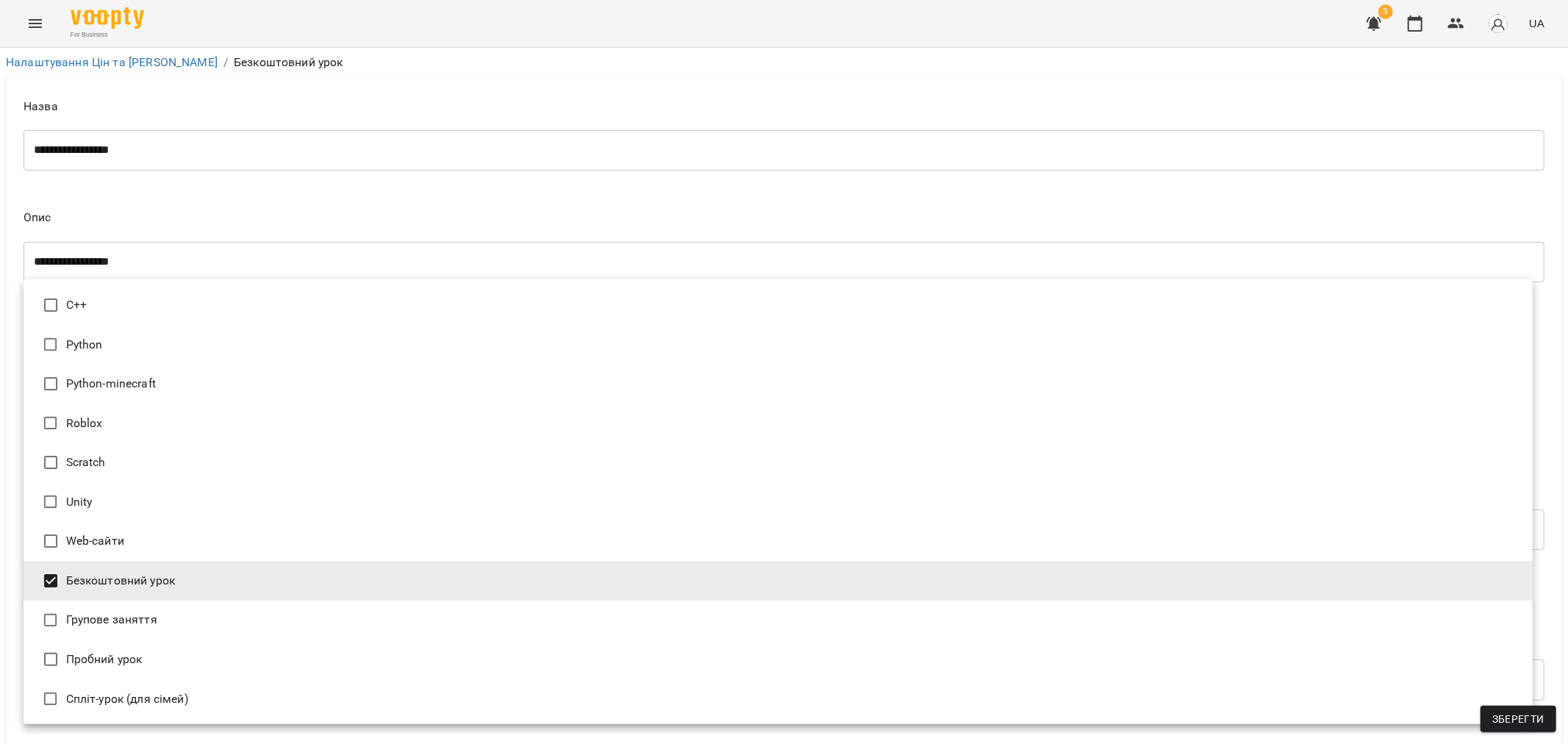
click at [372, 243] on div at bounding box center [784, 372] width 1568 height 744
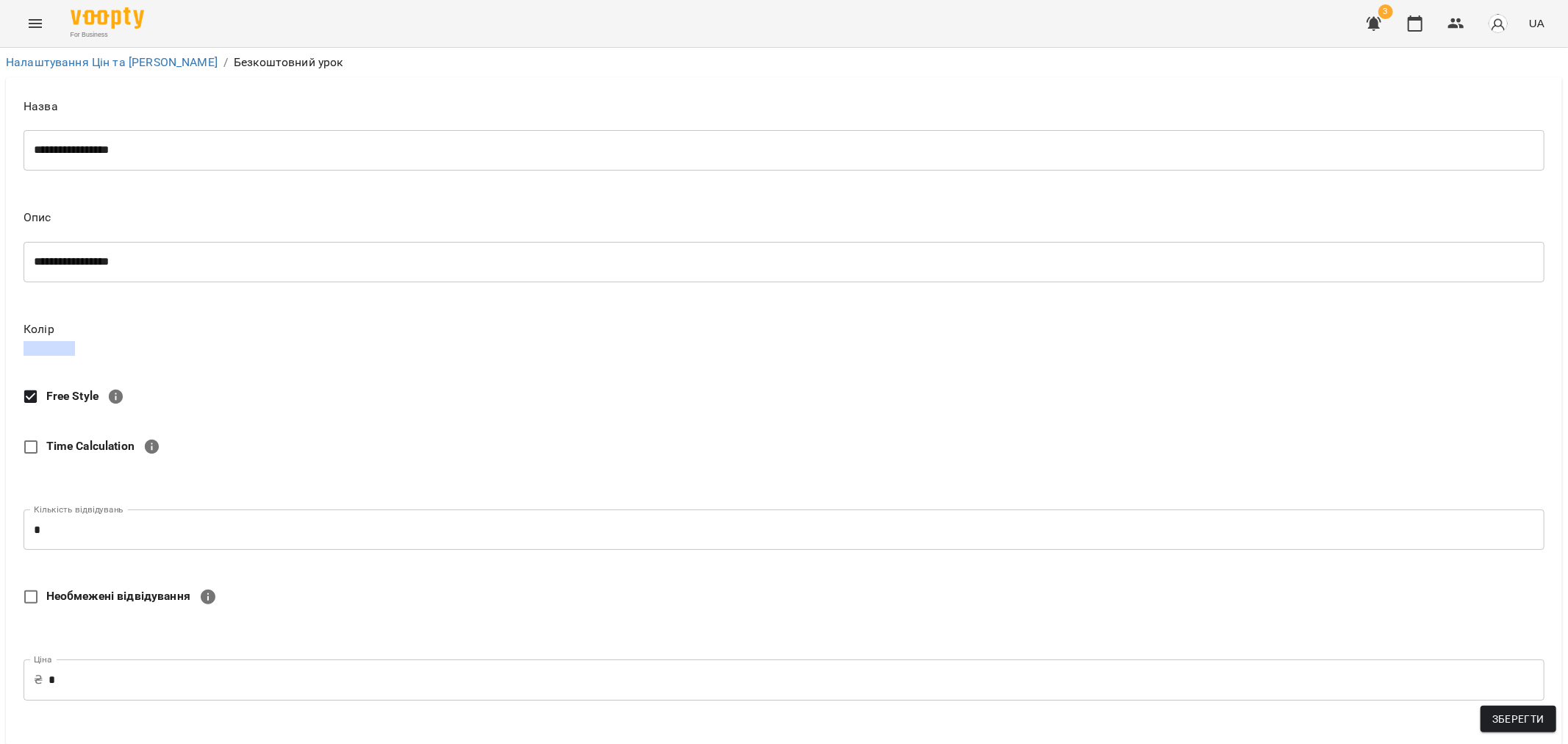
scroll to position [460, 0]
click at [1536, 728] on span "Зберегти" at bounding box center [1518, 719] width 52 height 18
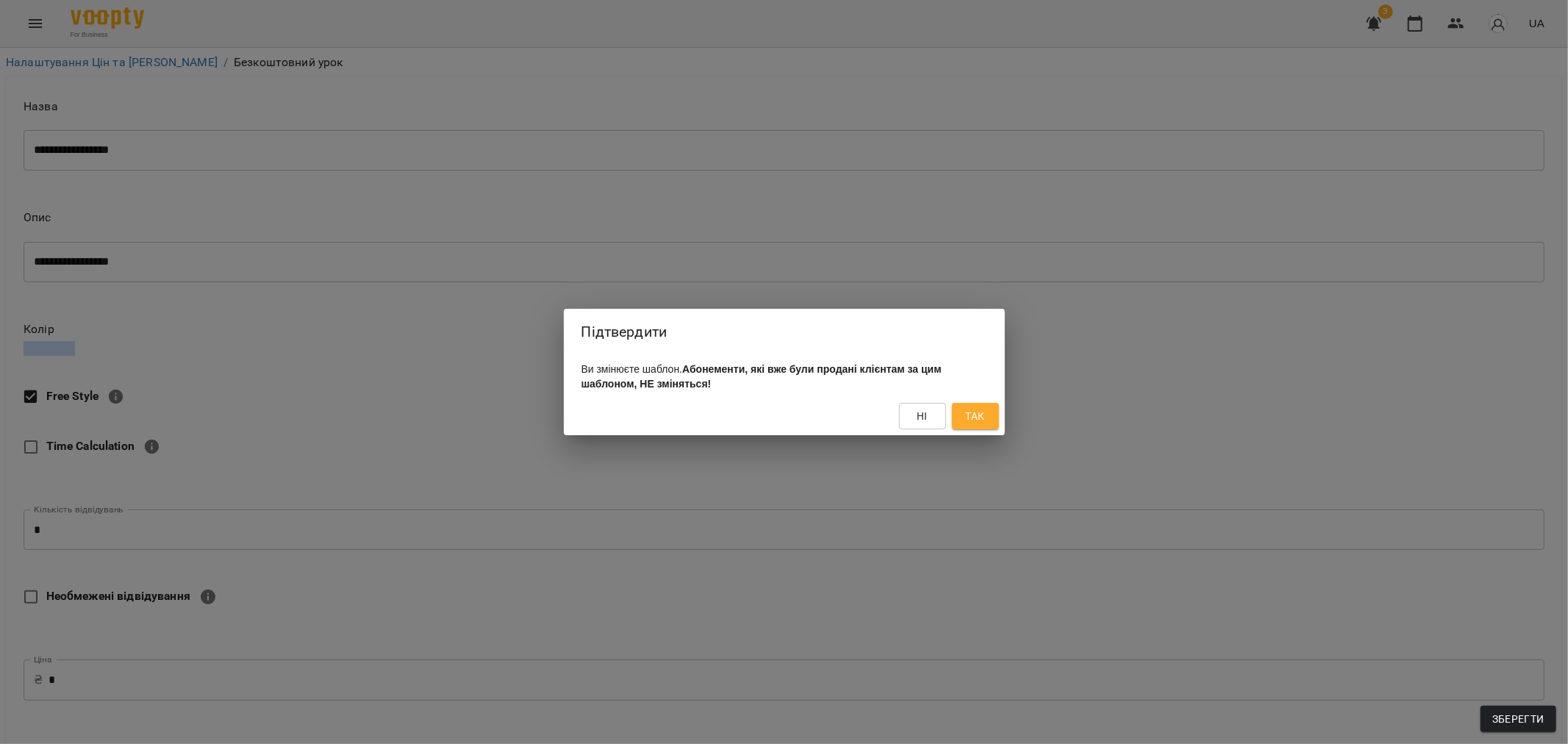
click at [982, 416] on span "Так" at bounding box center [974, 416] width 19 height 18
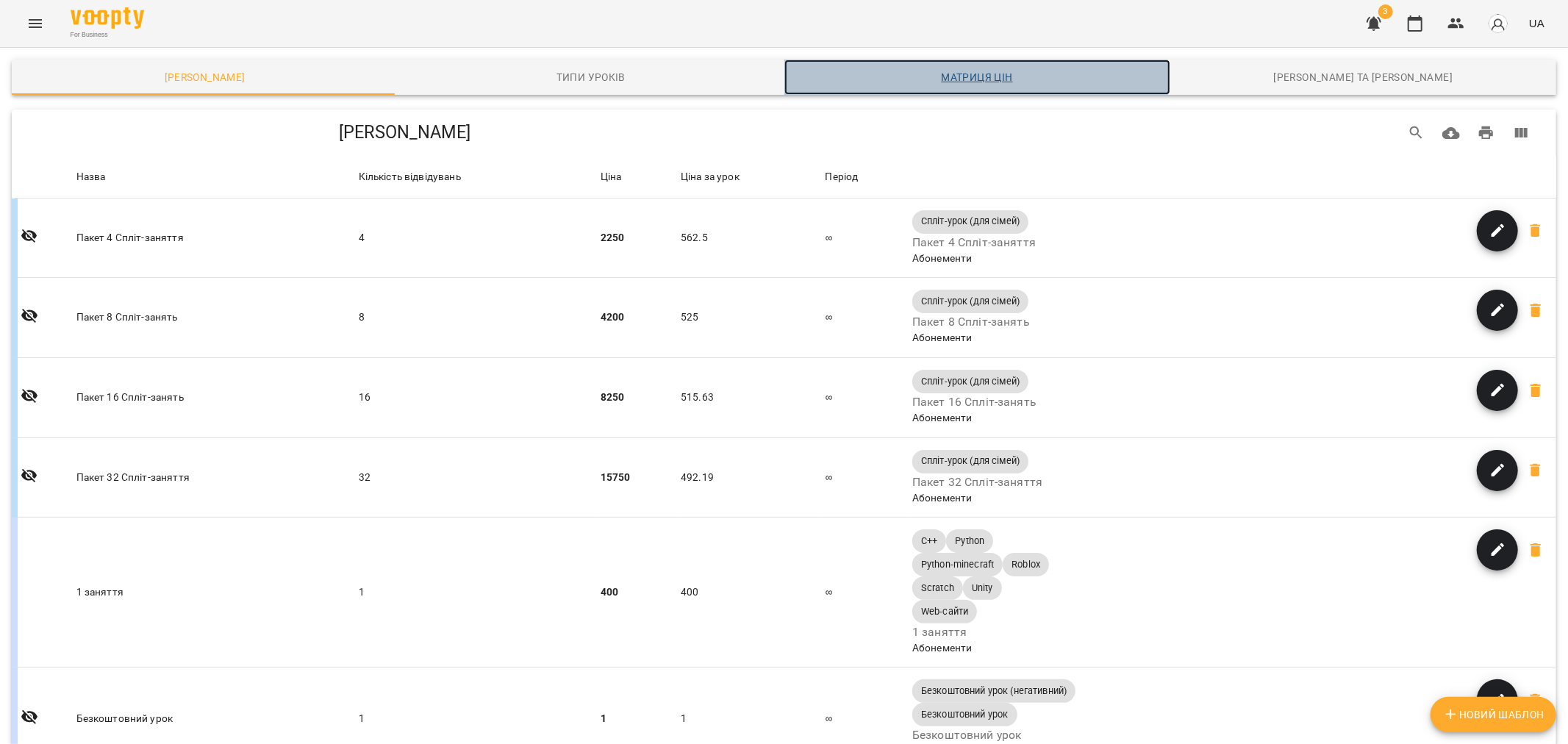
click at [964, 79] on span "Матриця цін" at bounding box center [977, 77] width 368 height 18
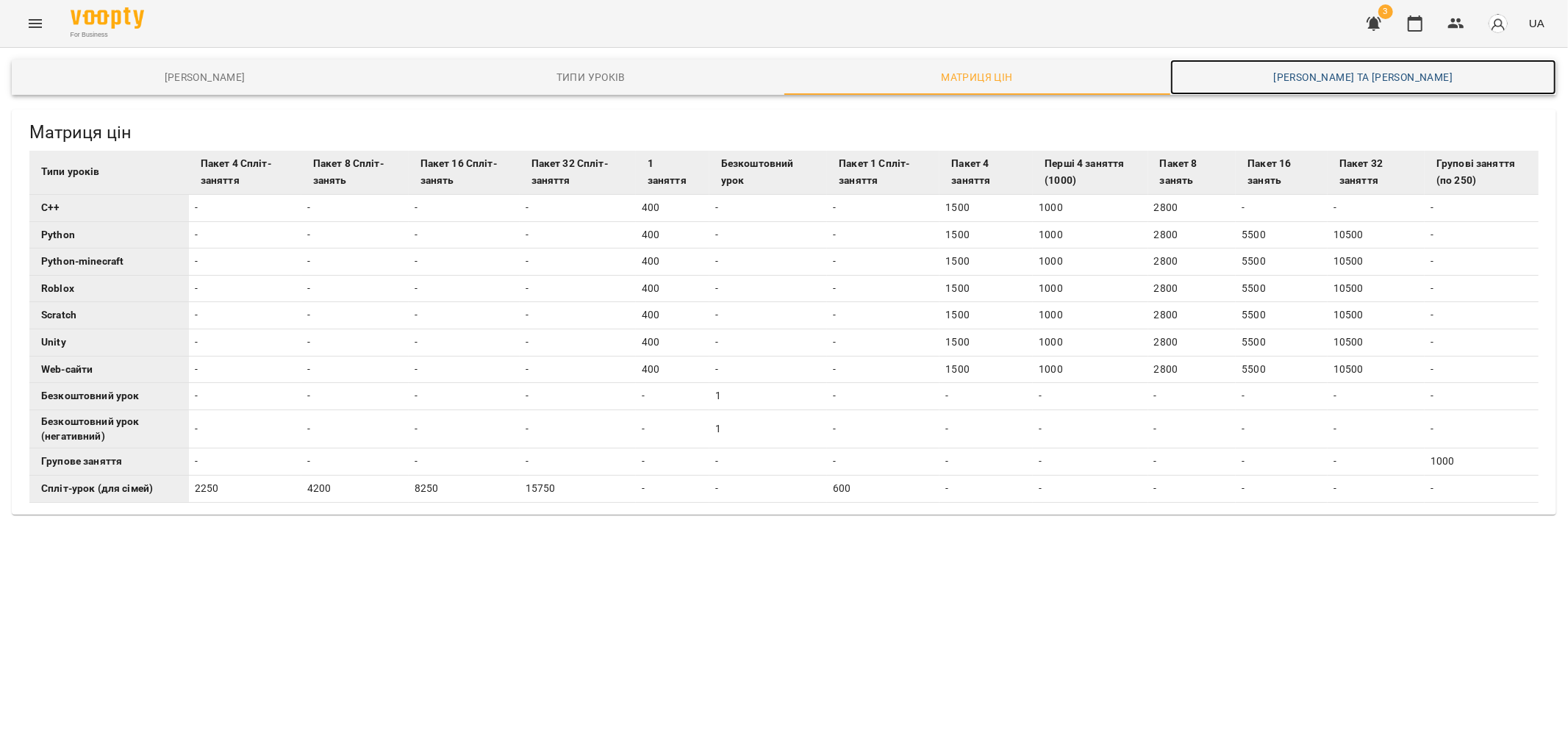
click at [1368, 77] on span "[PERSON_NAME] та [PERSON_NAME]" at bounding box center [1363, 77] width 368 height 18
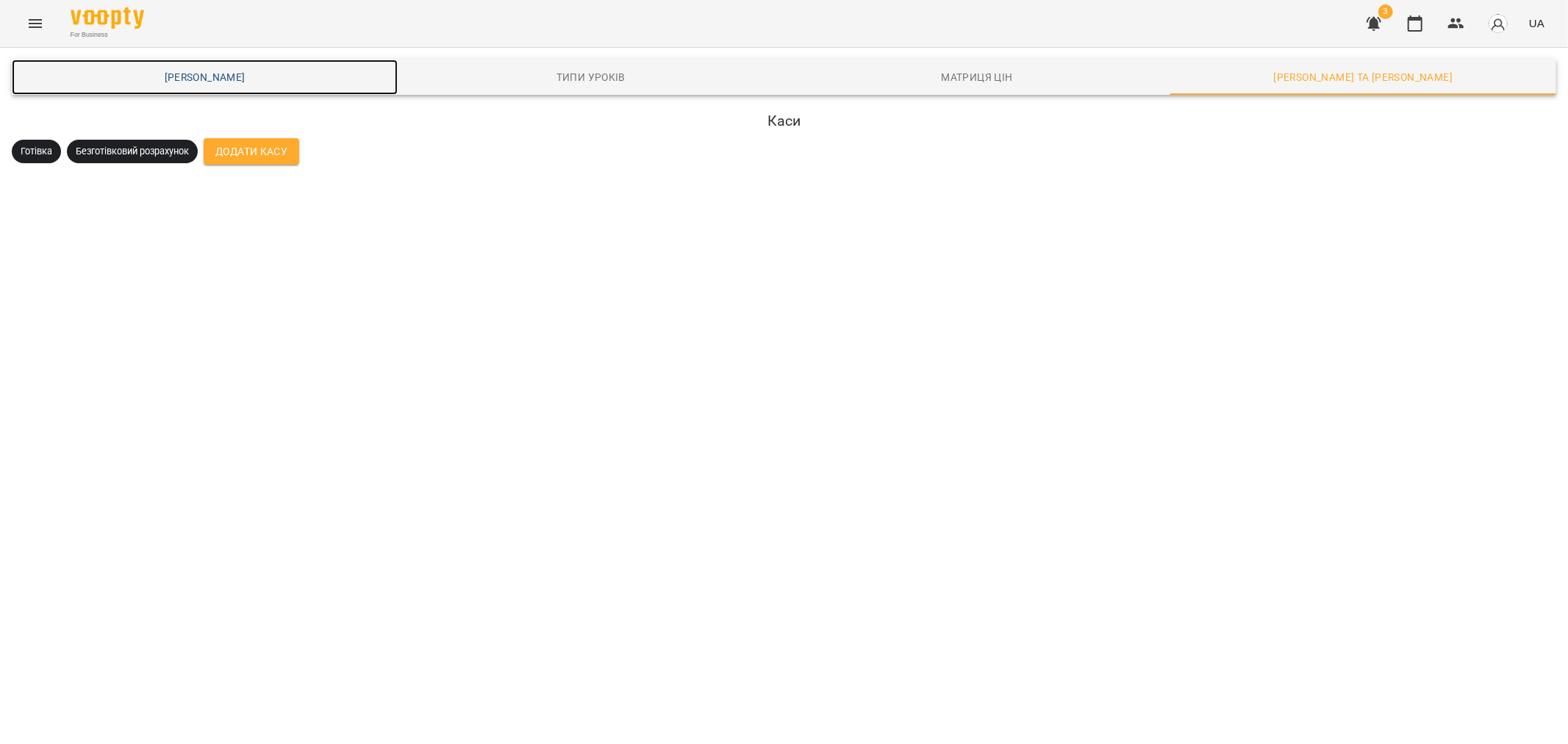
click at [193, 79] on span "[PERSON_NAME]" at bounding box center [204, 77] width 368 height 18
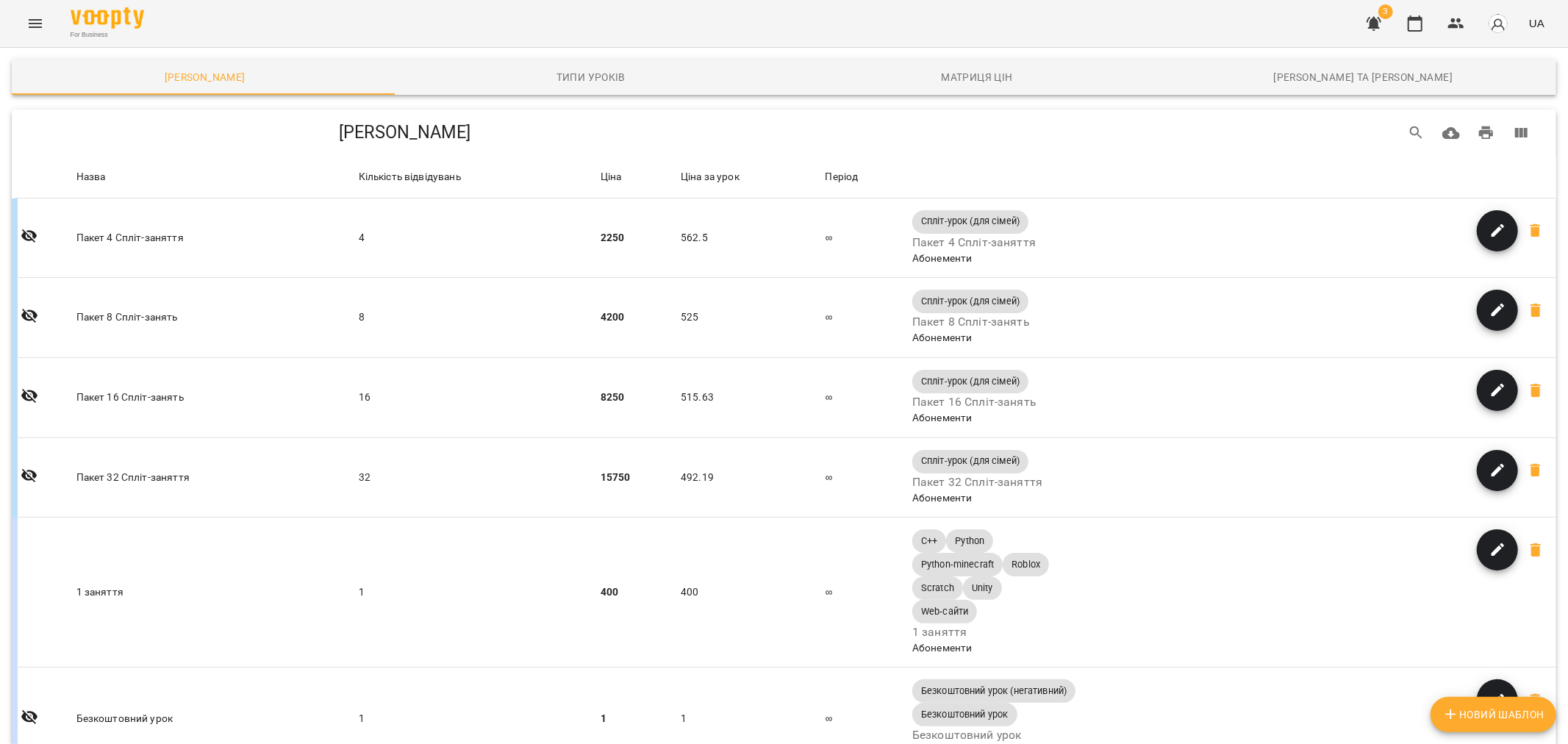
click at [1393, 27] on div "3 UA" at bounding box center [1454, 23] width 194 height 38
click at [1373, 20] on icon "button" at bounding box center [1374, 24] width 15 height 14
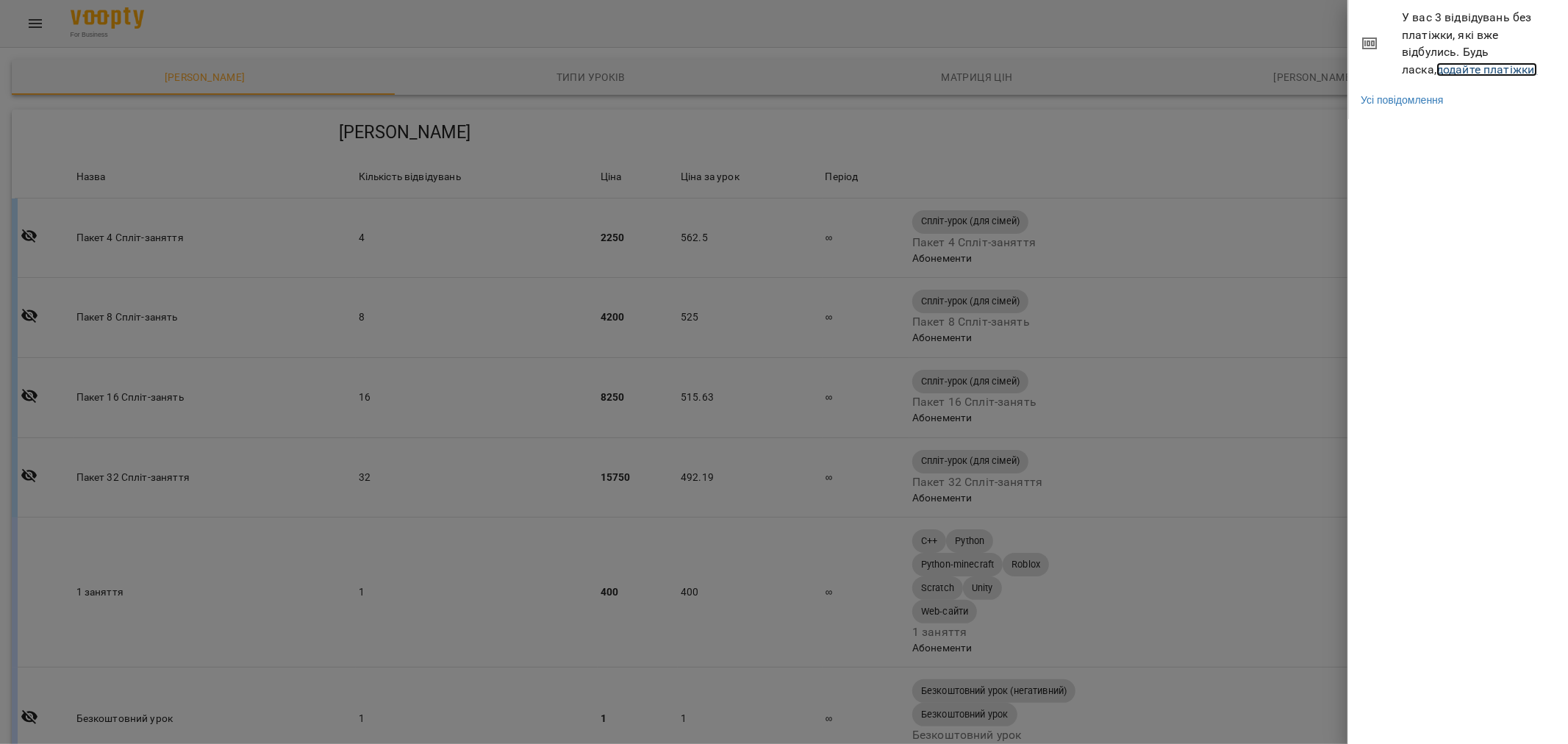
click at [1436, 69] on link "додайте платіжки!" at bounding box center [1487, 70] width 102 height 14
